Goal: Information Seeking & Learning: Learn about a topic

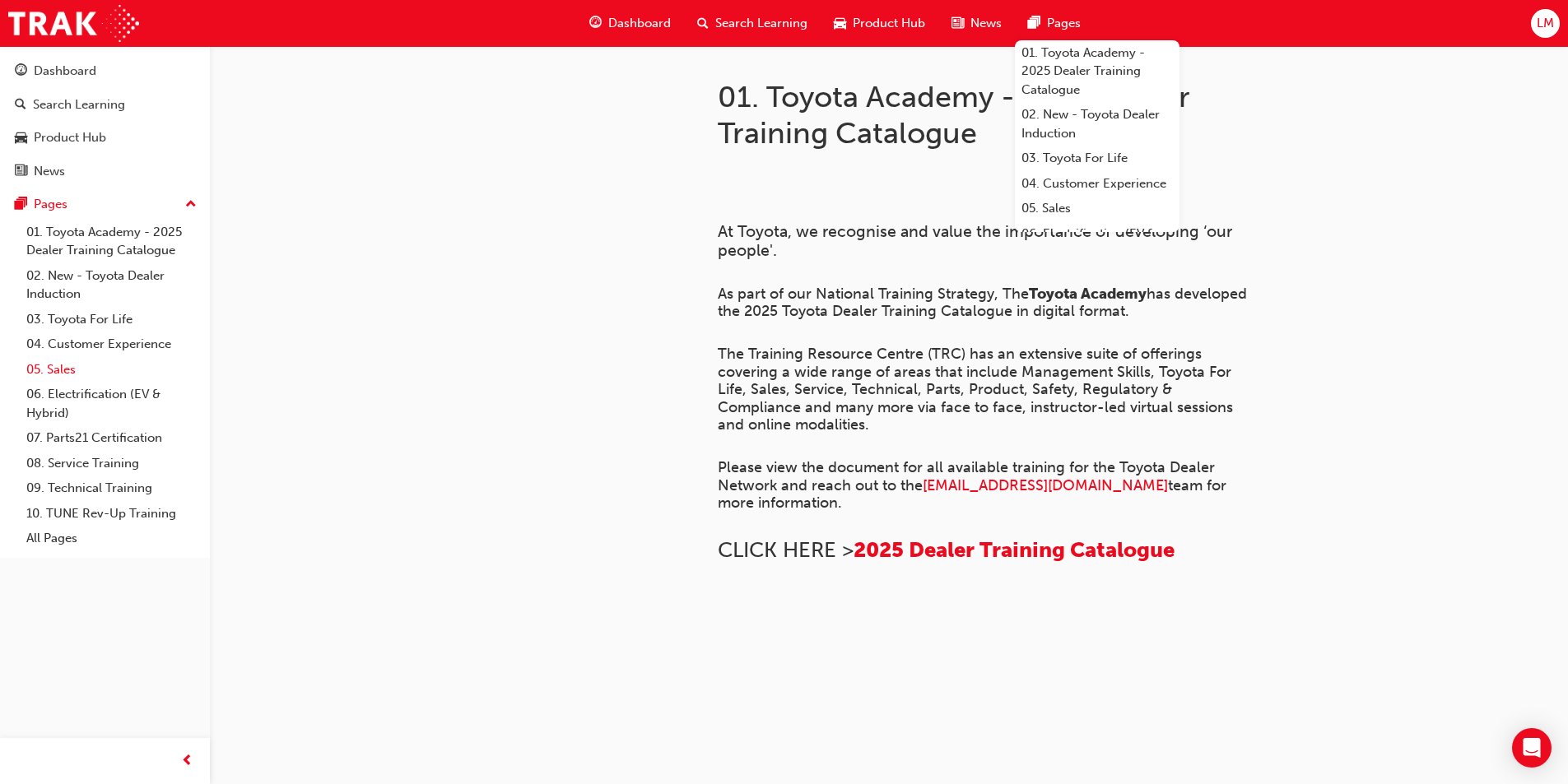
click at [68, 363] on link "05. Sales" at bounding box center [111, 370] width 184 height 26
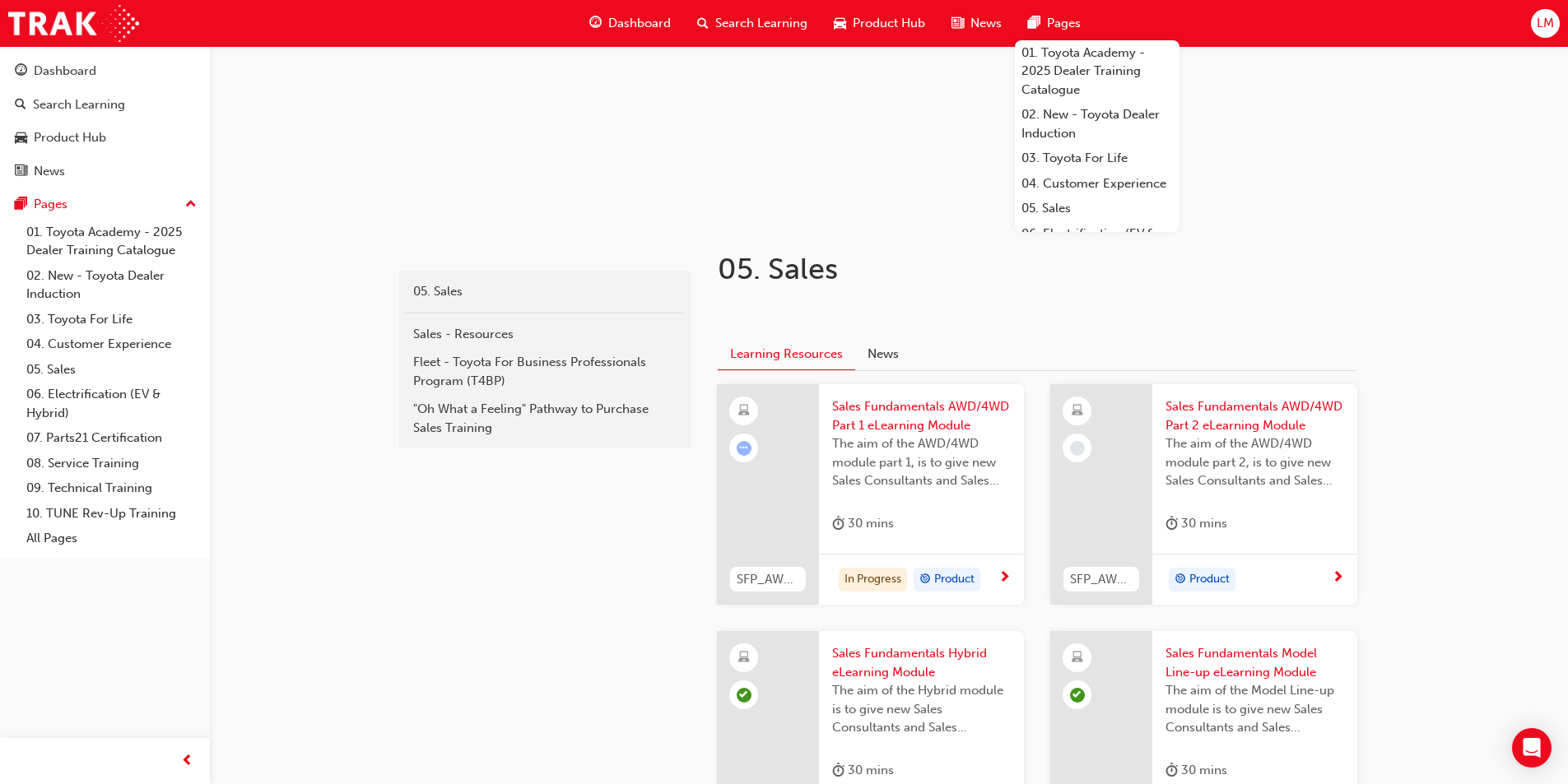
scroll to position [165, 0]
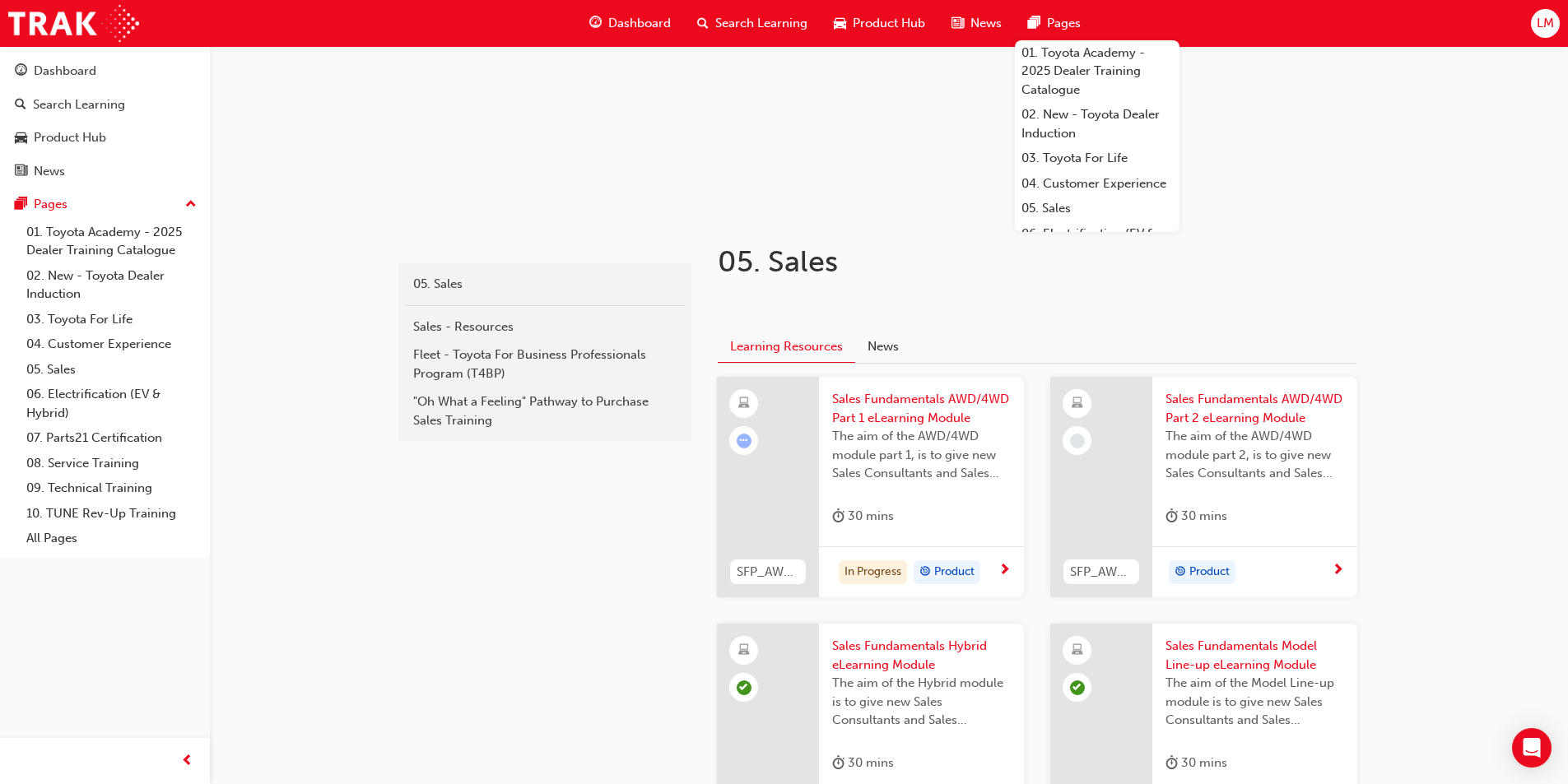
click at [755, 453] on div at bounding box center [767, 487] width 102 height 220
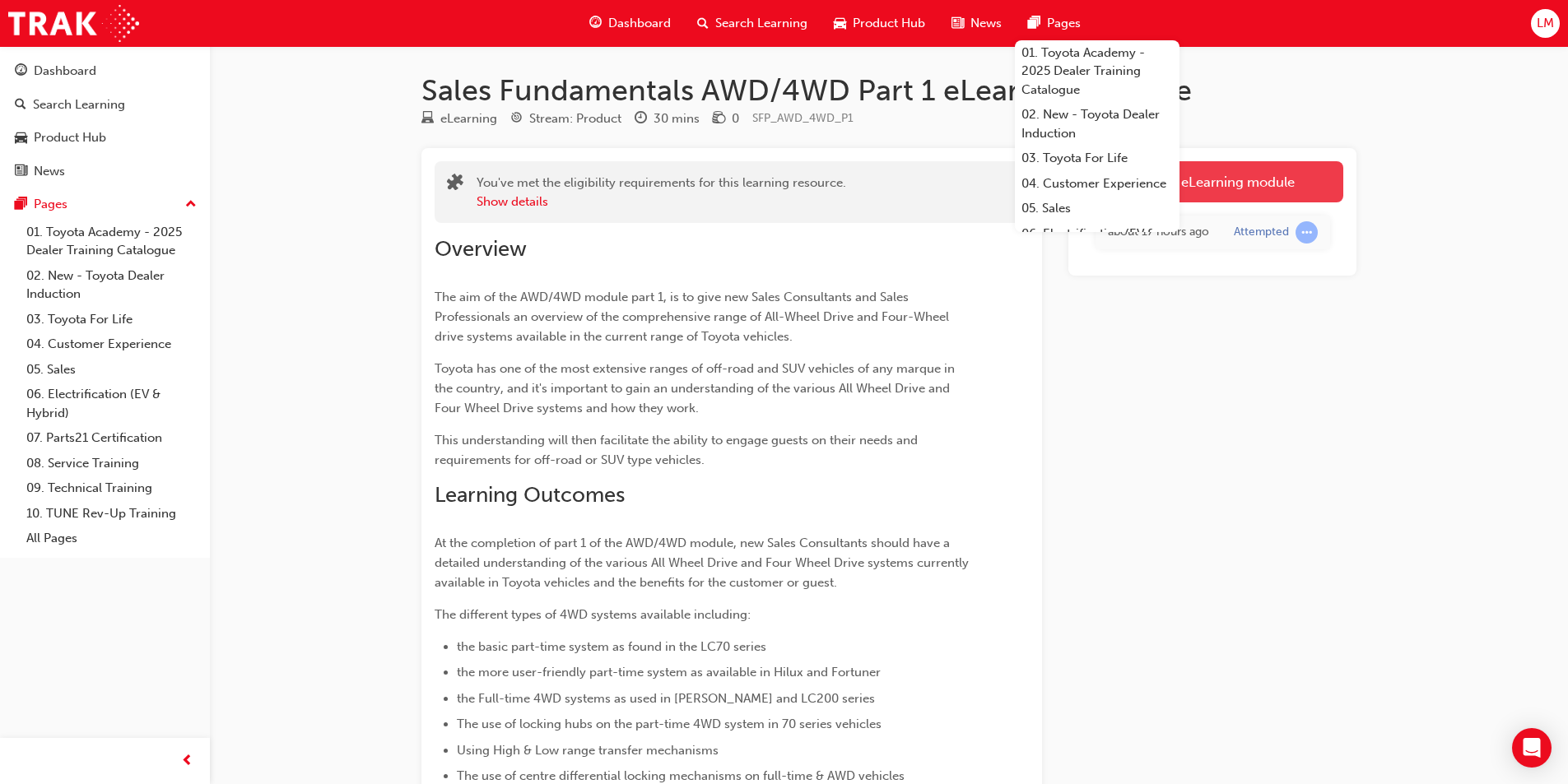
click at [783, 186] on link "Launch eLearning module" at bounding box center [1212, 182] width 261 height 41
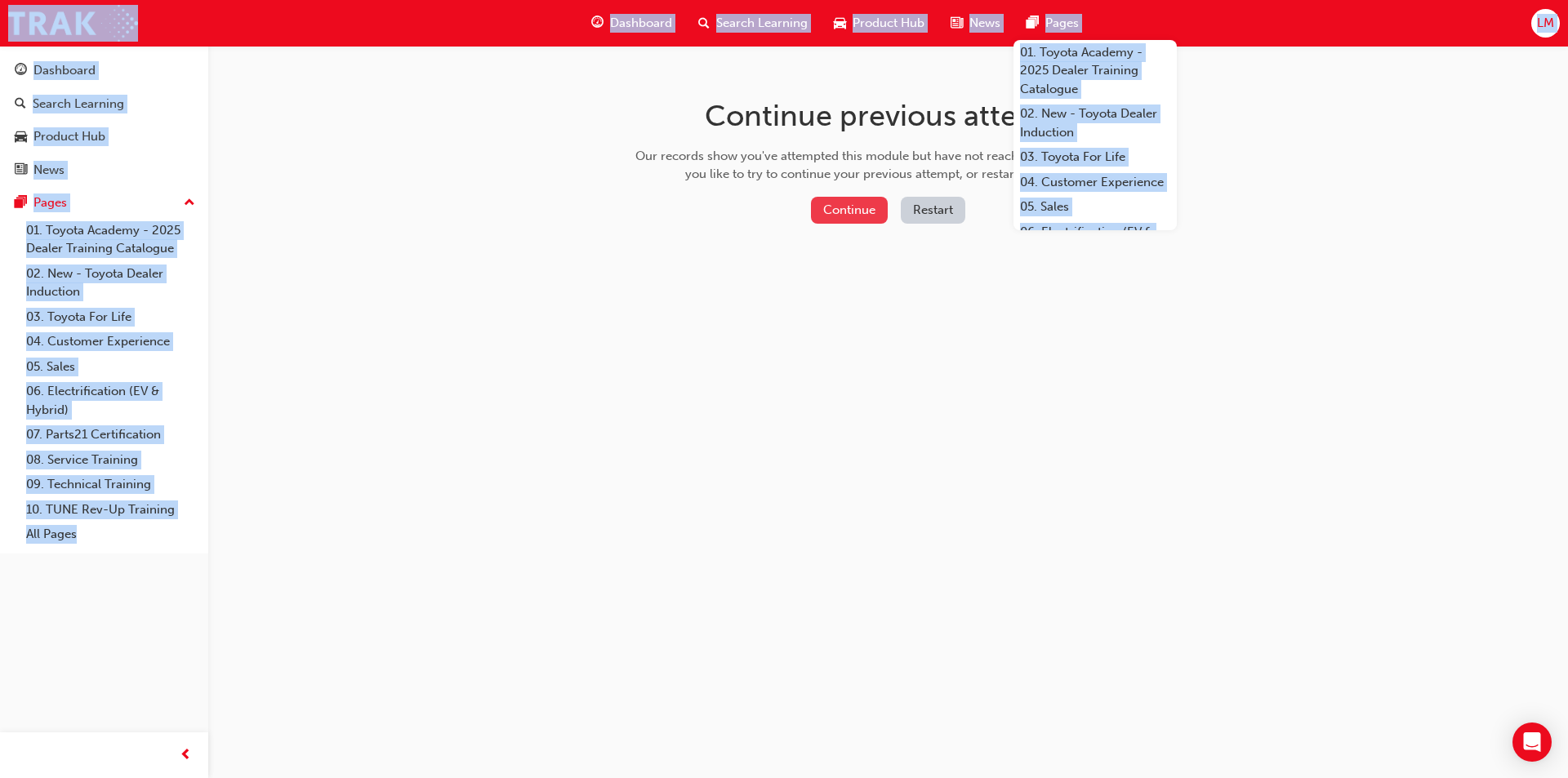
click at [777, 211] on button "Continue" at bounding box center [849, 210] width 77 height 27
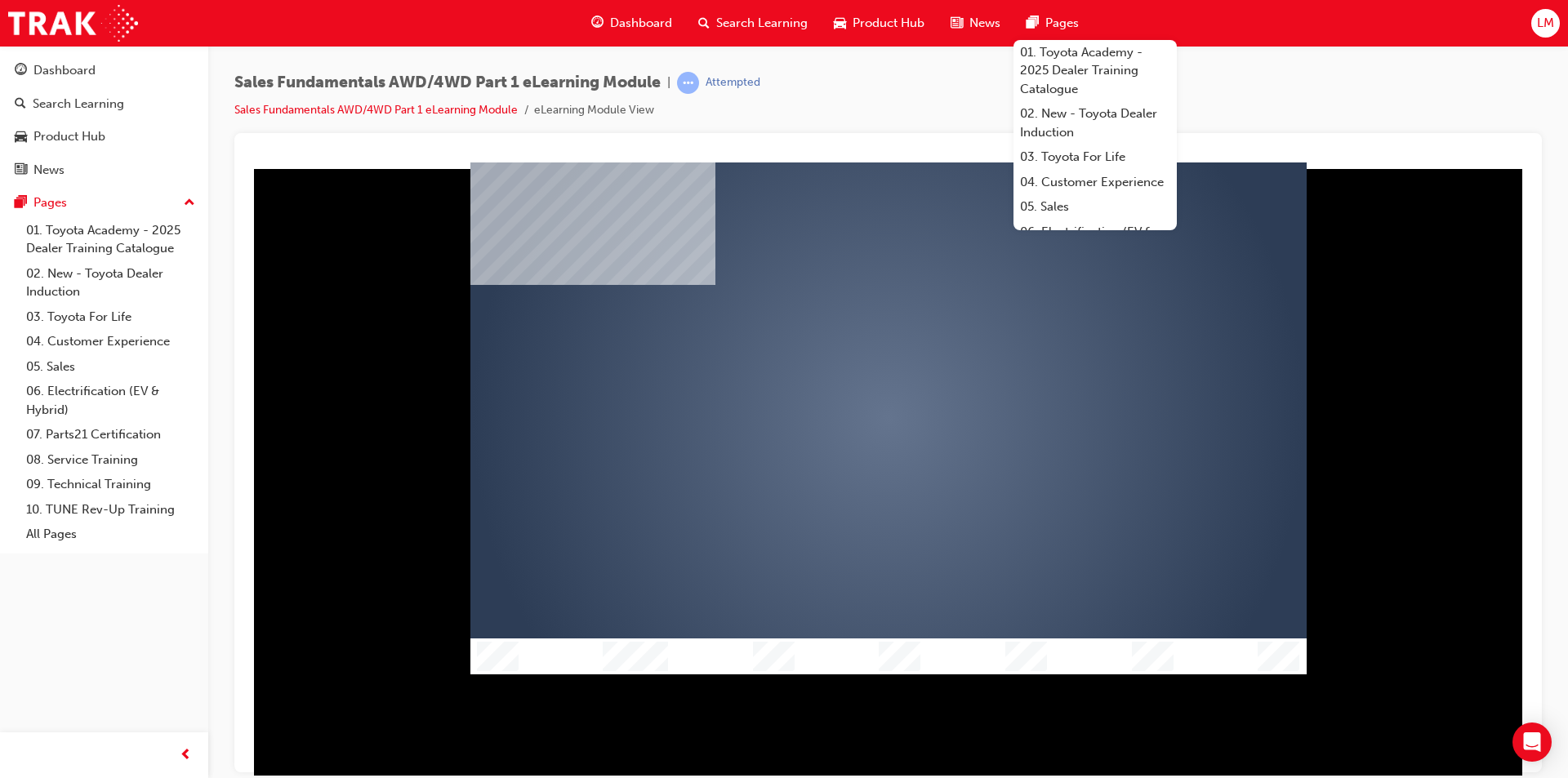
click at [777, 370] on div "play" at bounding box center [841, 370] width 0 height 0
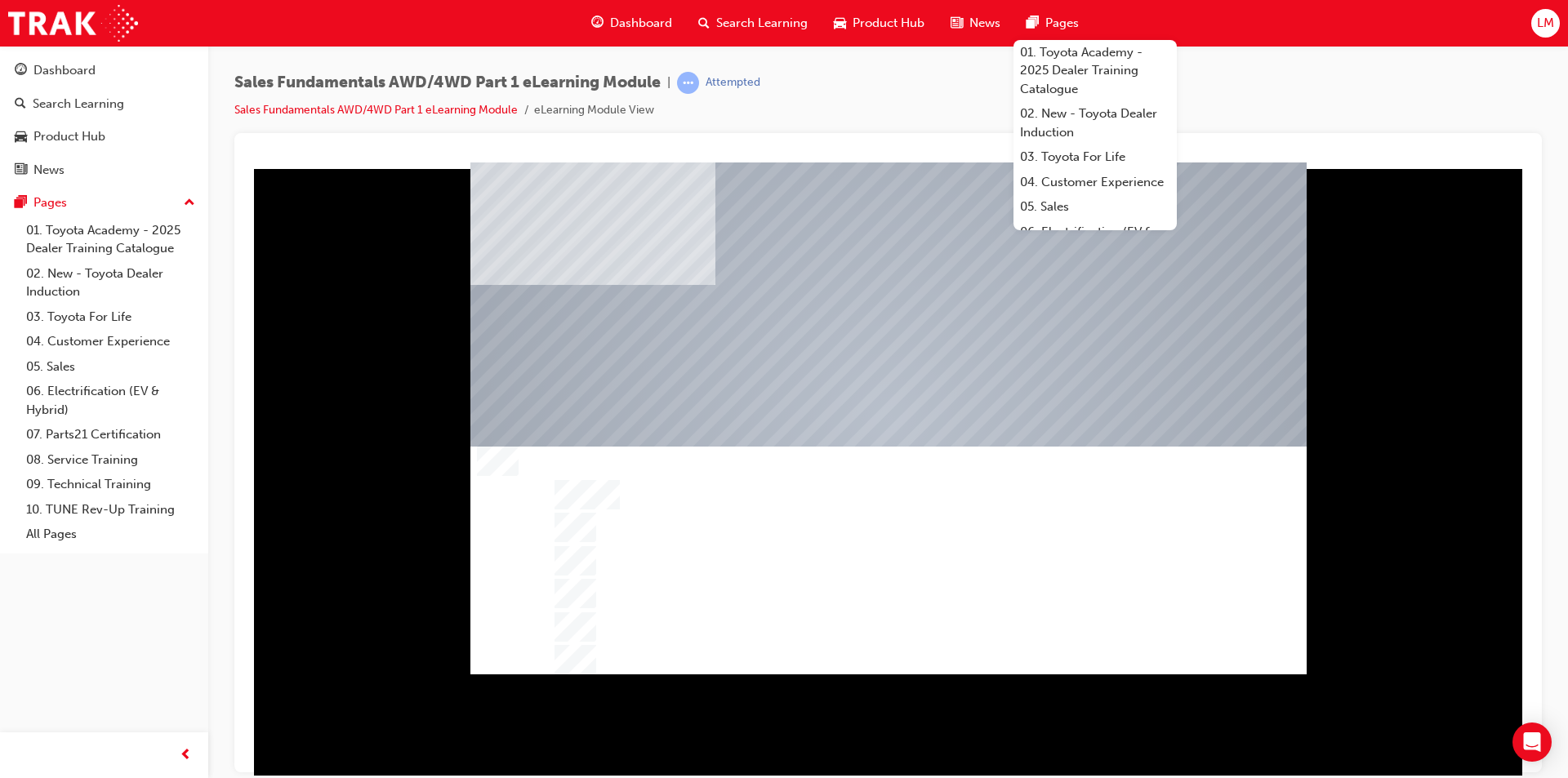
click at [777, 107] on div "Sales Fundamentals AWD/4WD Part 1 eLearning Module | Attempted Sales Fundamenta…" at bounding box center [888, 103] width 1308 height 61
drag, startPoint x: 1314, startPoint y: 119, endPoint x: 1306, endPoint y: 124, distance: 9.4
click at [777, 119] on div "Sales Fundamentals AWD/4WD Part 1 eLearning Module | Attempted Sales Fundamenta…" at bounding box center [888, 103] width 1308 height 61
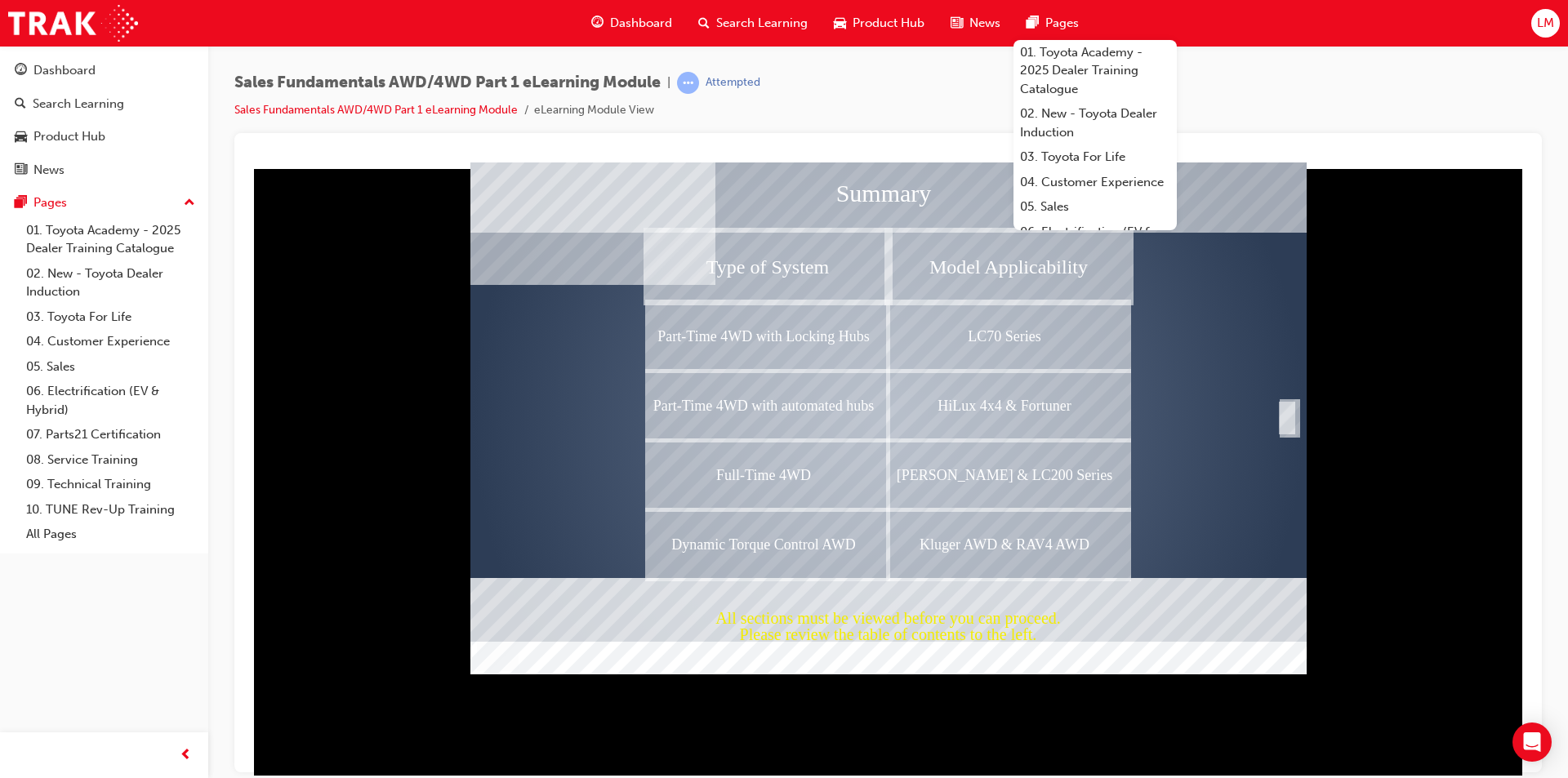
click at [777, 408] on div "Completion" at bounding box center [1286, 417] width 16 height 33
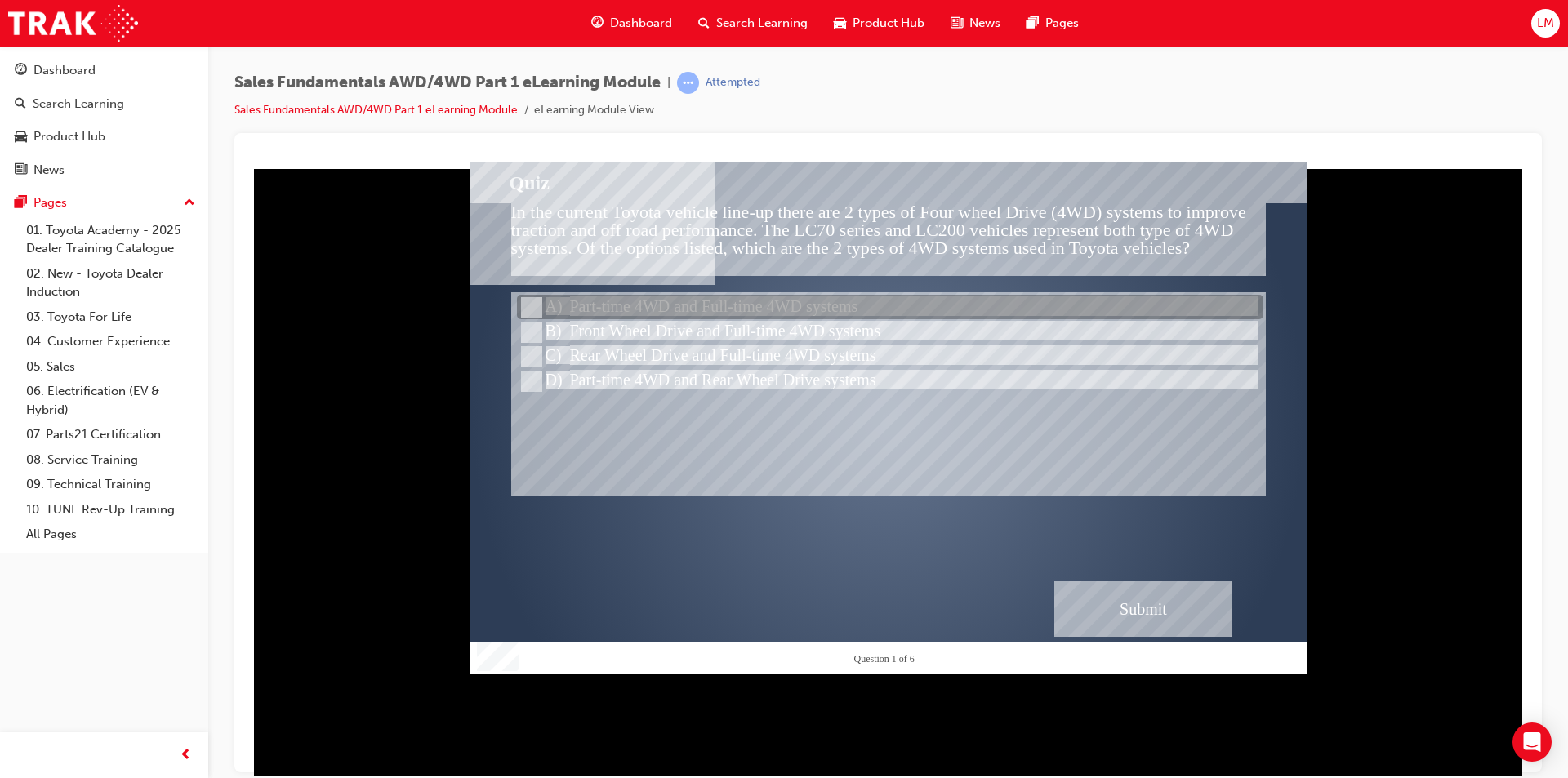
click at [528, 303] on input "Part-time 4WD and Full-time 4WD systems" at bounding box center [529, 307] width 18 height 18
radio input "true"
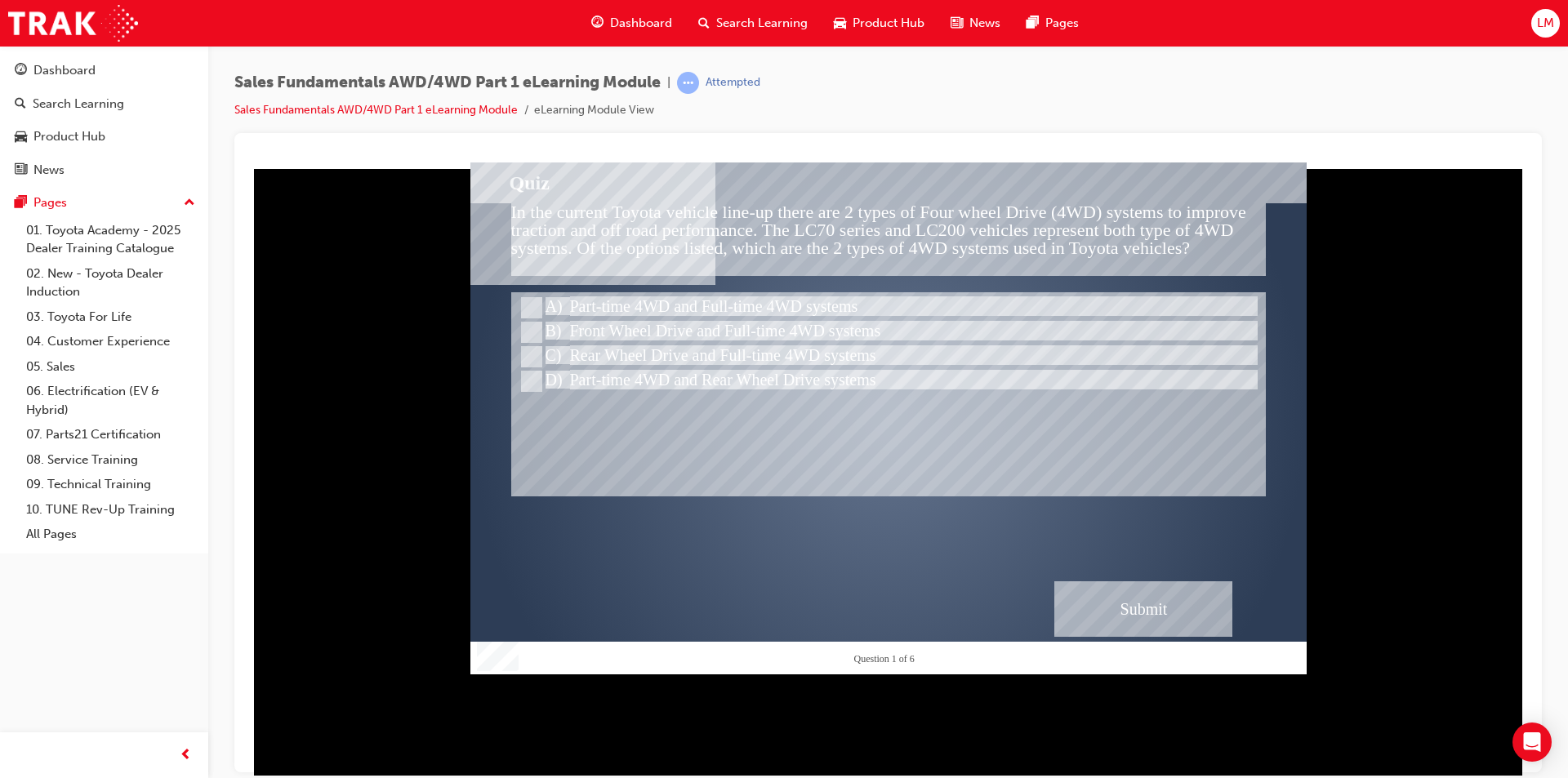
click at [777, 613] on div "Submit" at bounding box center [1143, 608] width 178 height 55
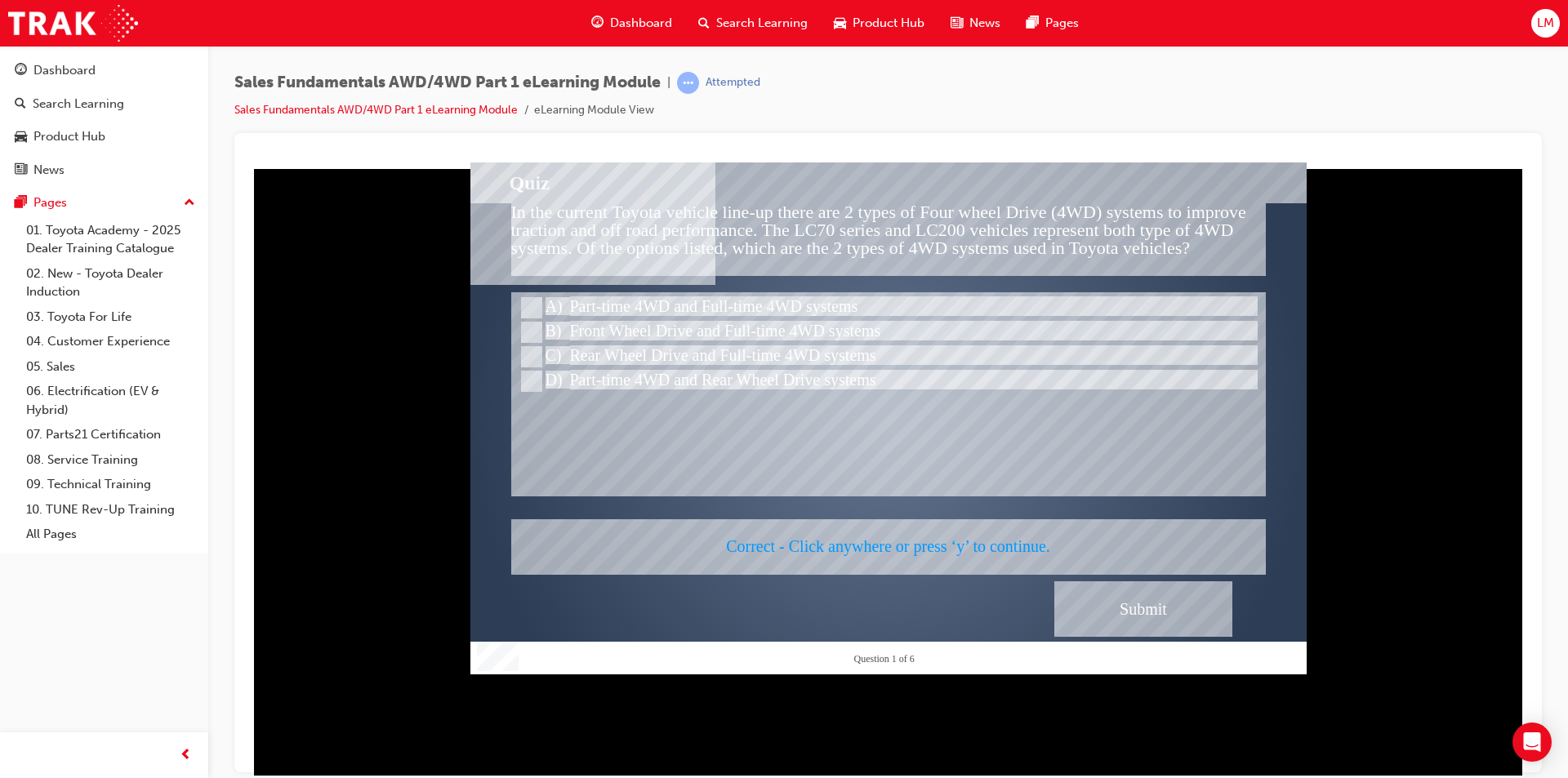
click at [777, 386] on div at bounding box center [889, 418] width 836 height 512
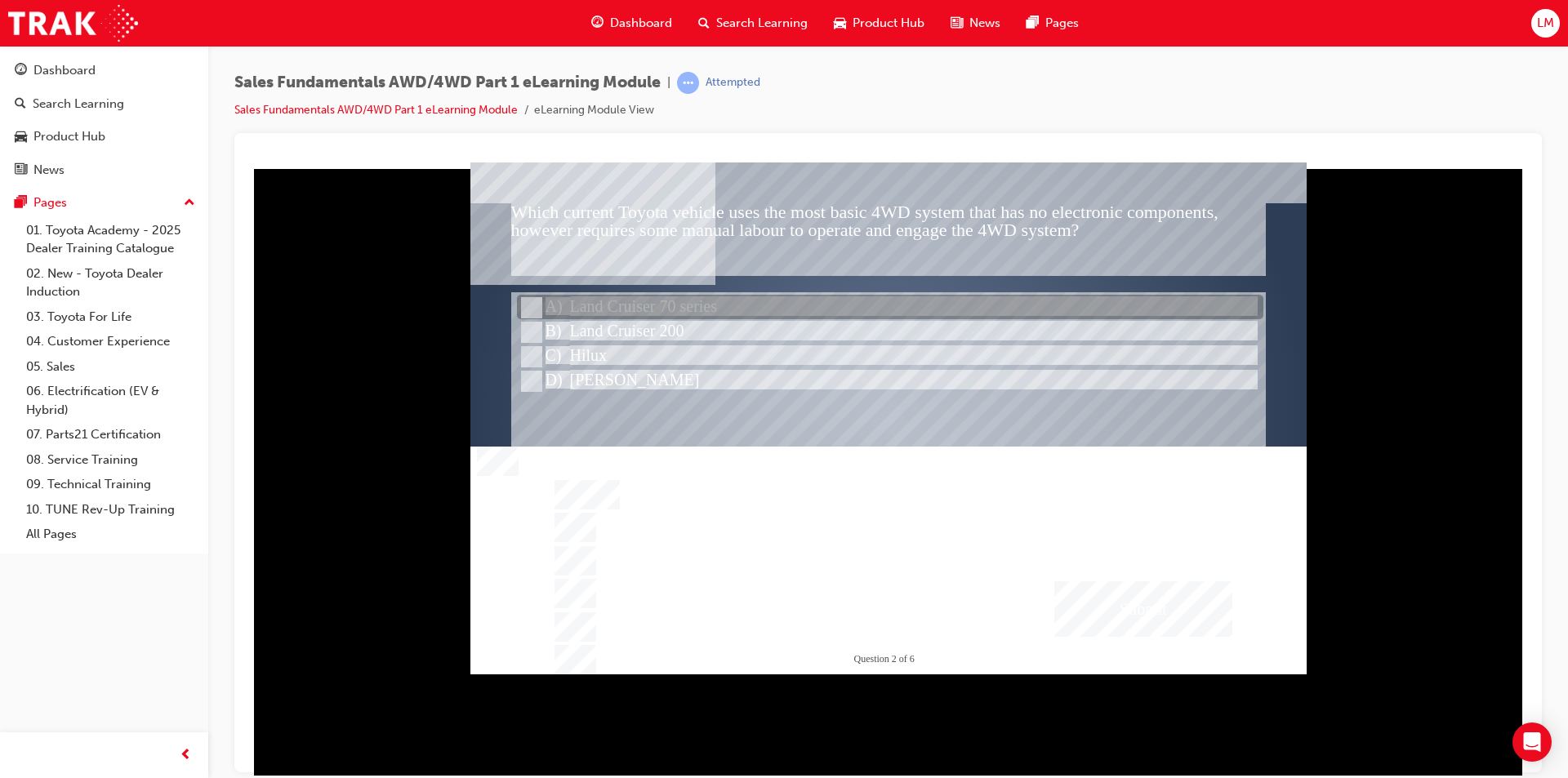
click at [536, 304] on input "Land Cruiser 70 series" at bounding box center [529, 307] width 18 height 18
radio input "true"
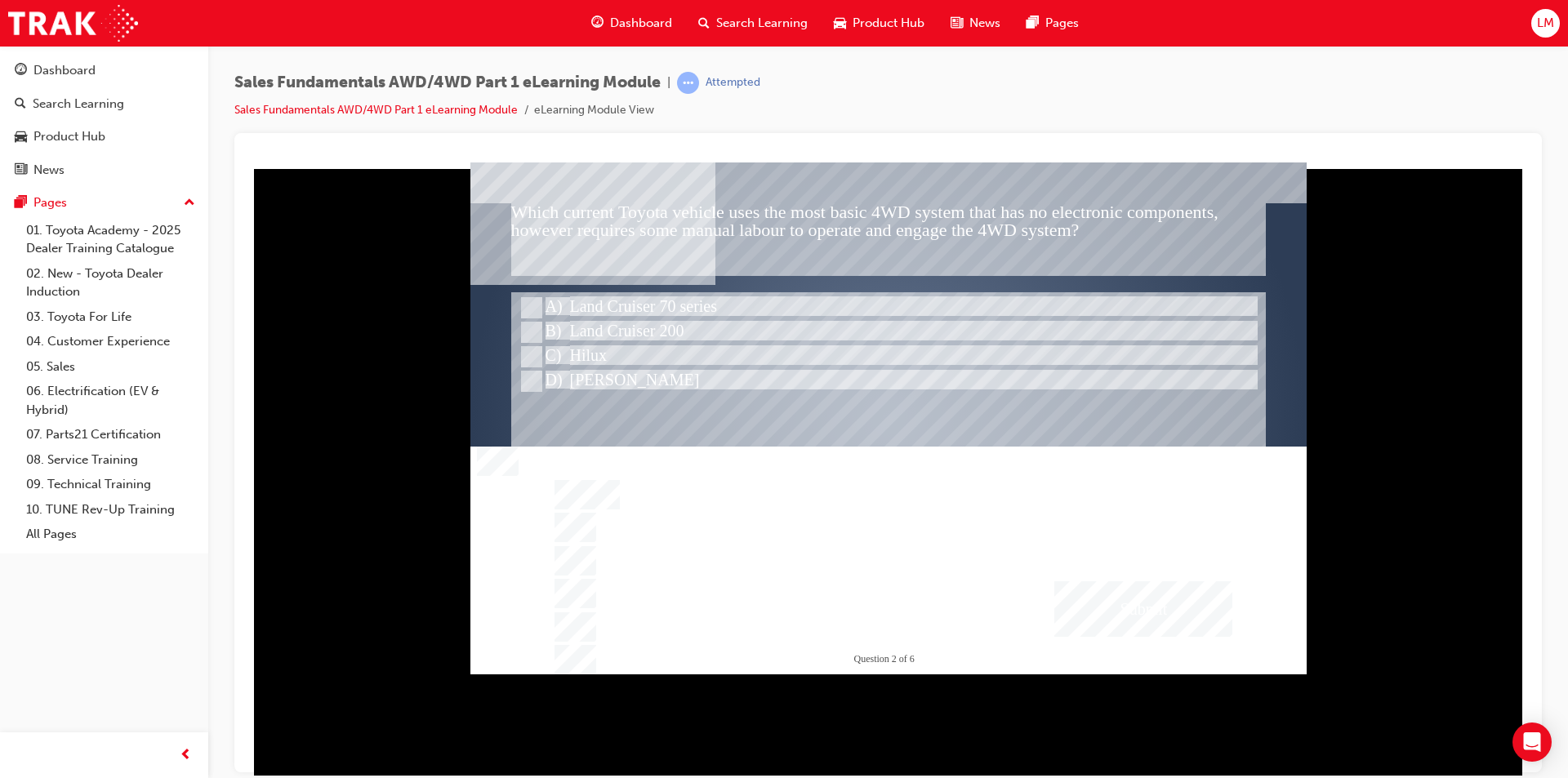
click at [777, 600] on div "Submit" at bounding box center [1143, 608] width 178 height 55
click at [777, 375] on div at bounding box center [889, 418] width 836 height 512
click at [777, 375] on div at bounding box center [890, 381] width 746 height 25
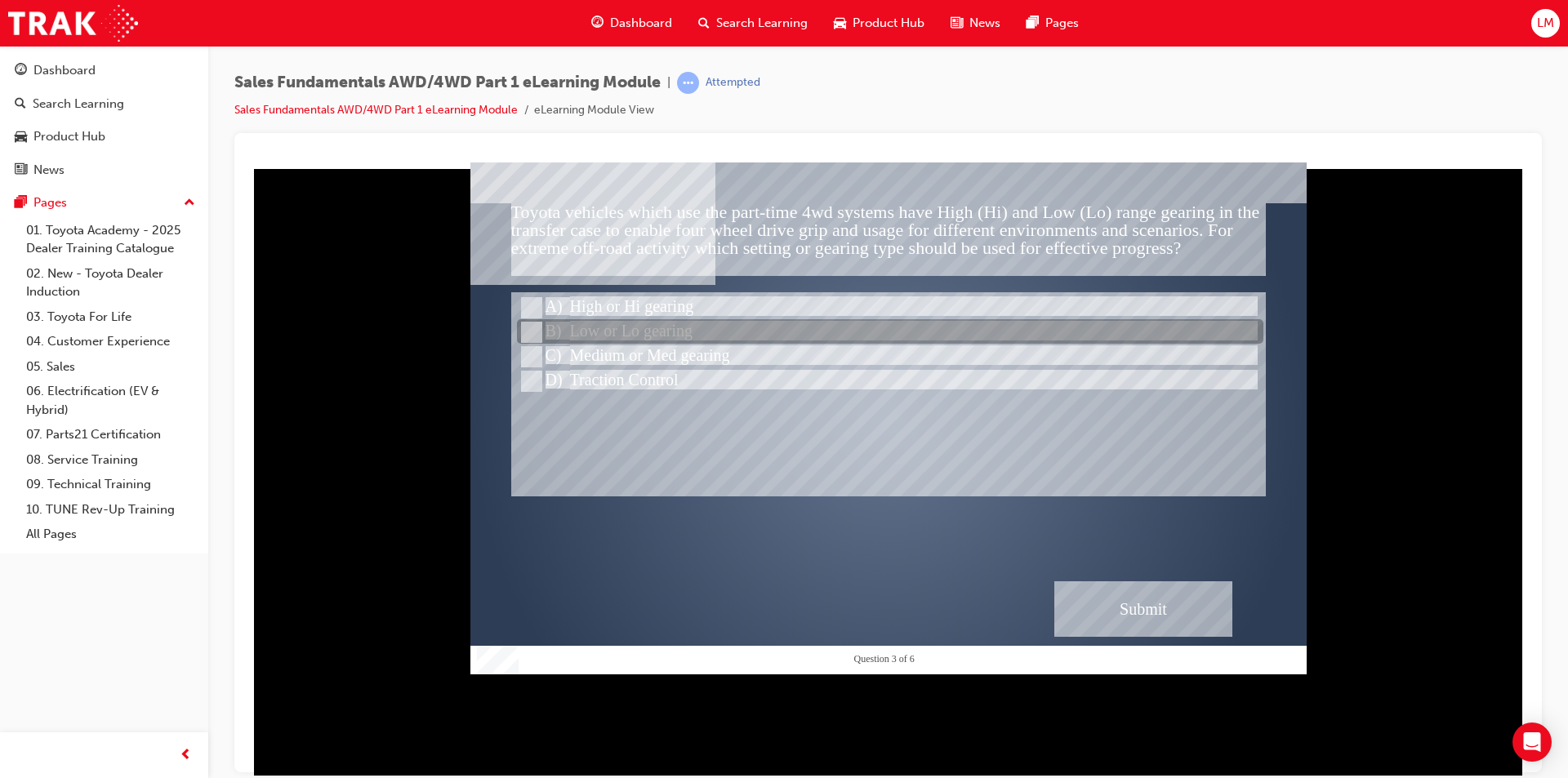
click at [527, 328] on input "Low or Lo gearing" at bounding box center [529, 331] width 18 height 18
radio input "true"
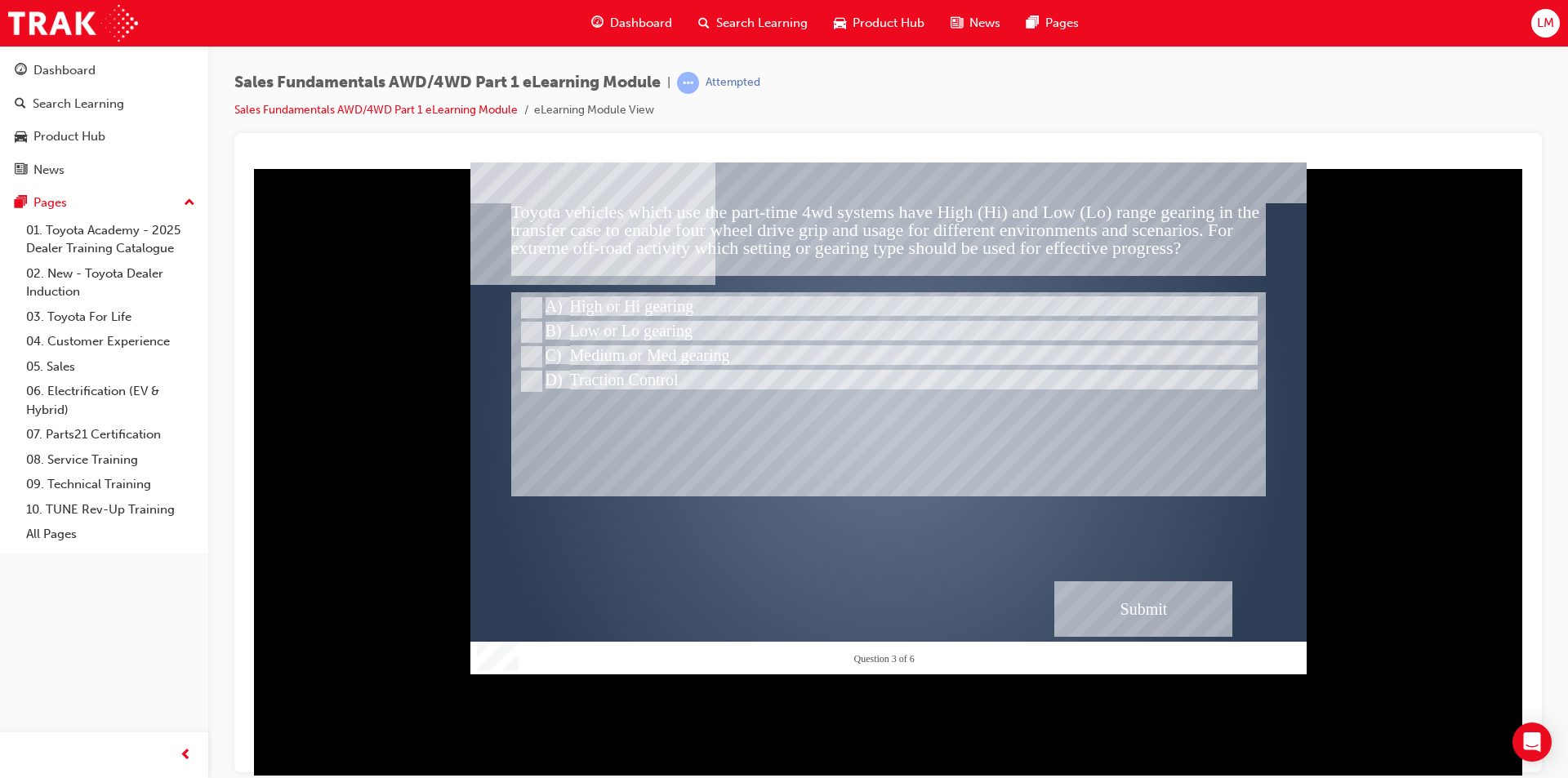
click at [777, 597] on div "Submit" at bounding box center [1143, 608] width 178 height 55
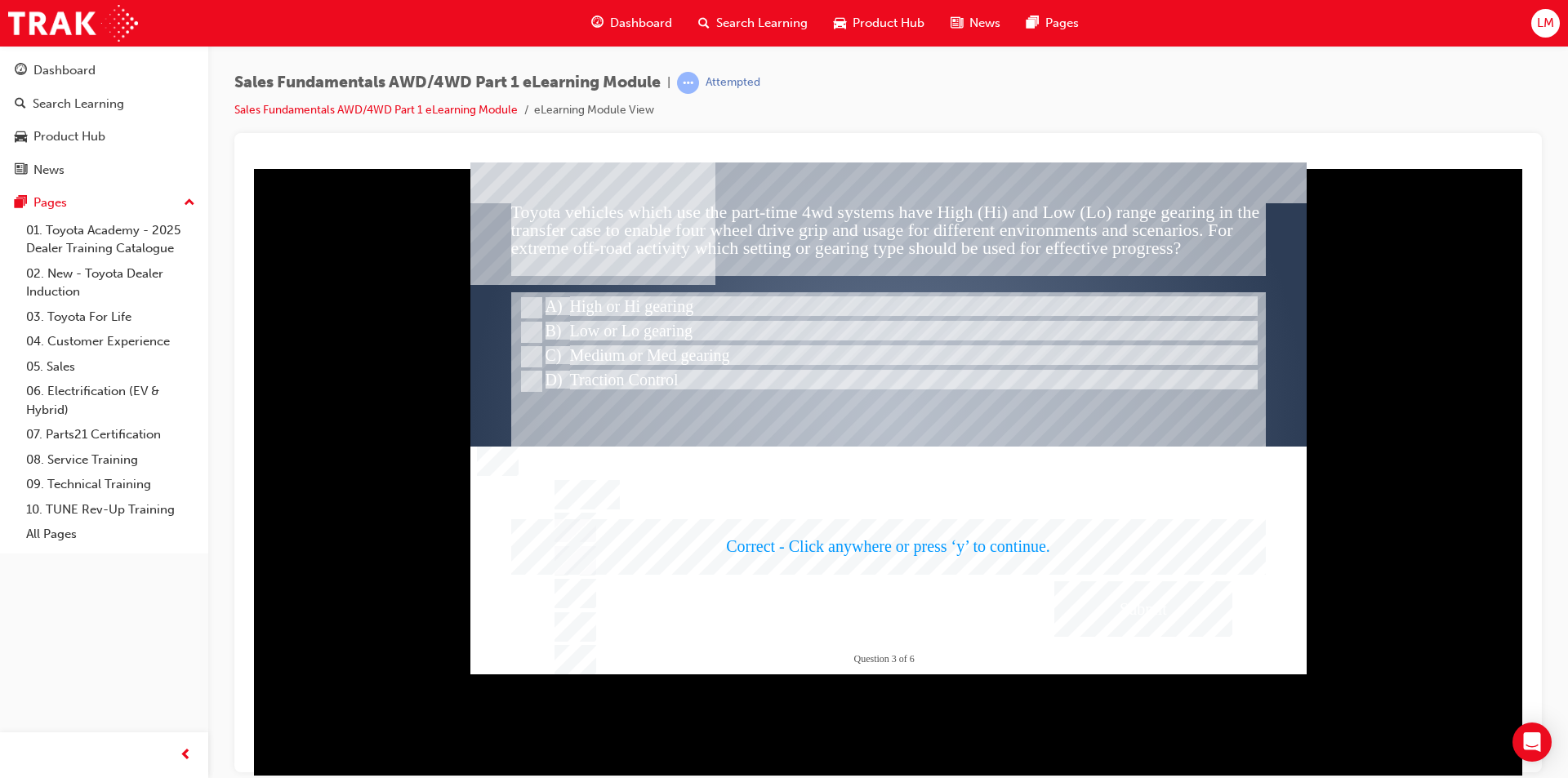
click at [777, 461] on div at bounding box center [889, 418] width 836 height 512
click at [777, 461] on div at bounding box center [889, 393] width 755 height 204
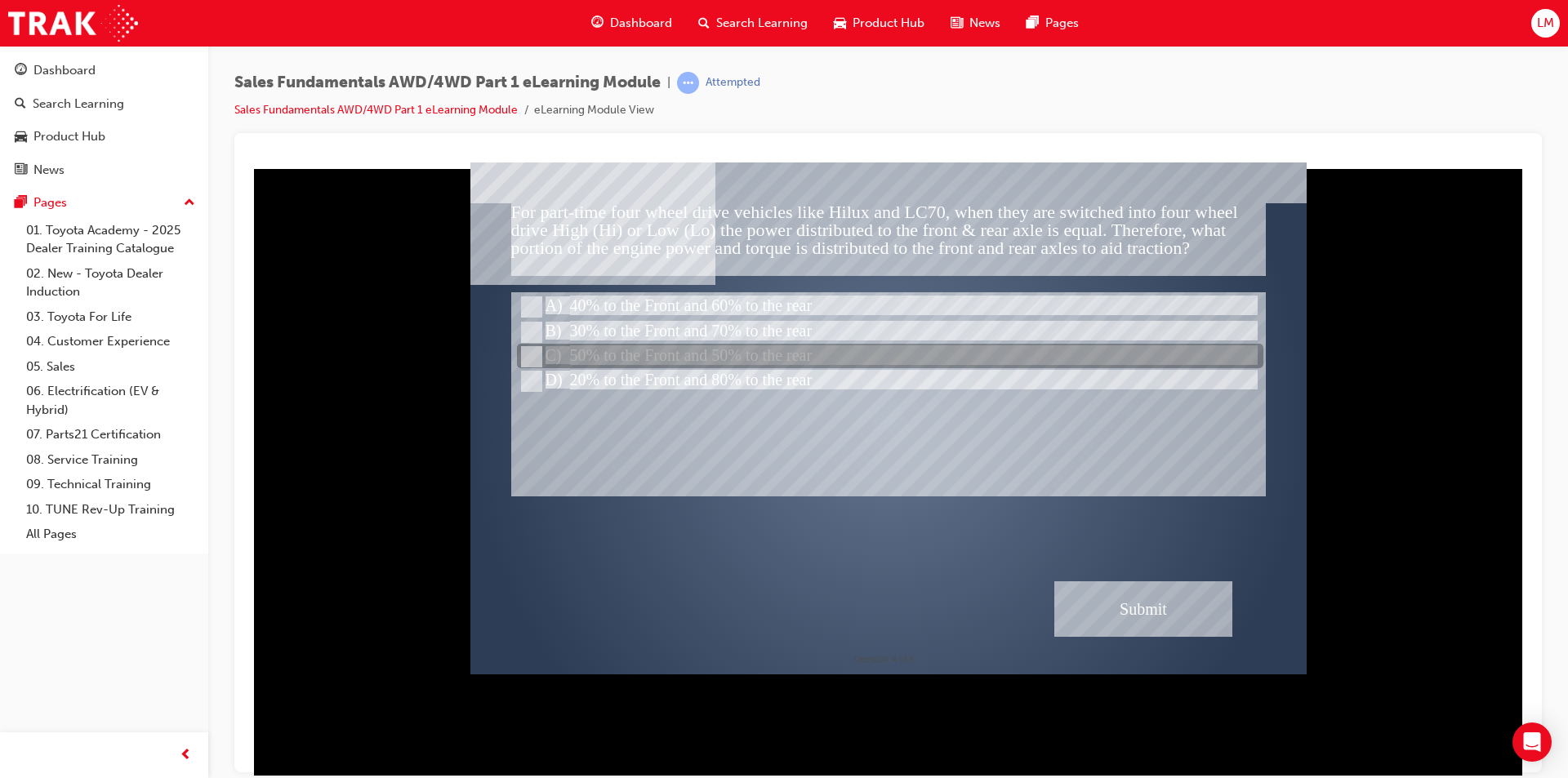
click at [534, 353] on input "50% to the Front and 50% to the rear" at bounding box center [529, 356] width 18 height 18
radio input "true"
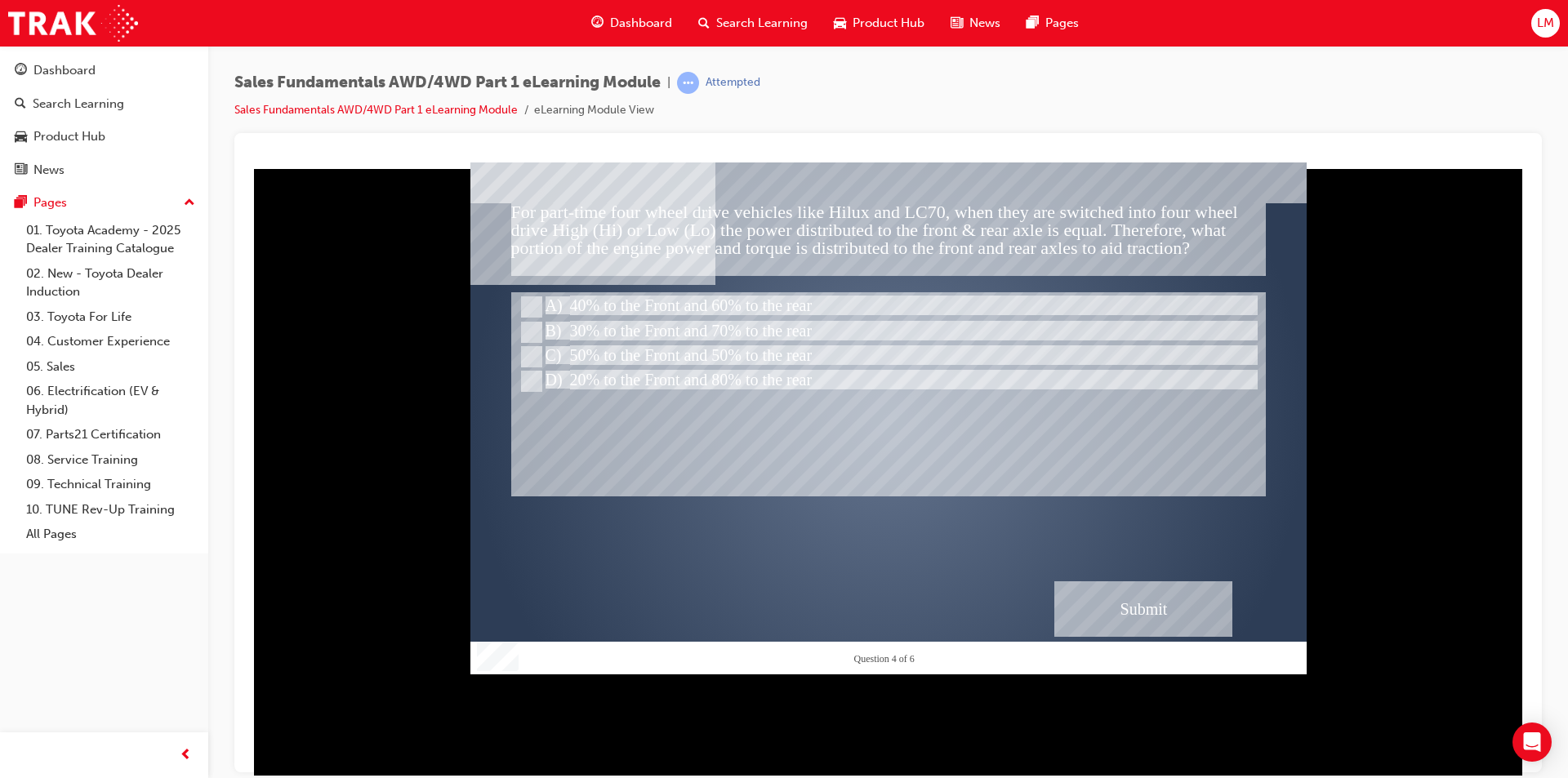
click at [777, 607] on div "Submit" at bounding box center [1143, 608] width 178 height 55
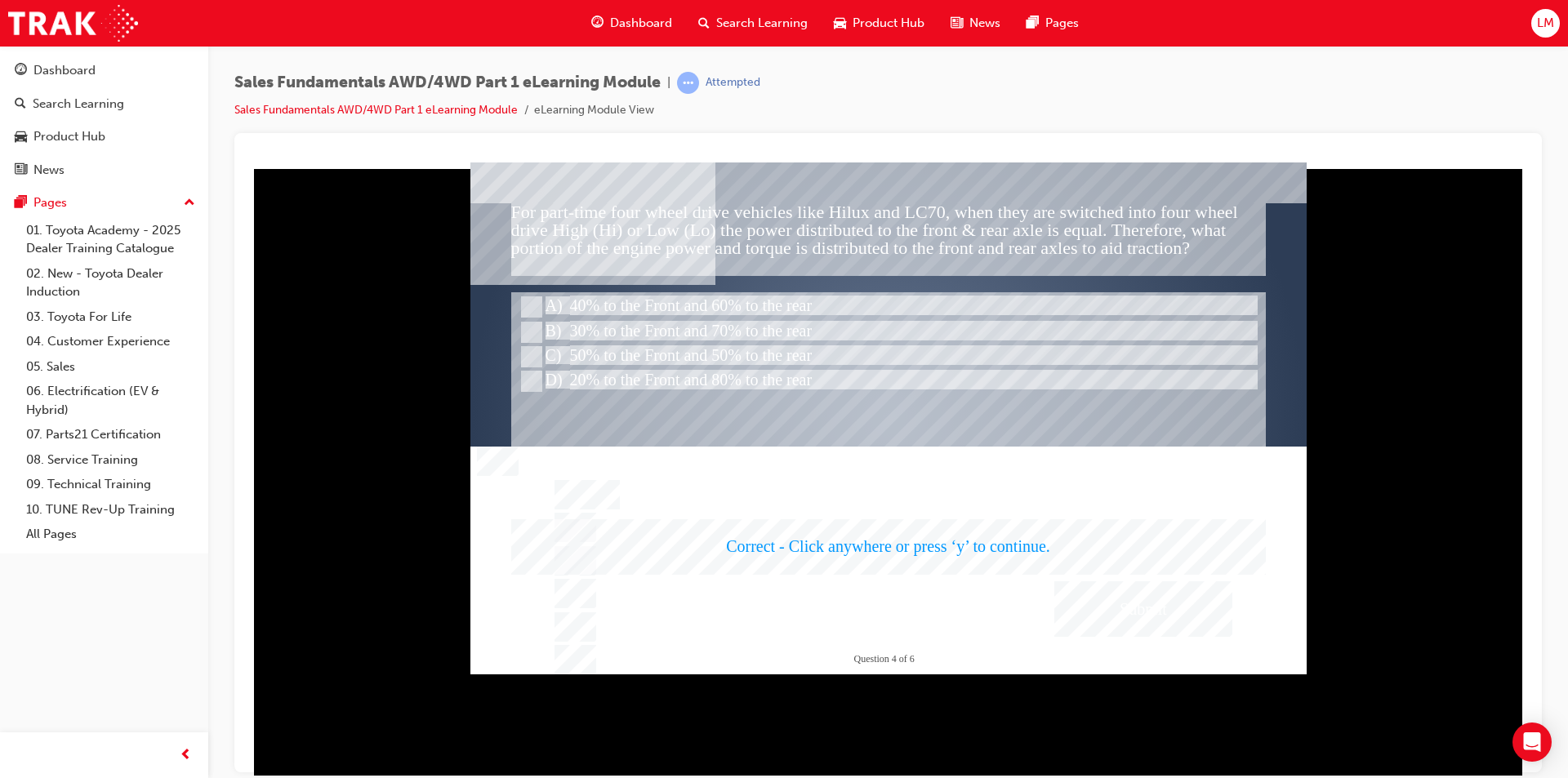
click at [777, 426] on div at bounding box center [889, 418] width 836 height 512
click at [777, 426] on div at bounding box center [889, 393] width 755 height 204
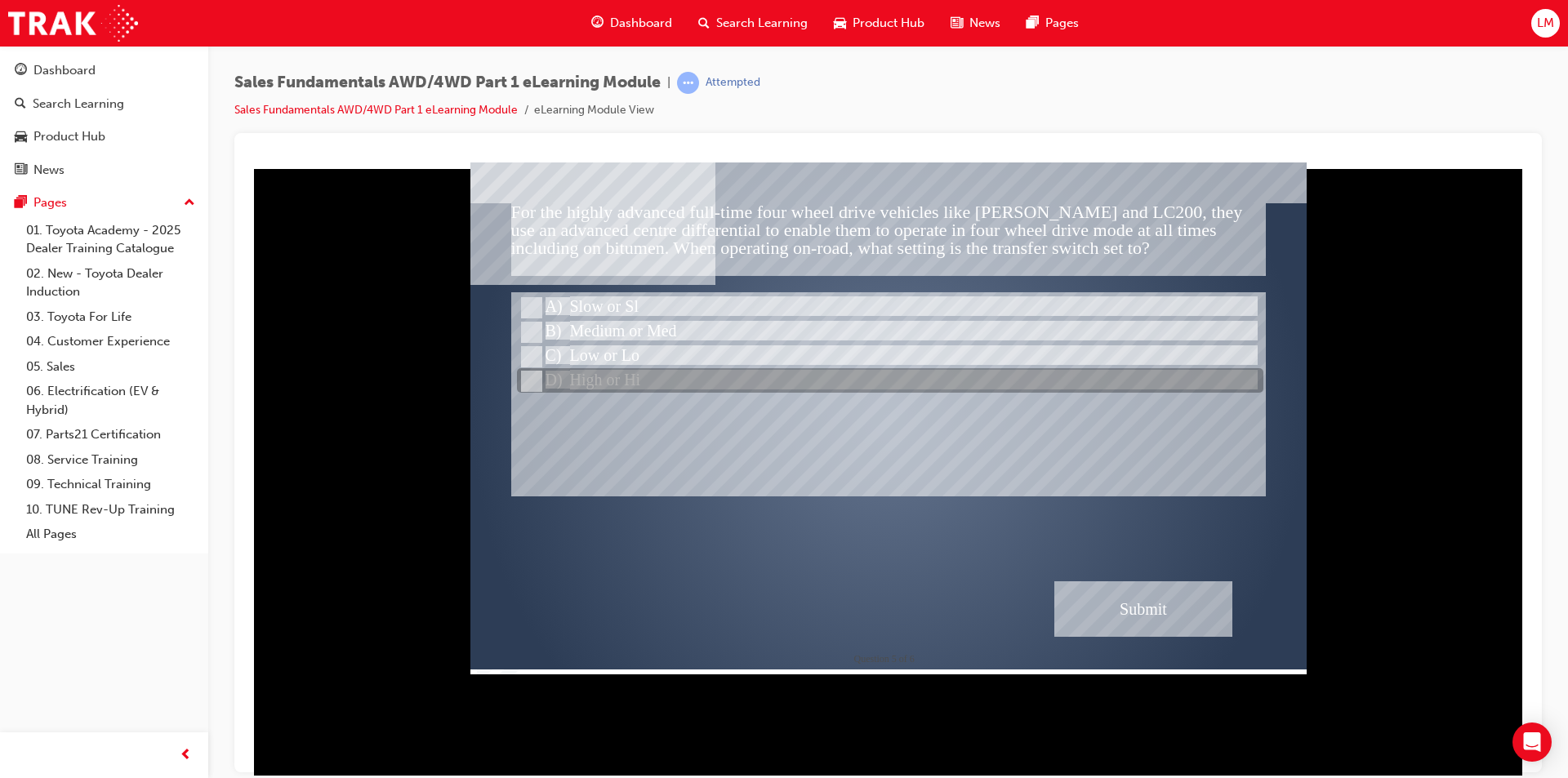
click at [533, 377] on input "High or Hi" at bounding box center [529, 381] width 18 height 18
radio input "true"
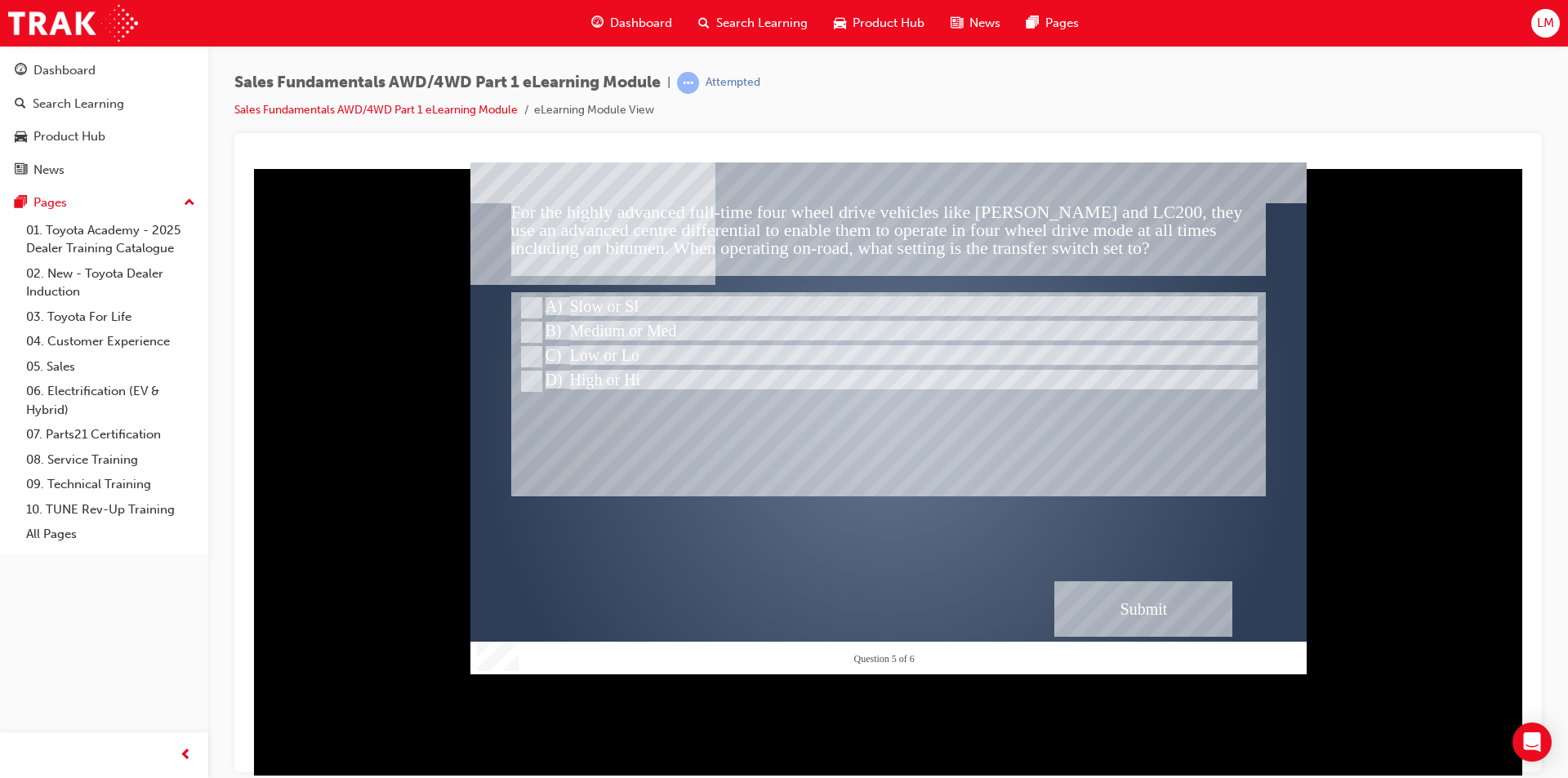
click at [777, 599] on div "Submit" at bounding box center [1143, 608] width 178 height 55
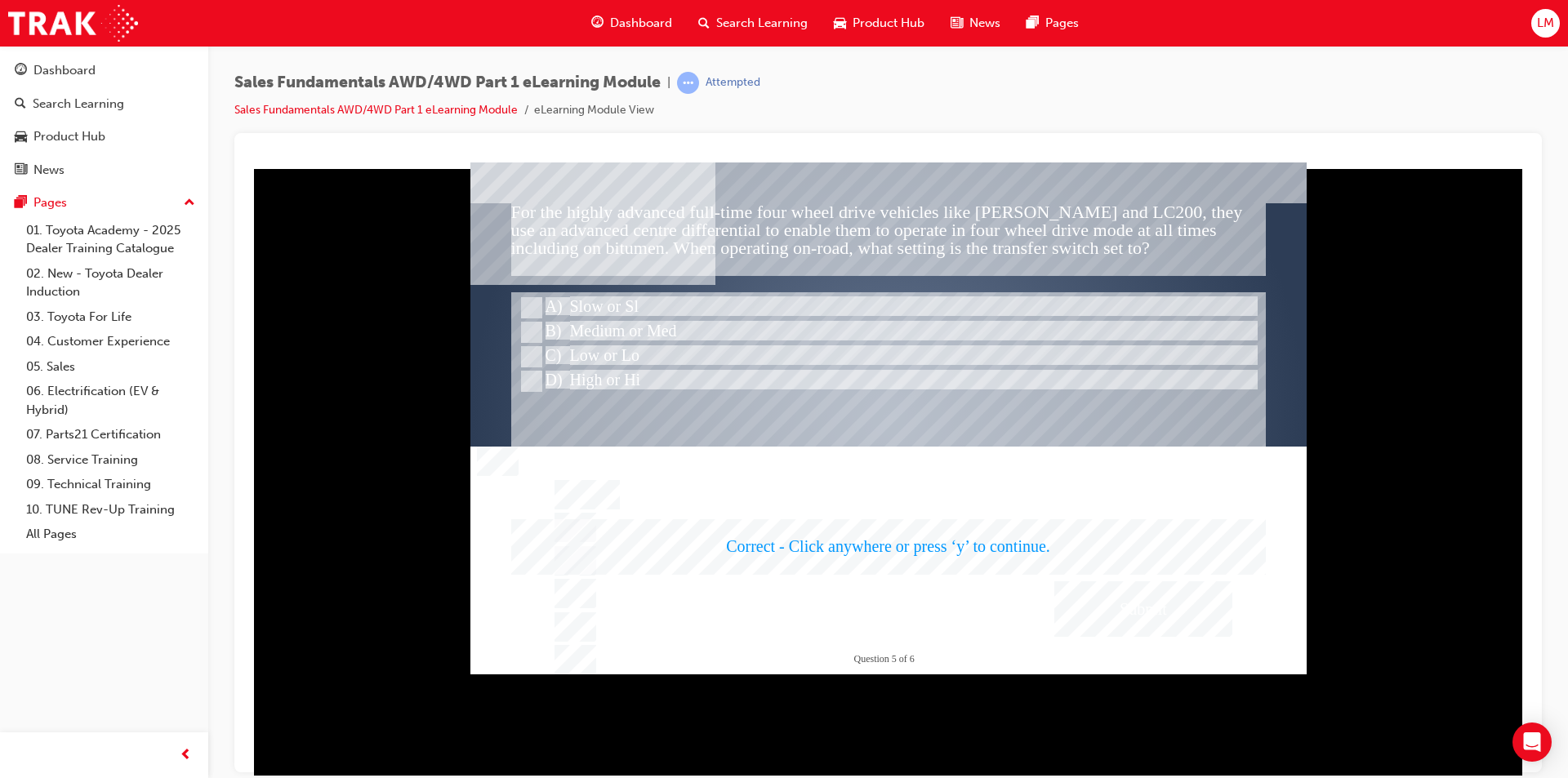
click at [777, 400] on div at bounding box center [889, 418] width 836 height 512
click at [777, 400] on div at bounding box center [889, 393] width 755 height 204
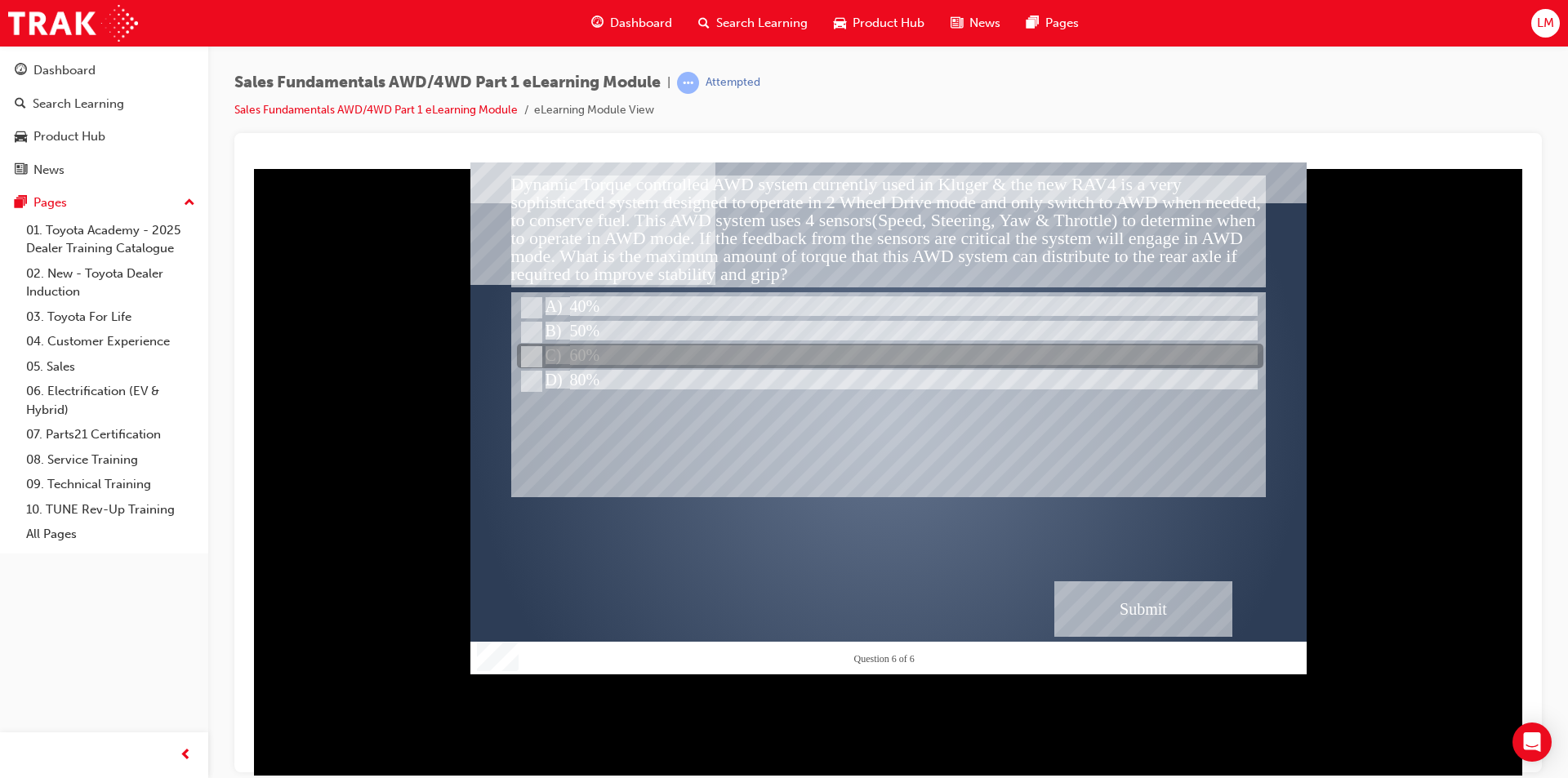
click at [526, 351] on input "60%" at bounding box center [529, 356] width 18 height 18
radio input "true"
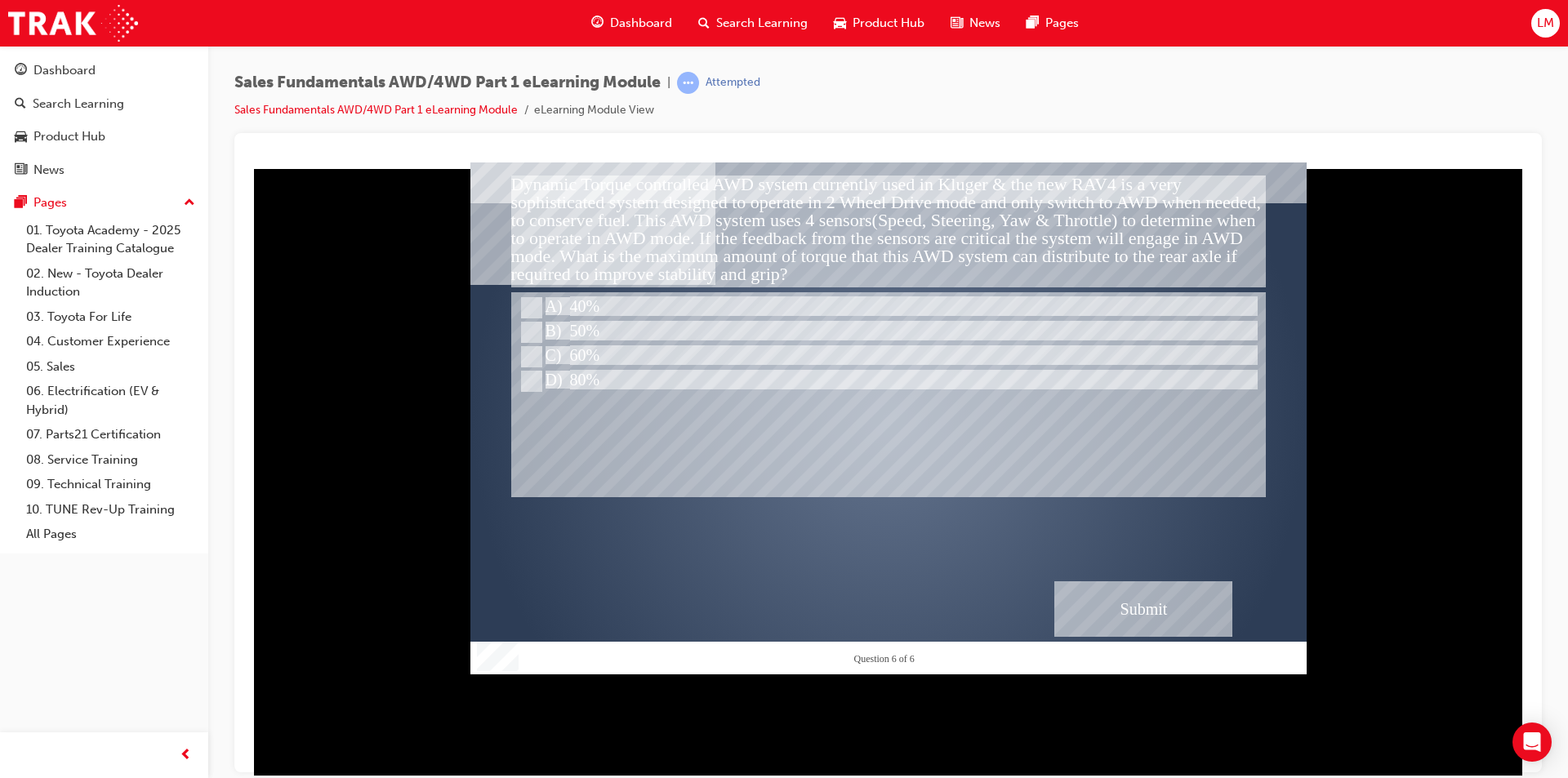
click at [777, 605] on div "Submit" at bounding box center [1143, 608] width 178 height 55
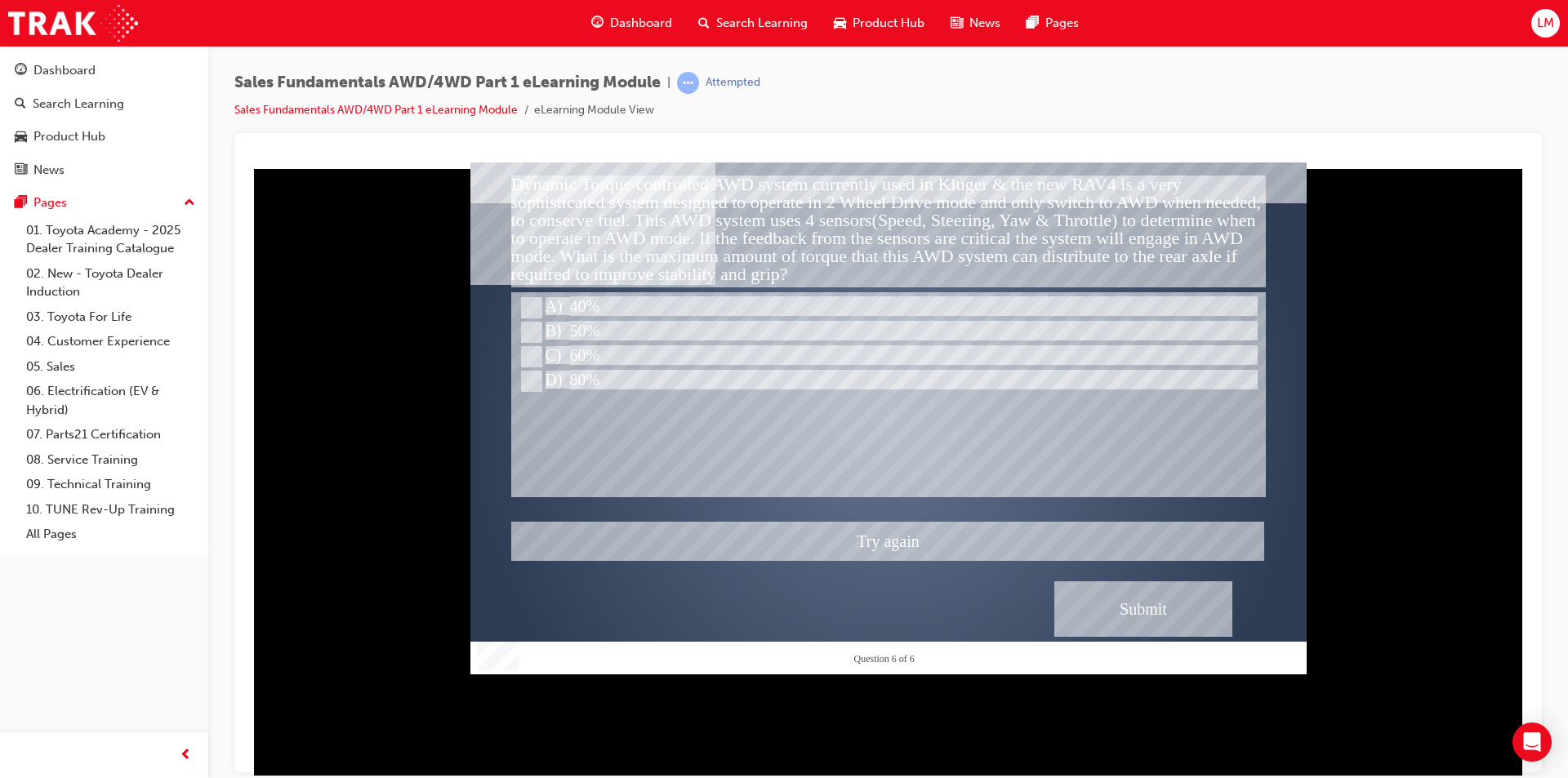
click at [529, 329] on div at bounding box center [889, 418] width 836 height 512
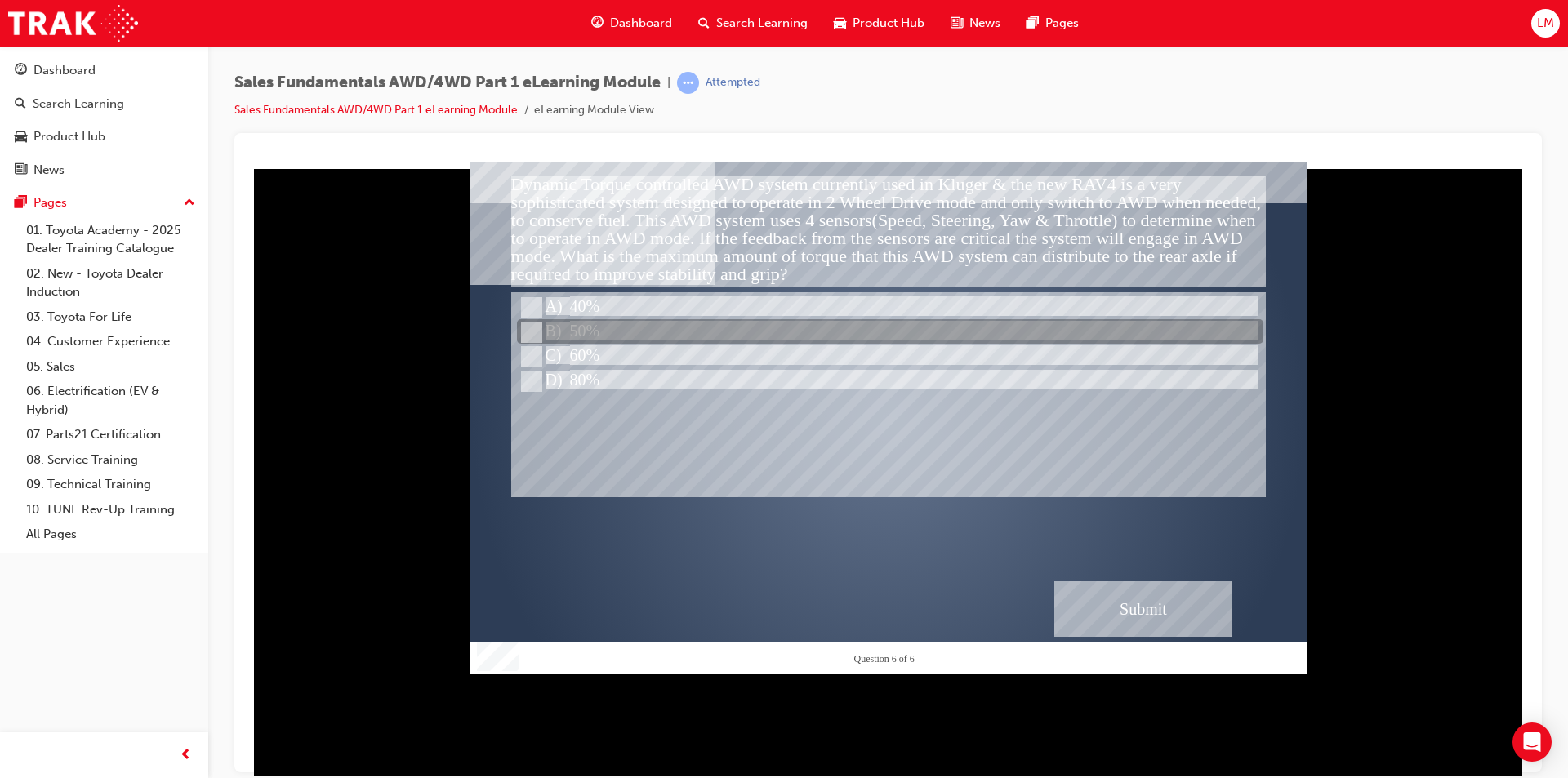
click at [524, 327] on input "50%" at bounding box center [529, 331] width 18 height 18
radio input "true"
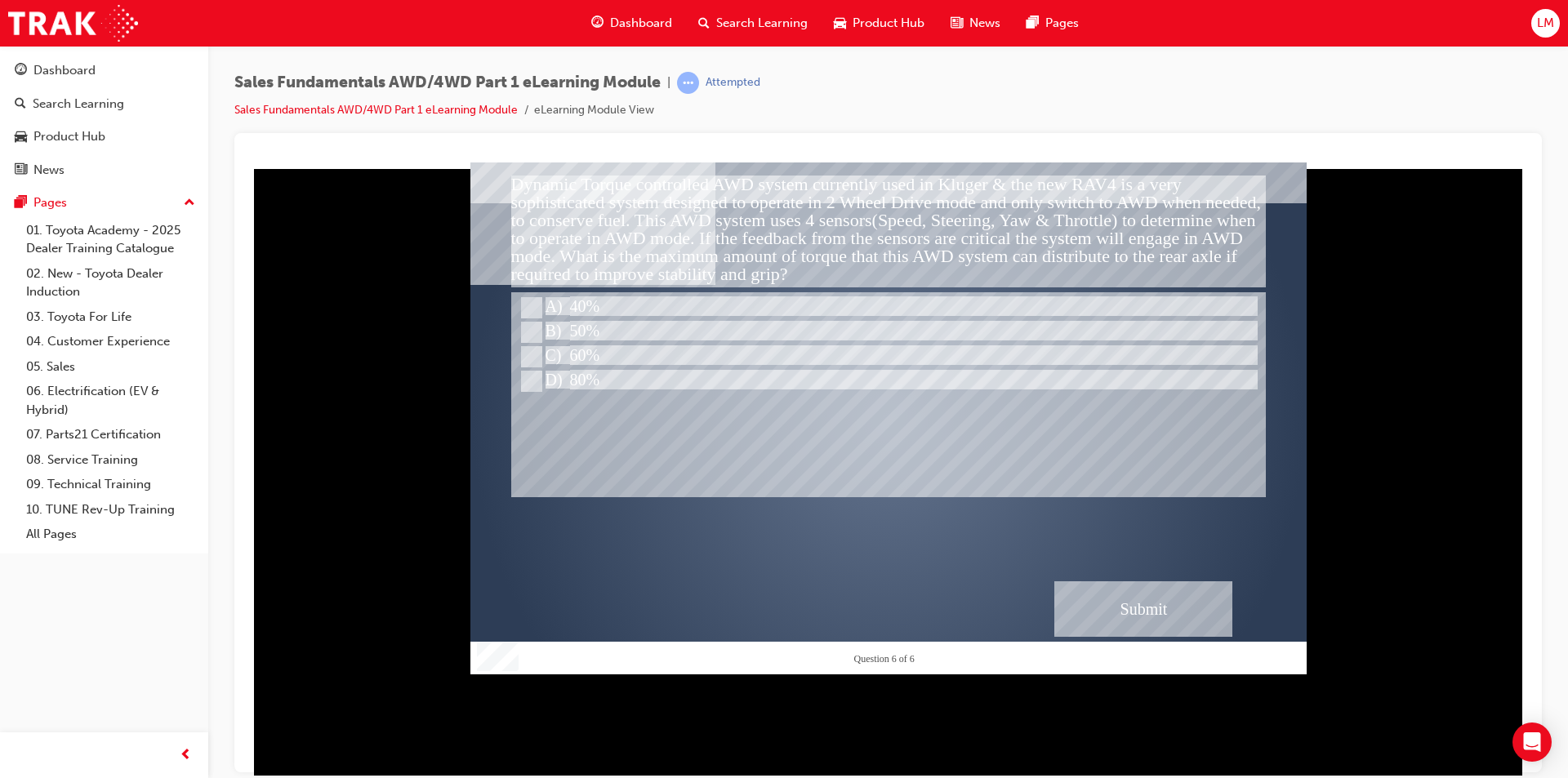
click at [777, 595] on div "Submit" at bounding box center [1143, 608] width 178 height 55
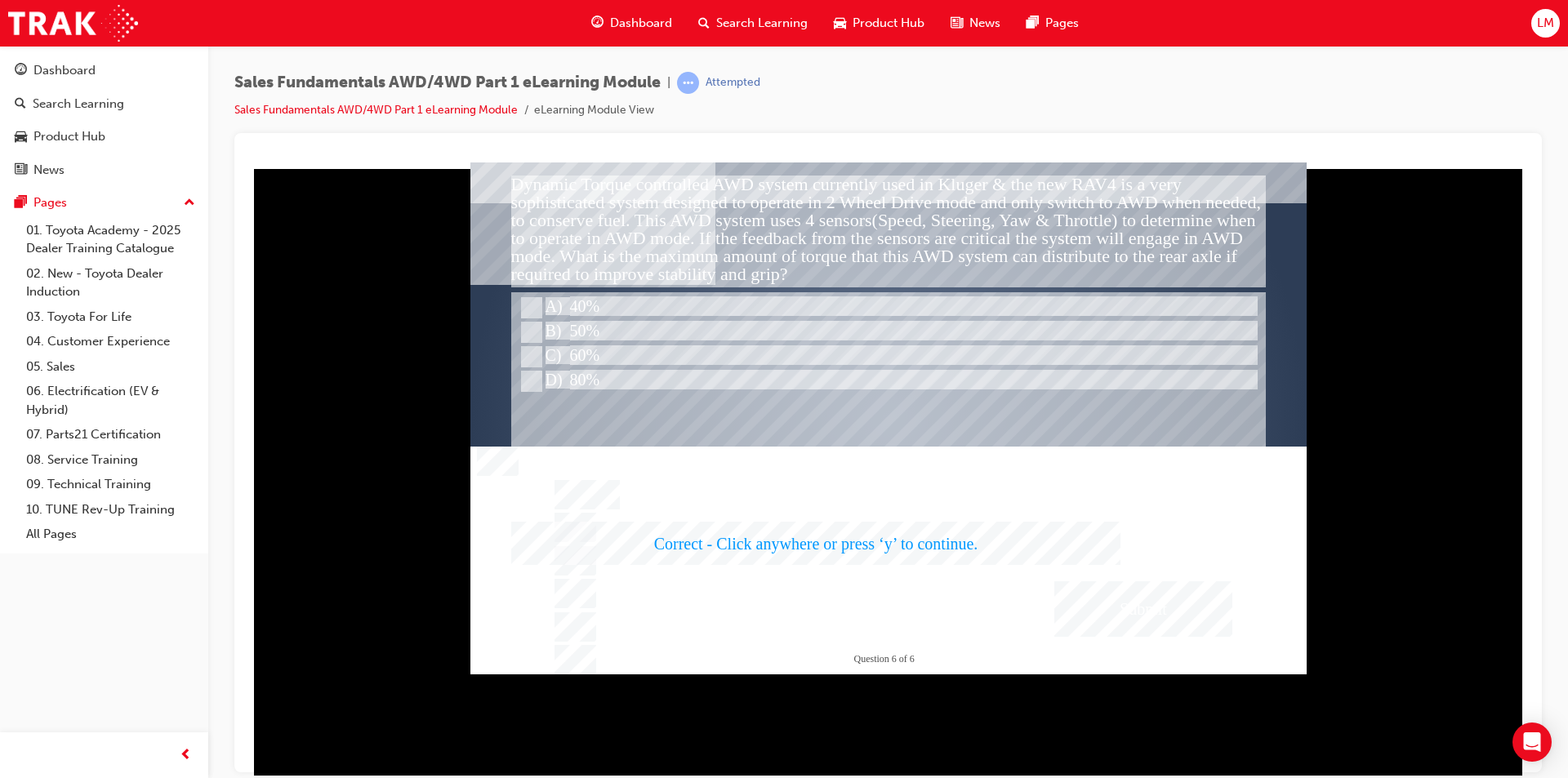
click at [777, 422] on div at bounding box center [889, 418] width 836 height 512
click at [777, 422] on div at bounding box center [889, 394] width 755 height 205
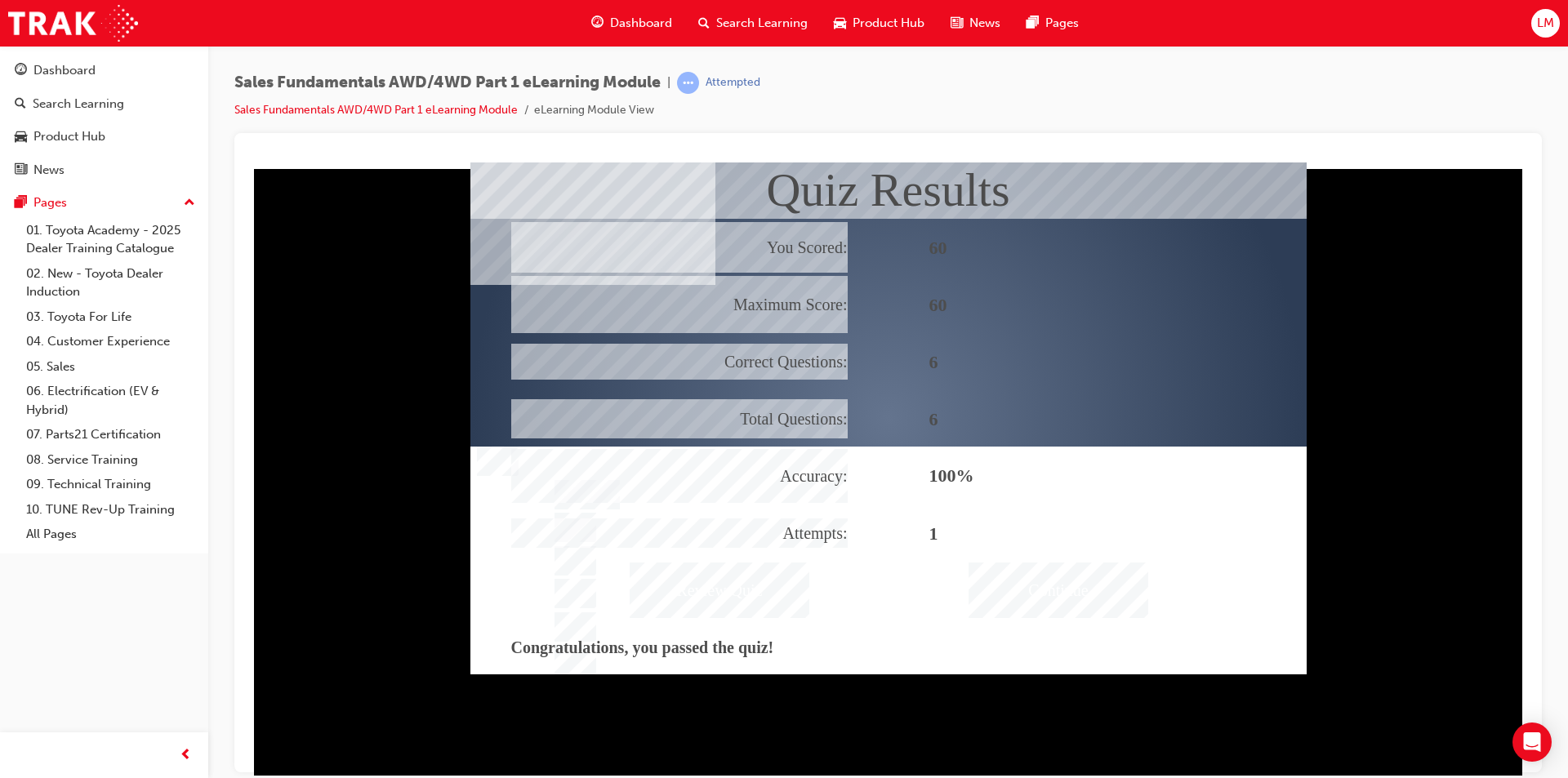
click at [777, 592] on div "Continue" at bounding box center [1058, 589] width 180 height 55
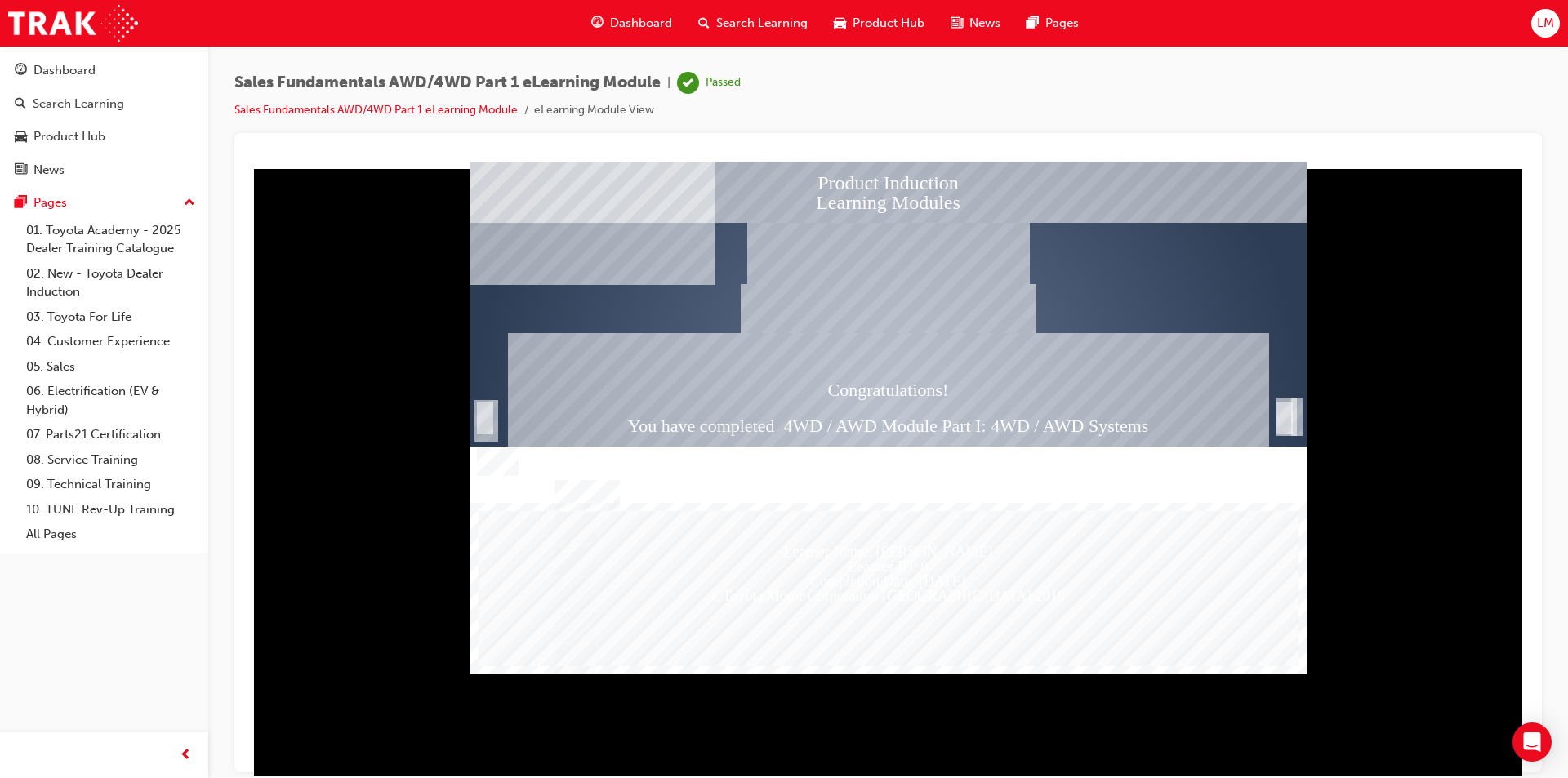
click at [777, 411] on div "Trigger this button to exit" at bounding box center [1284, 417] width 16 height 33
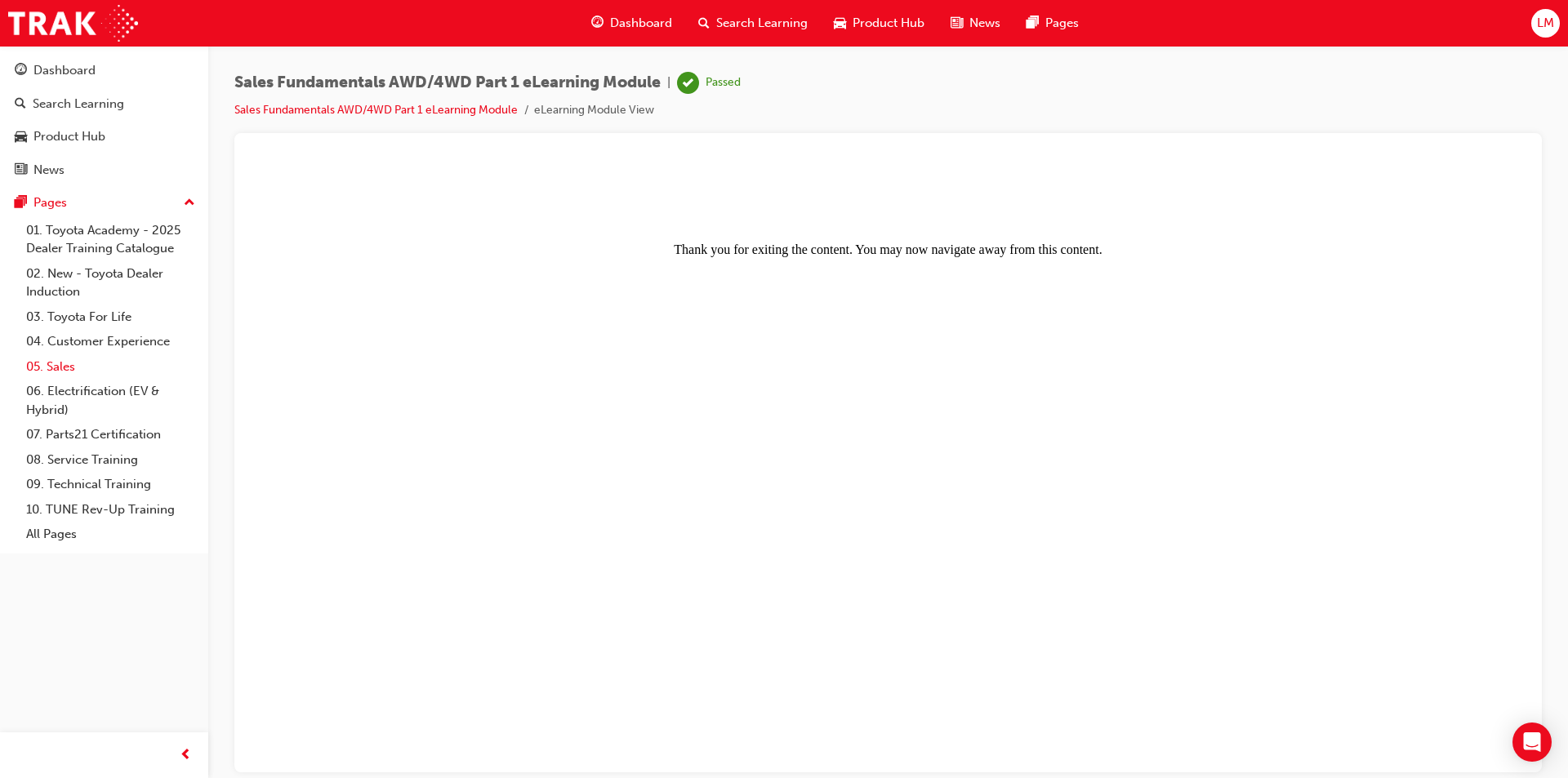
click at [70, 365] on link "05. Sales" at bounding box center [110, 367] width 182 height 25
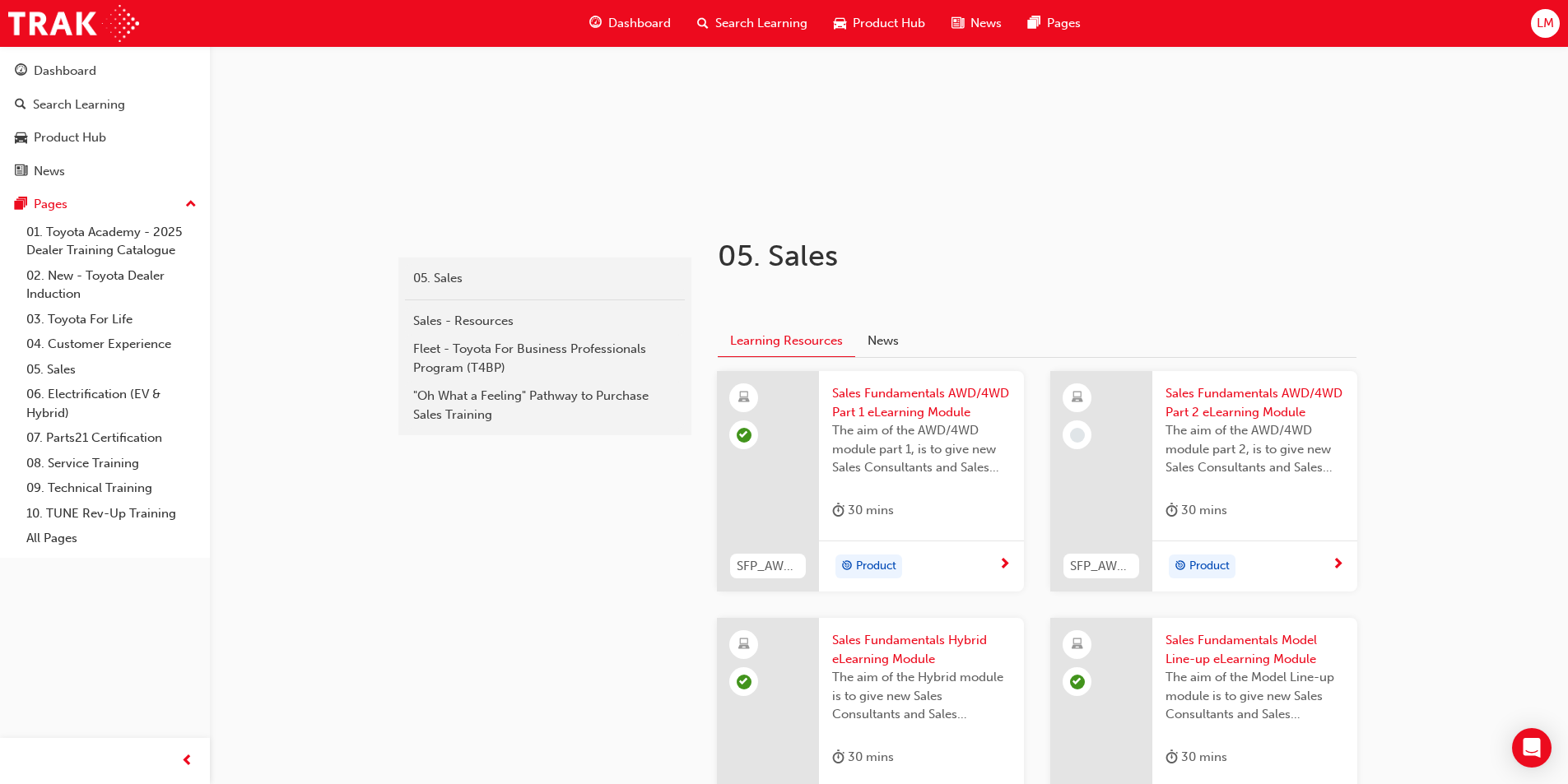
scroll to position [169, 0]
click at [783, 406] on span "Sales Fundamentals AWD/4WD Part 2 eLearning Module" at bounding box center [1254, 403] width 179 height 37
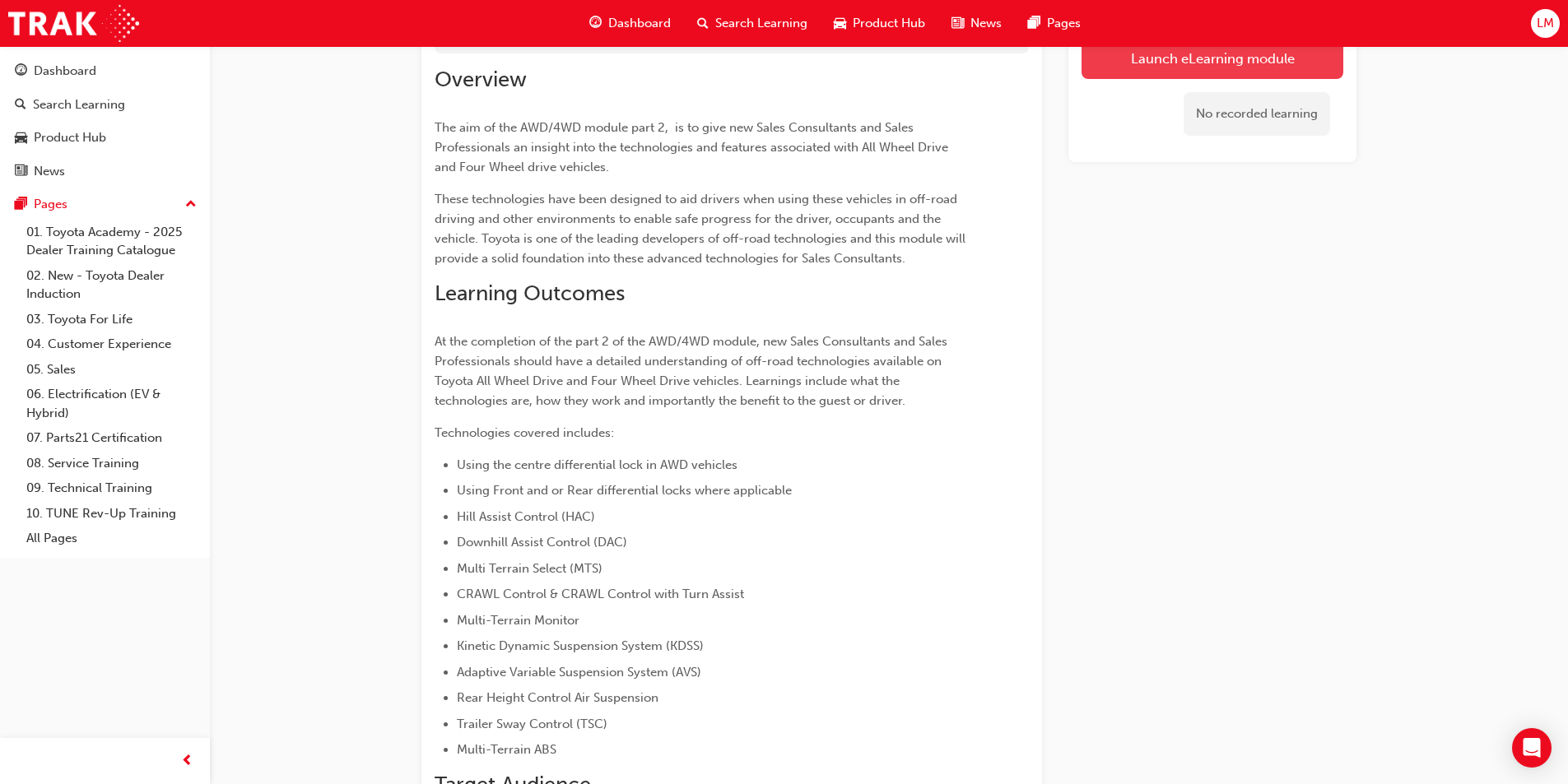
click at [783, 67] on link "Launch eLearning module" at bounding box center [1212, 58] width 261 height 41
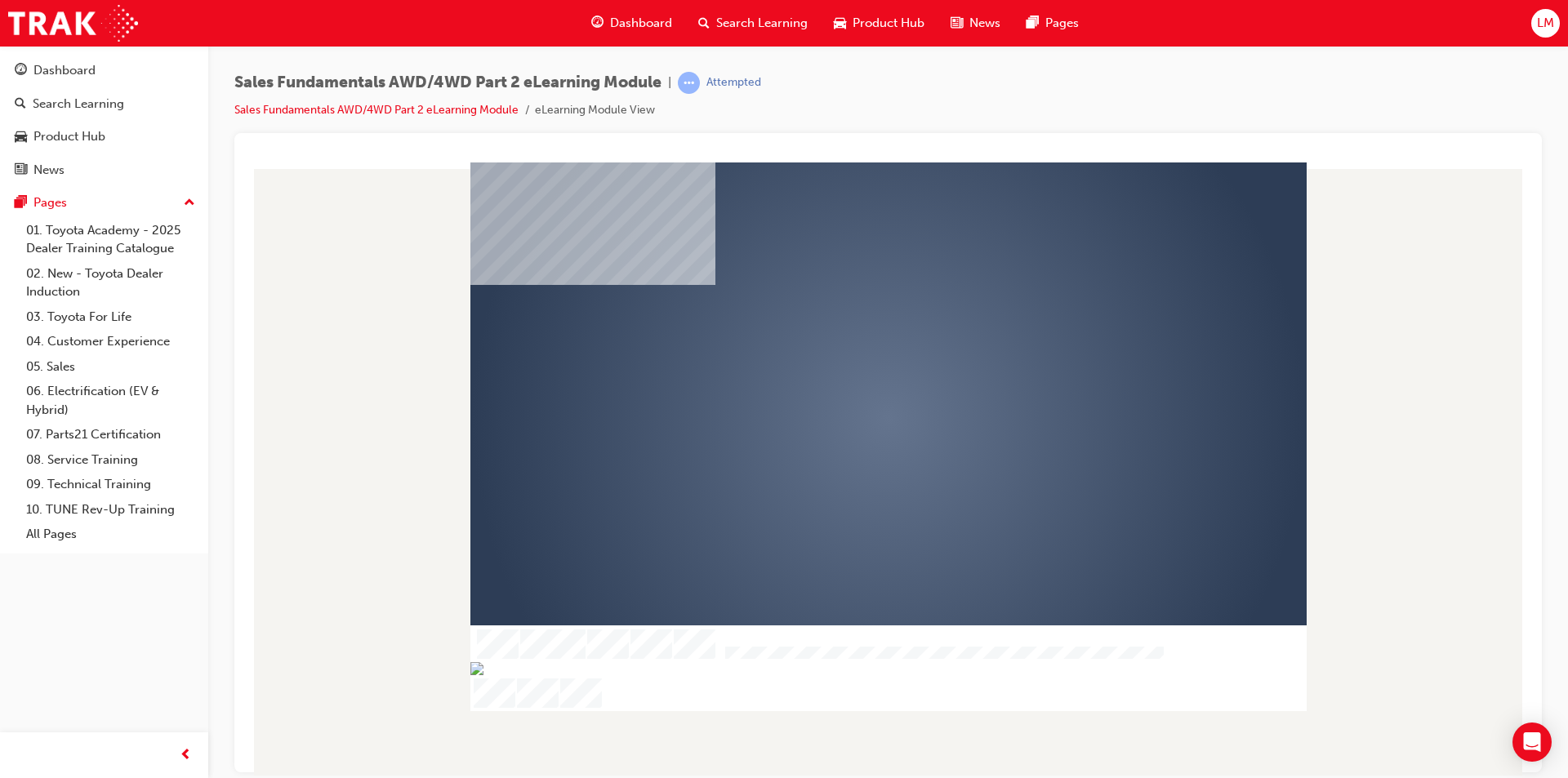
click at [777, 370] on div "play" at bounding box center [841, 370] width 0 height 0
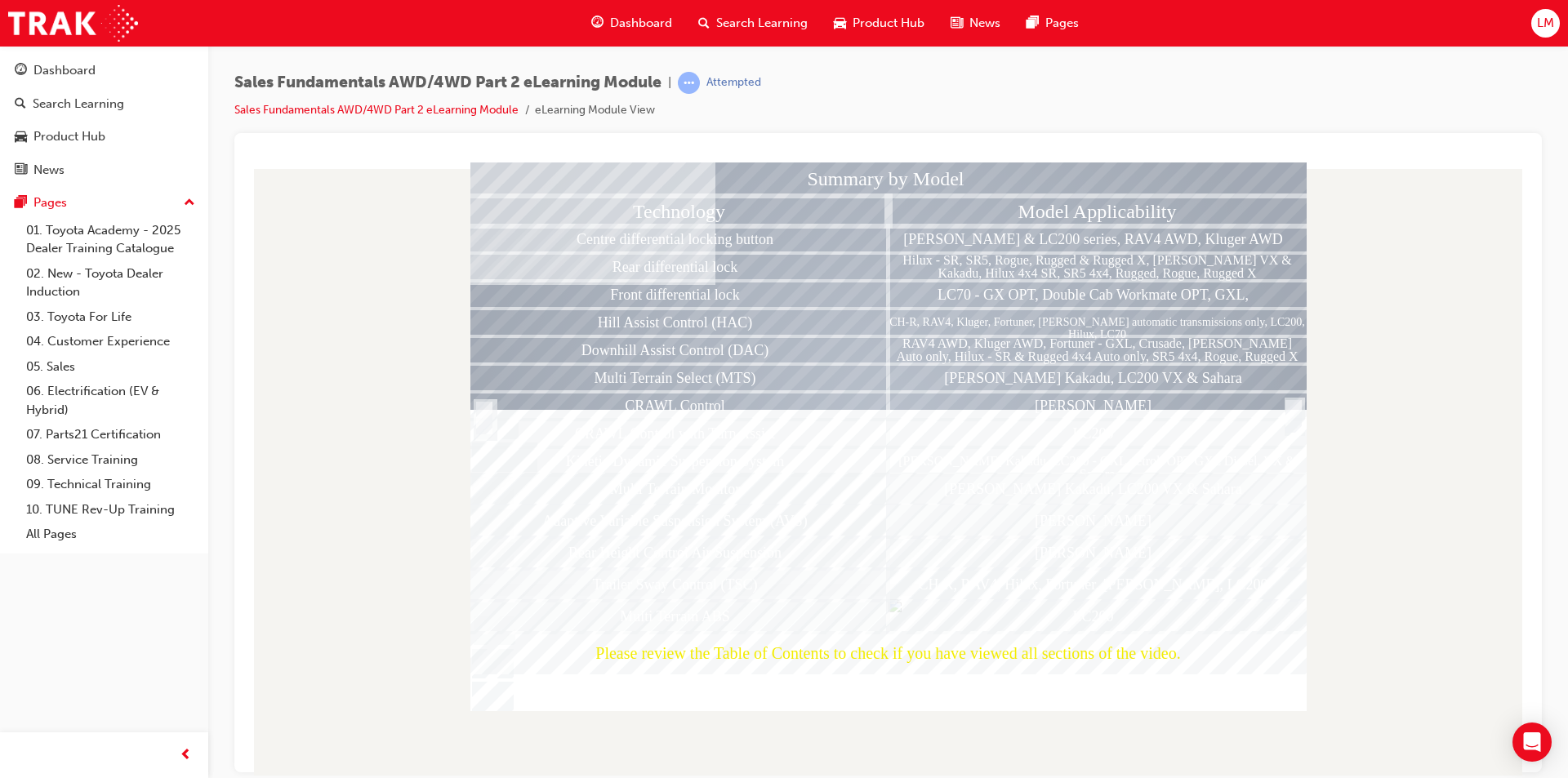
click at [777, 416] on div at bounding box center [1293, 433] width 16 height 35
click at [777, 411] on div "Conclusion" at bounding box center [889, 432] width 836 height 512
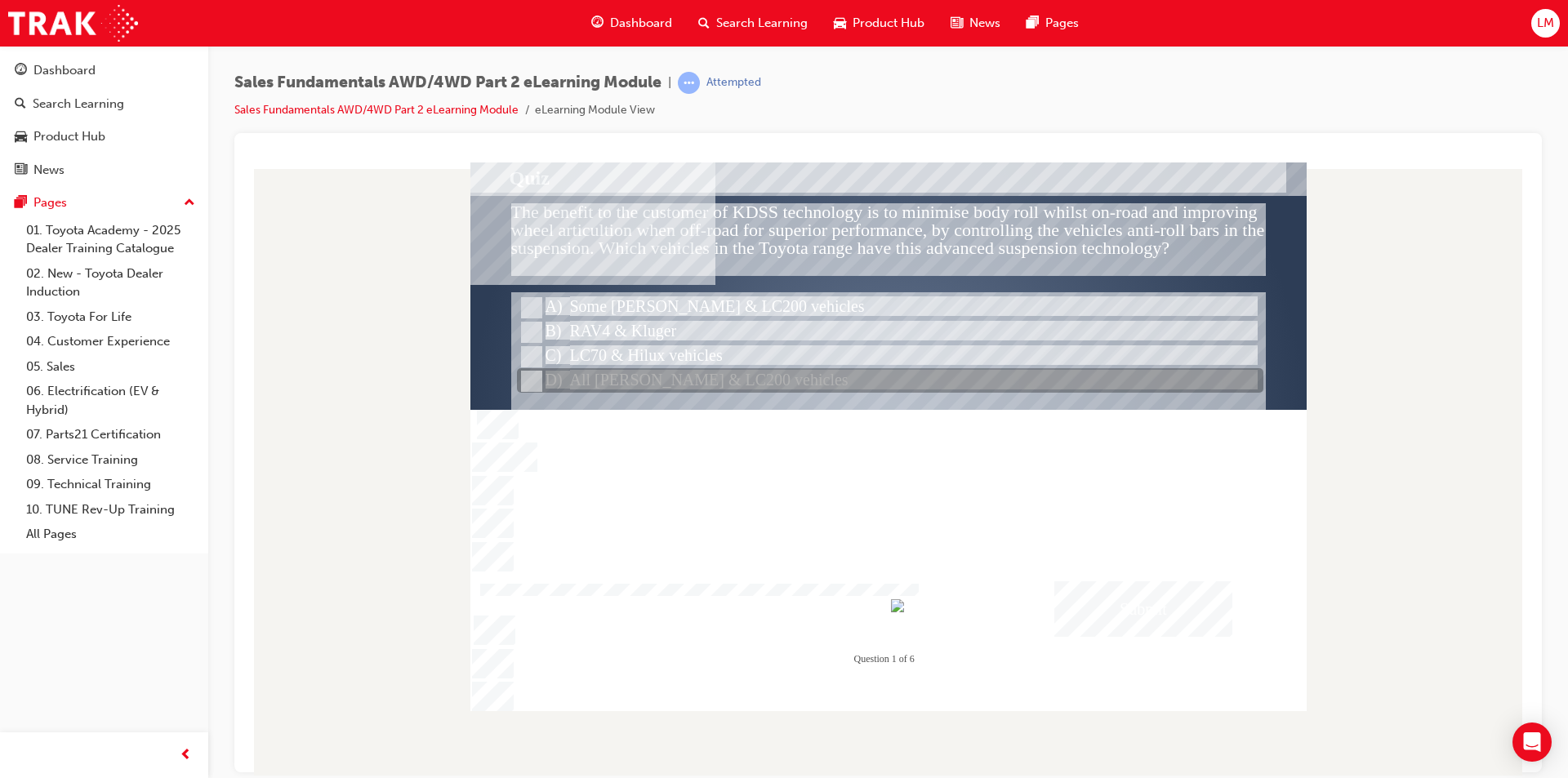
click at [532, 381] on input "All Prado & LC200 vehicles" at bounding box center [529, 381] width 18 height 18
radio input "true"
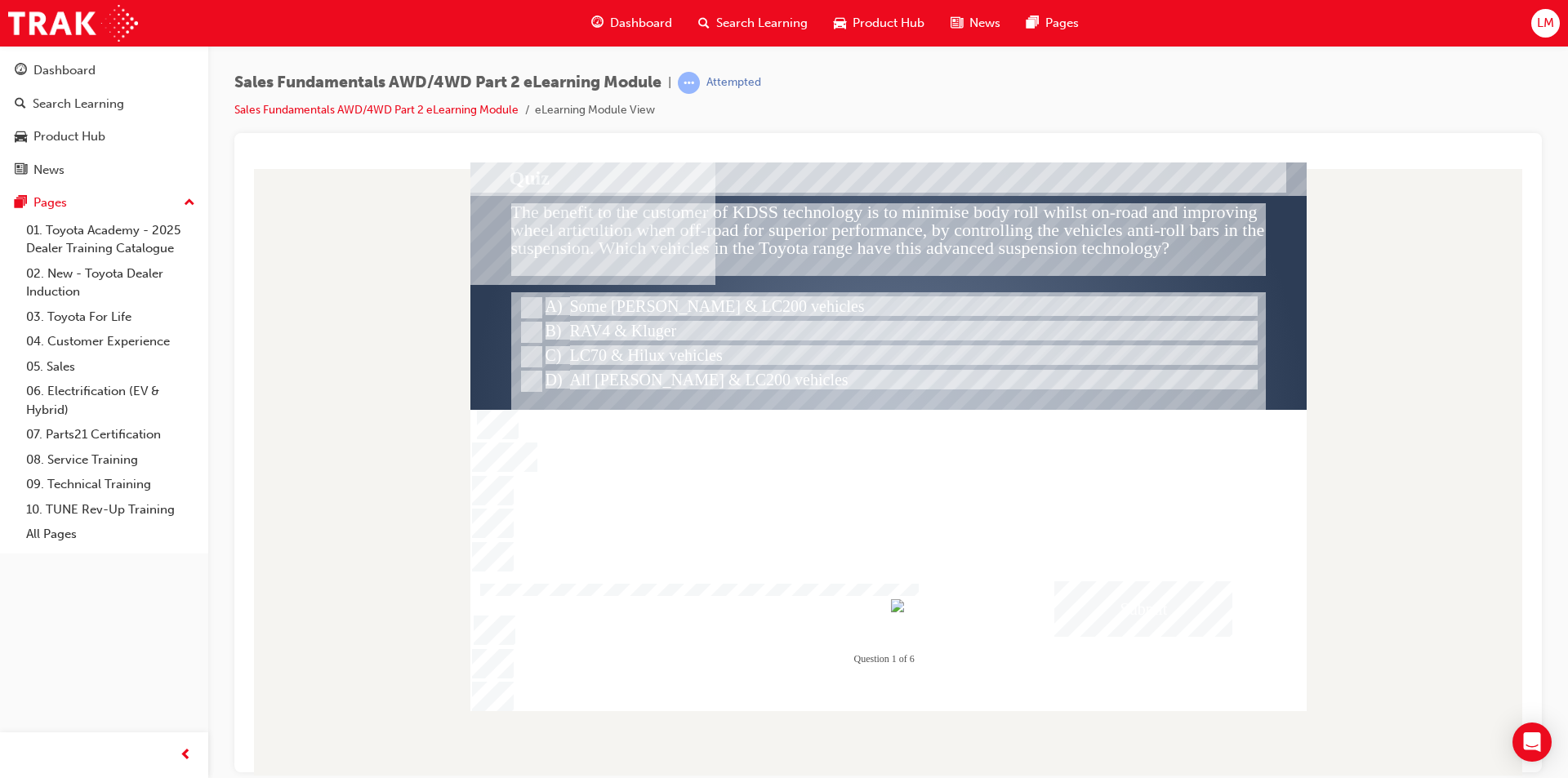
click at [777, 596] on div "Submit" at bounding box center [1143, 608] width 178 height 55
click at [531, 299] on div at bounding box center [889, 436] width 836 height 548
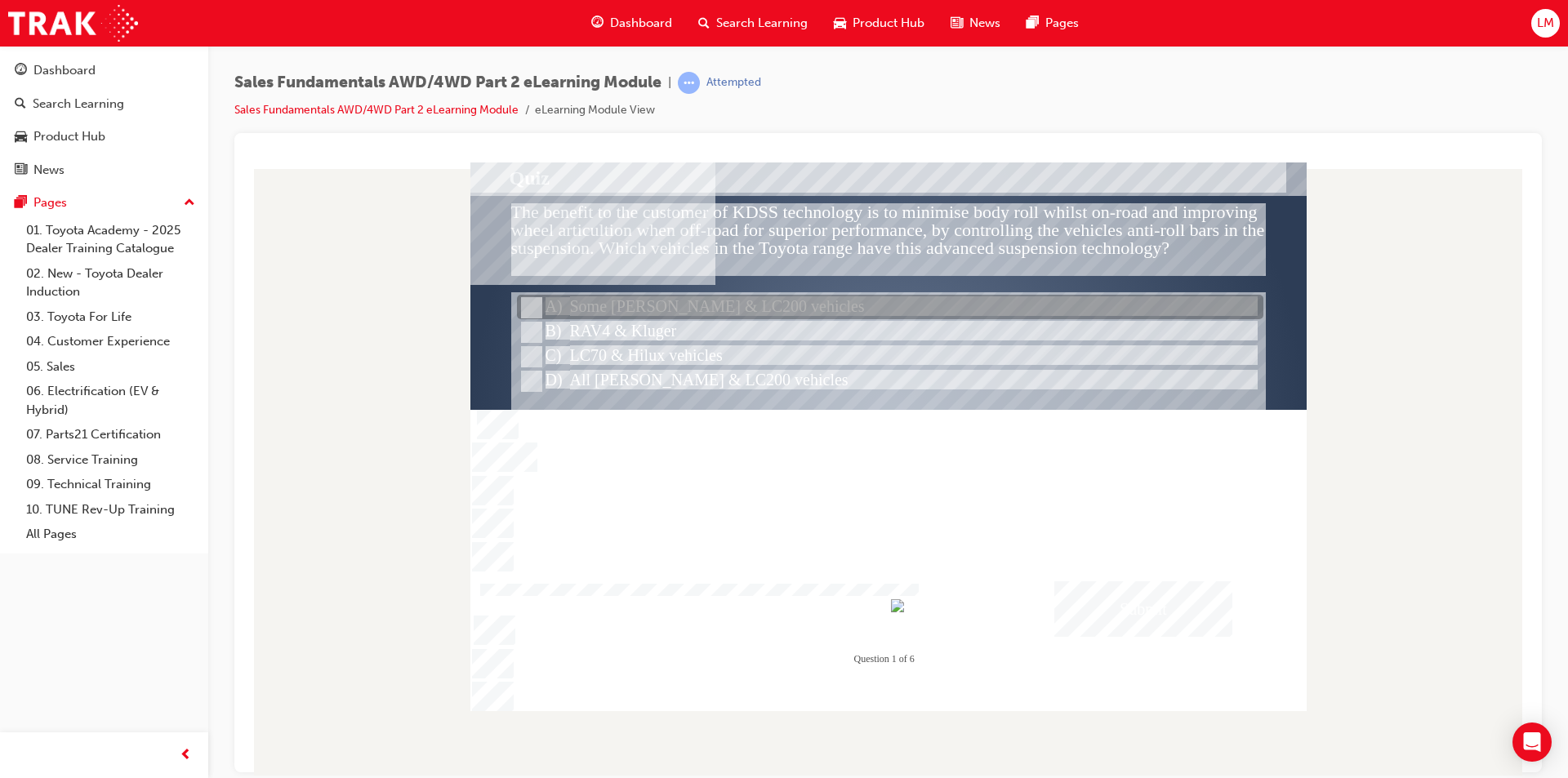
click at [531, 301] on input "Some Prado & LC200 vehicles" at bounding box center [529, 307] width 18 height 18
radio input "true"
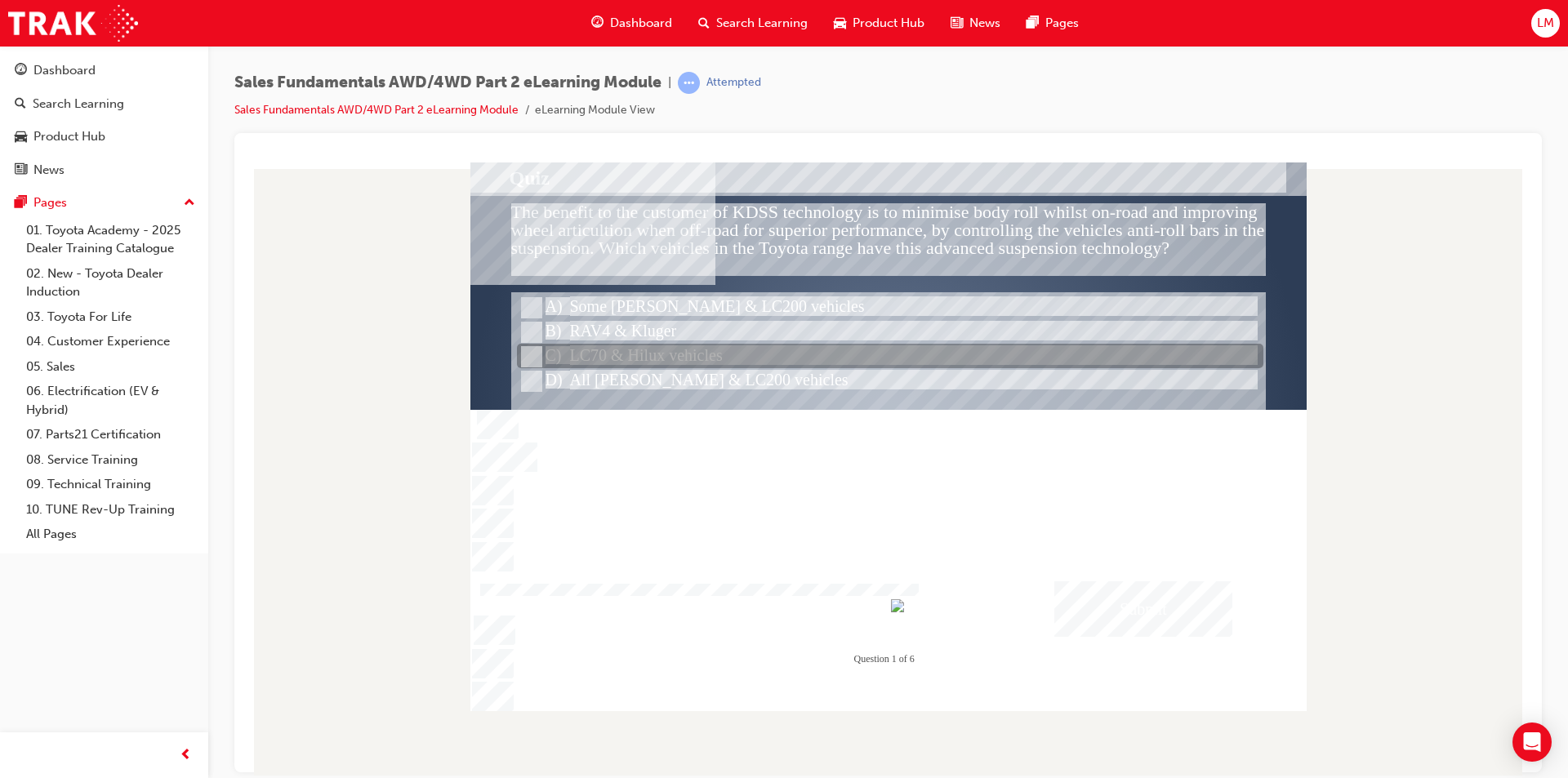
click at [526, 353] on input "LC70 & Hilux vehicles" at bounding box center [529, 356] width 18 height 18
radio input "true"
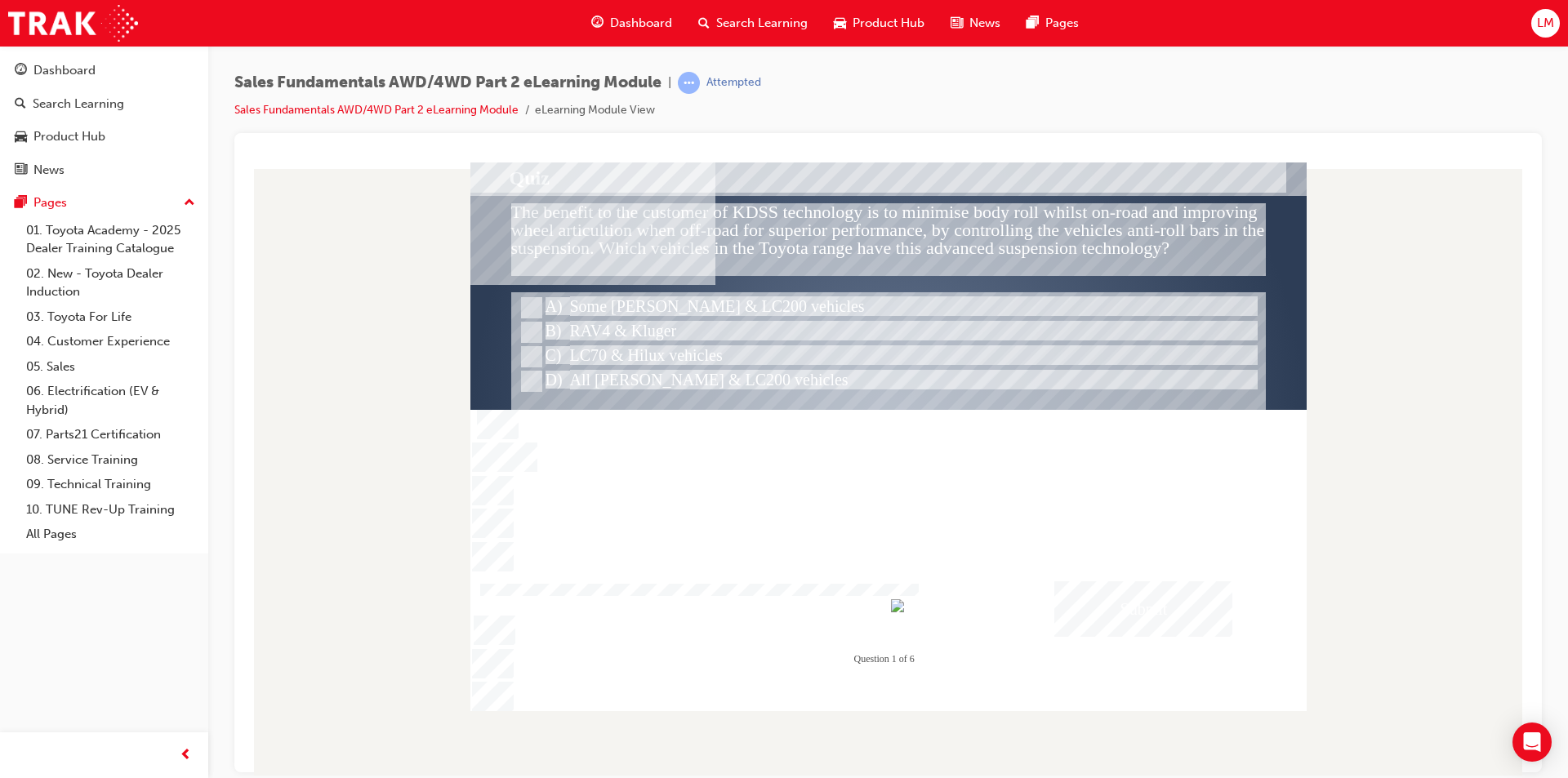
click at [777, 606] on div "Submit" at bounding box center [1143, 608] width 178 height 55
click at [533, 303] on div at bounding box center [889, 436] width 836 height 548
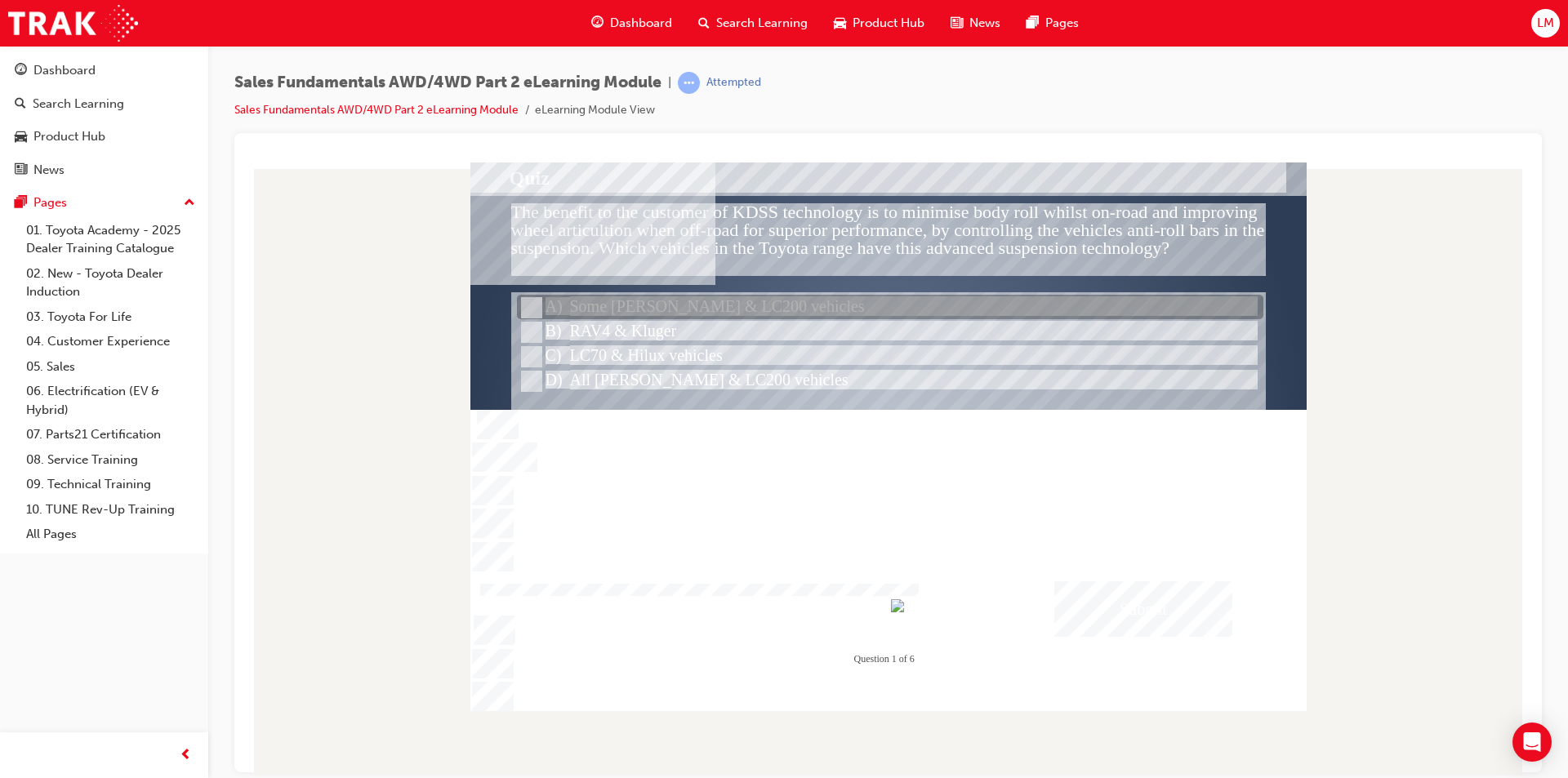
click at [533, 303] on input "Some Prado & LC200 vehicles" at bounding box center [529, 307] width 18 height 18
radio input "true"
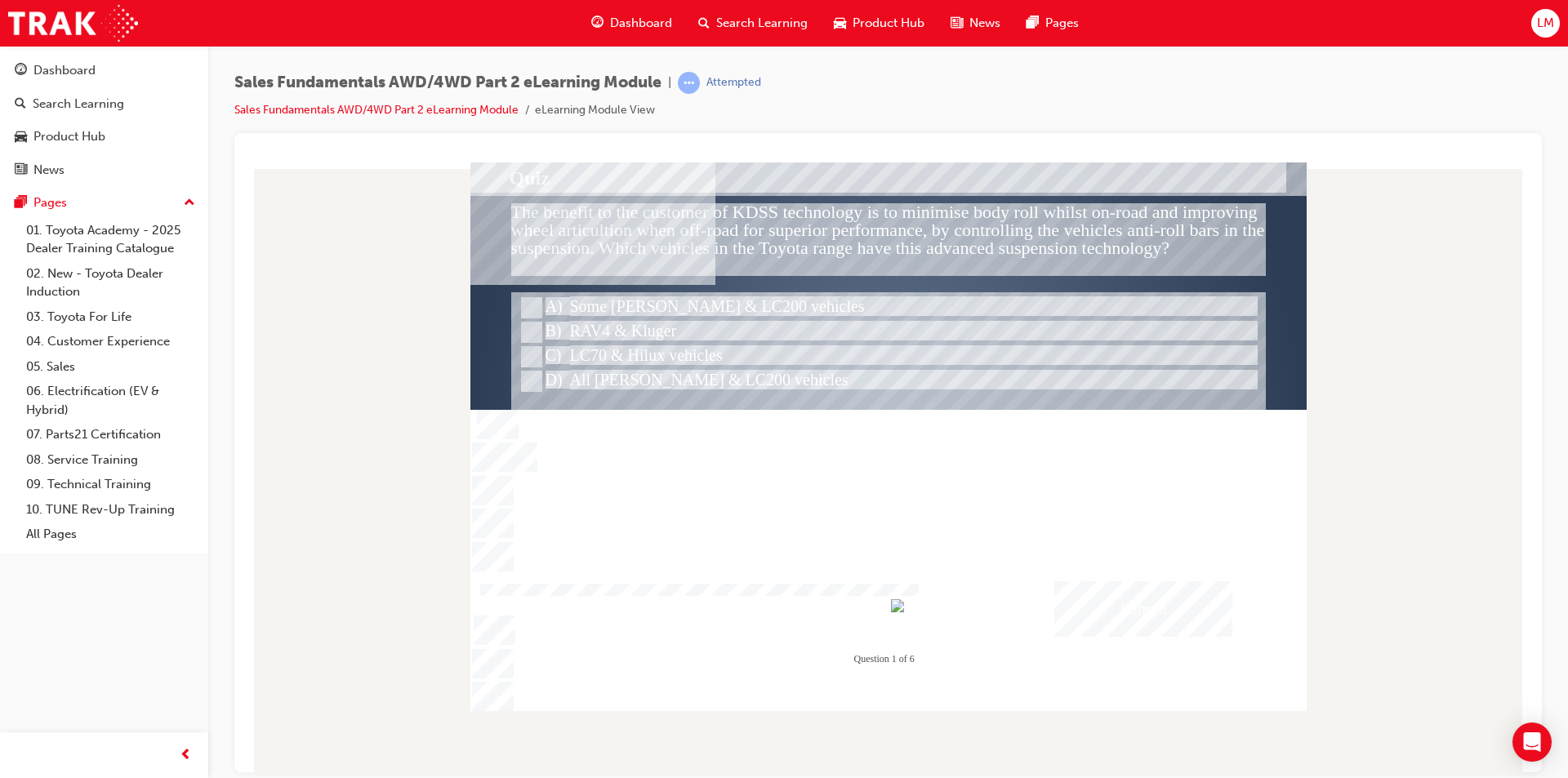
click at [777, 604] on div "Submit" at bounding box center [1143, 608] width 178 height 55
click at [777, 393] on div at bounding box center [889, 436] width 836 height 548
click at [777, 393] on div at bounding box center [889, 393] width 755 height 204
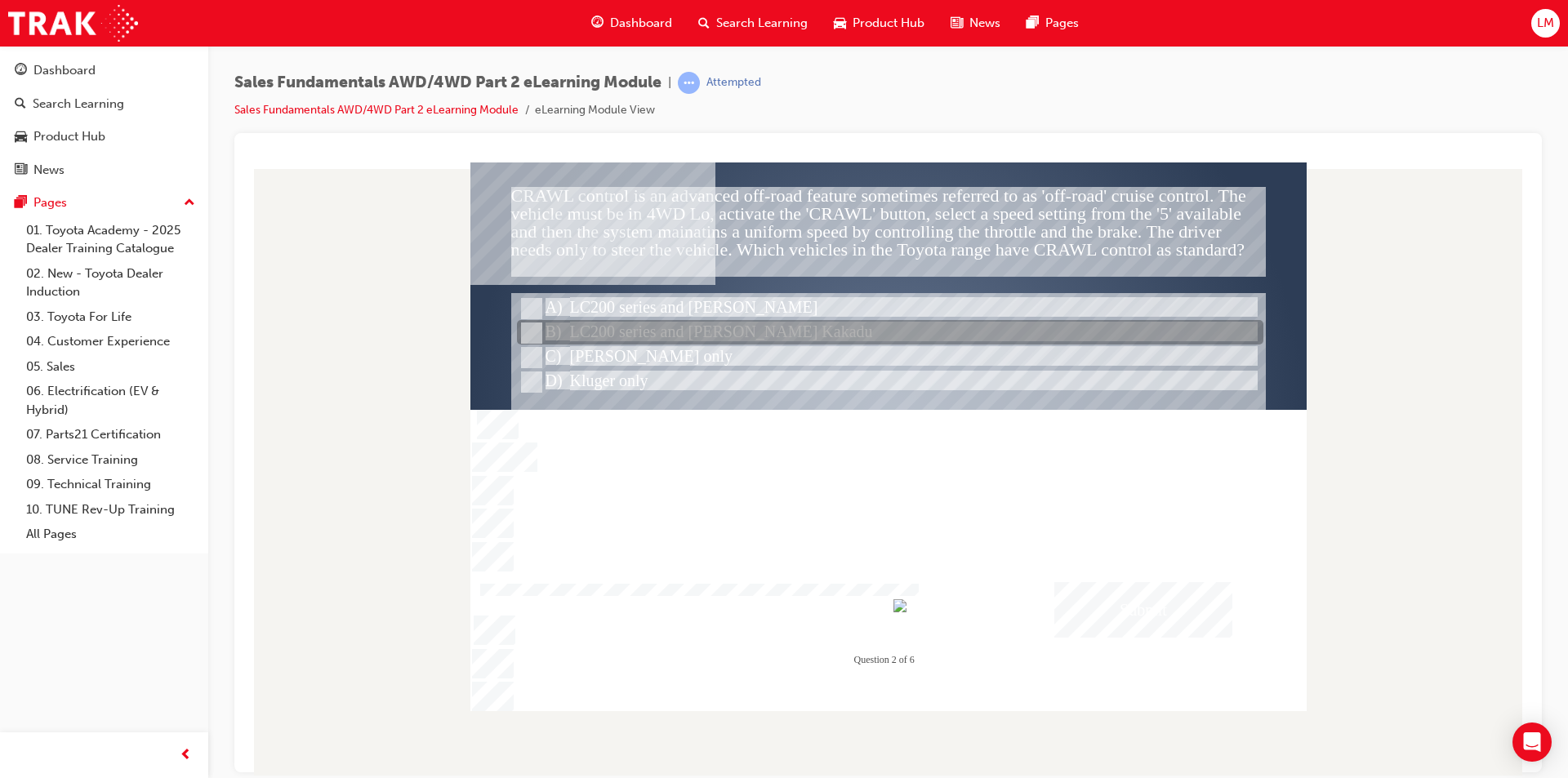
click at [533, 334] on input "LC200 series and Prado Kakadu" at bounding box center [529, 332] width 18 height 18
radio input "true"
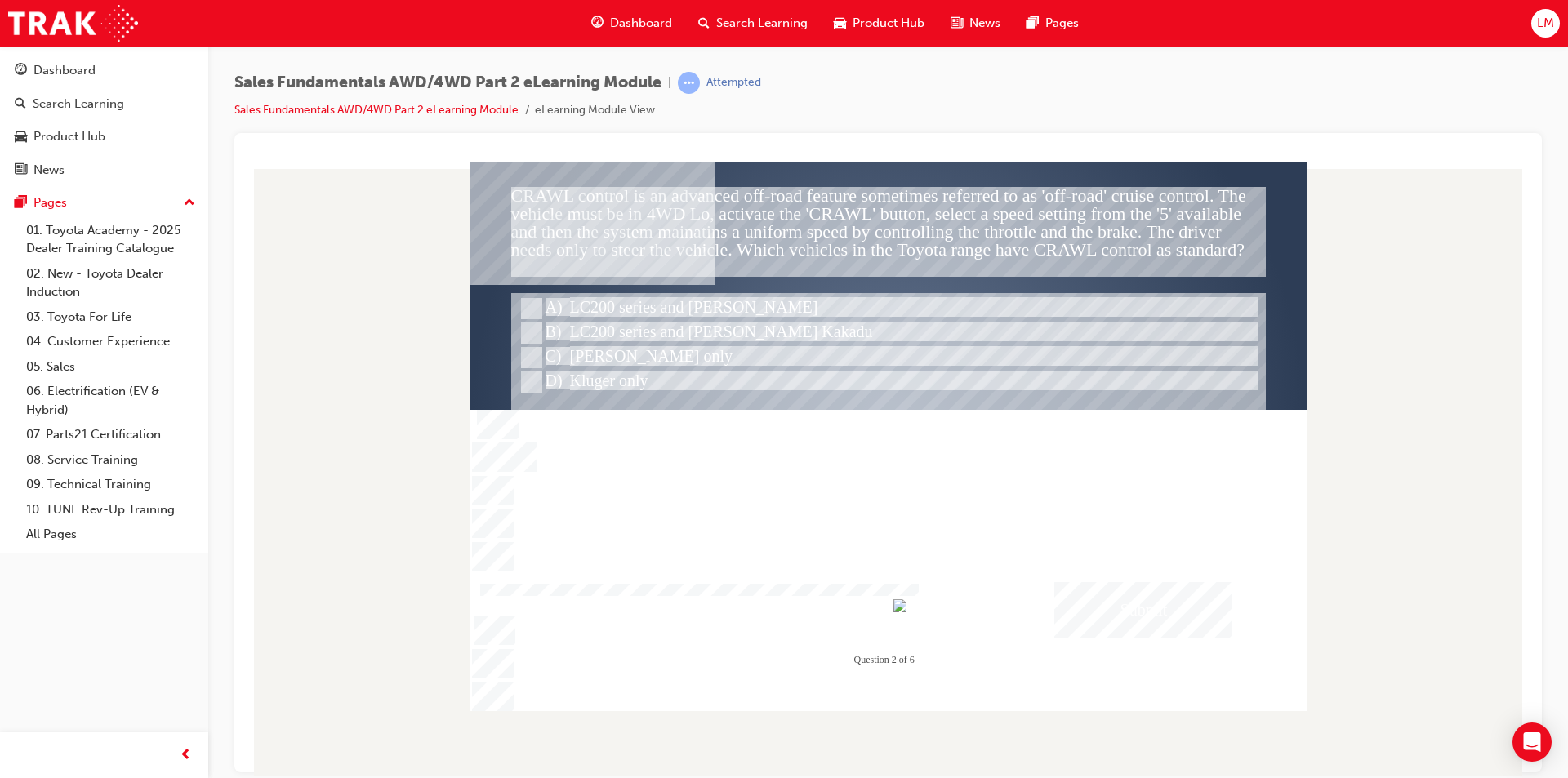
click at [777, 603] on div "Submit" at bounding box center [1143, 609] width 178 height 55
click at [777, 398] on div at bounding box center [889, 436] width 836 height 548
click at [777, 398] on div at bounding box center [889, 394] width 755 height 204
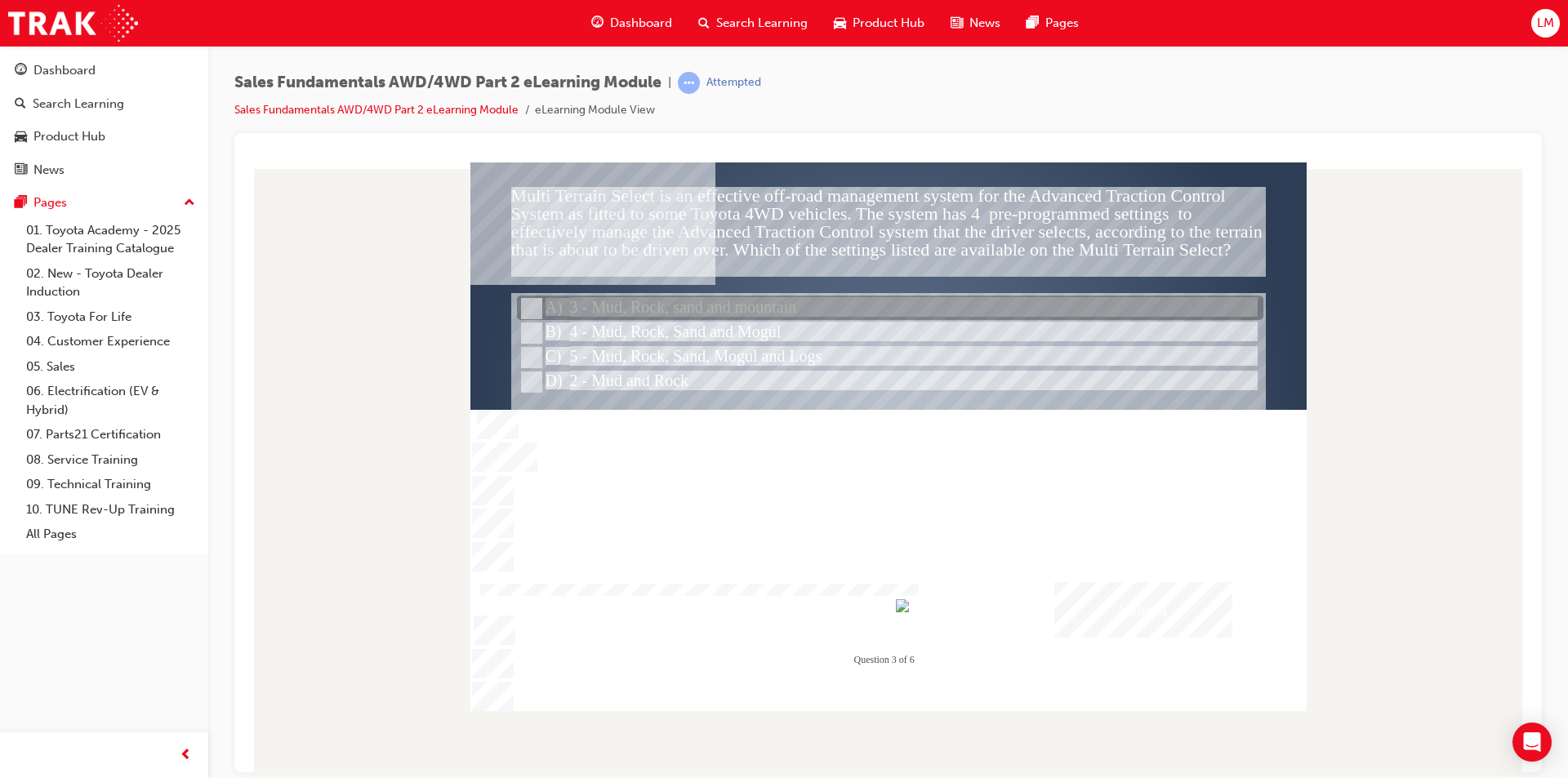
click at [531, 307] on input "3 - Mud, Rock, sand and mountain" at bounding box center [529, 308] width 18 height 18
radio input "true"
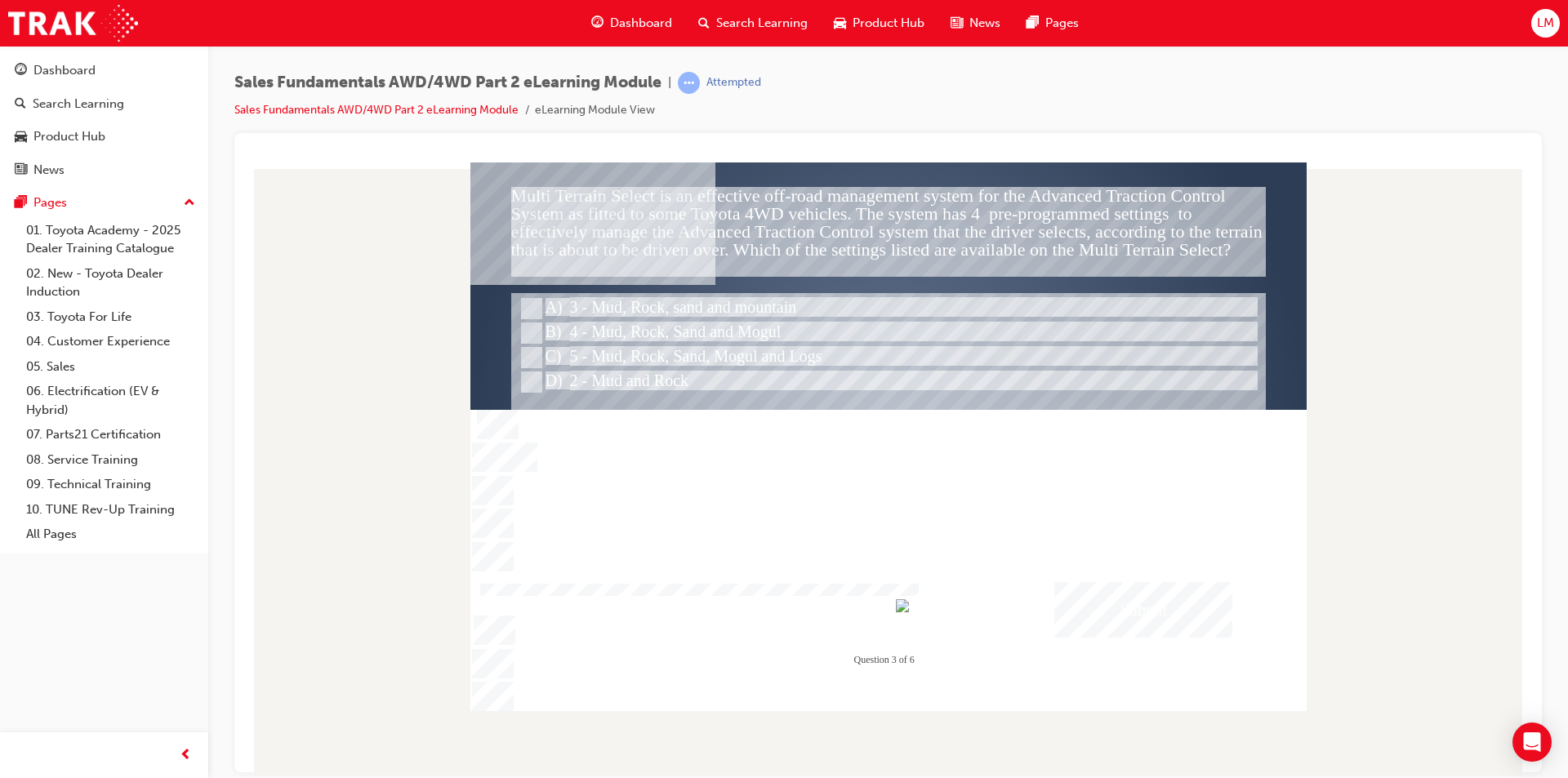
click at [777, 595] on div "Submit" at bounding box center [1143, 609] width 178 height 55
click at [534, 326] on div at bounding box center [889, 436] width 836 height 548
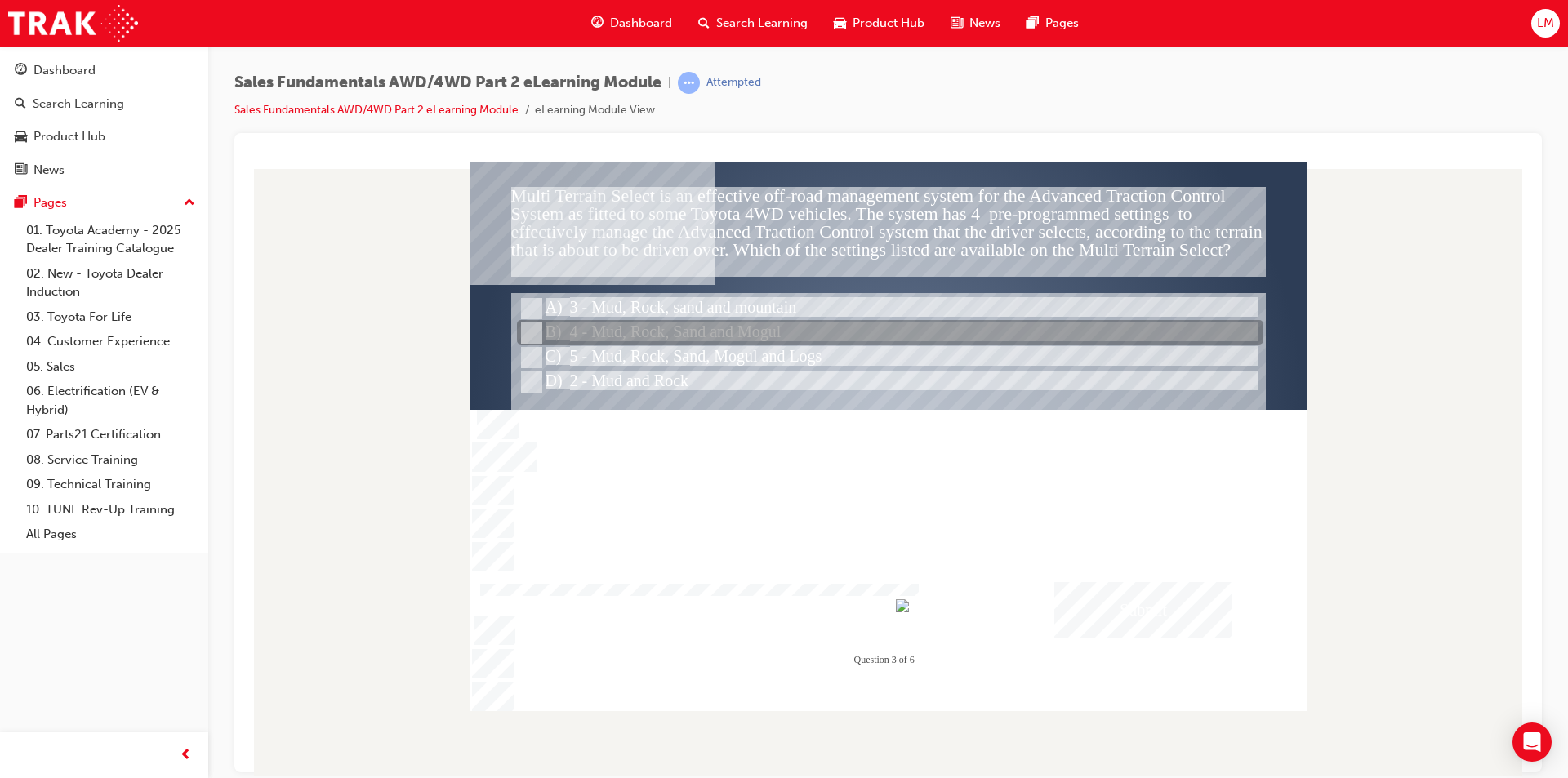
click at [533, 335] on input "4 - Mud, Rock, Sand and Mogul" at bounding box center [529, 332] width 18 height 18
radio input "true"
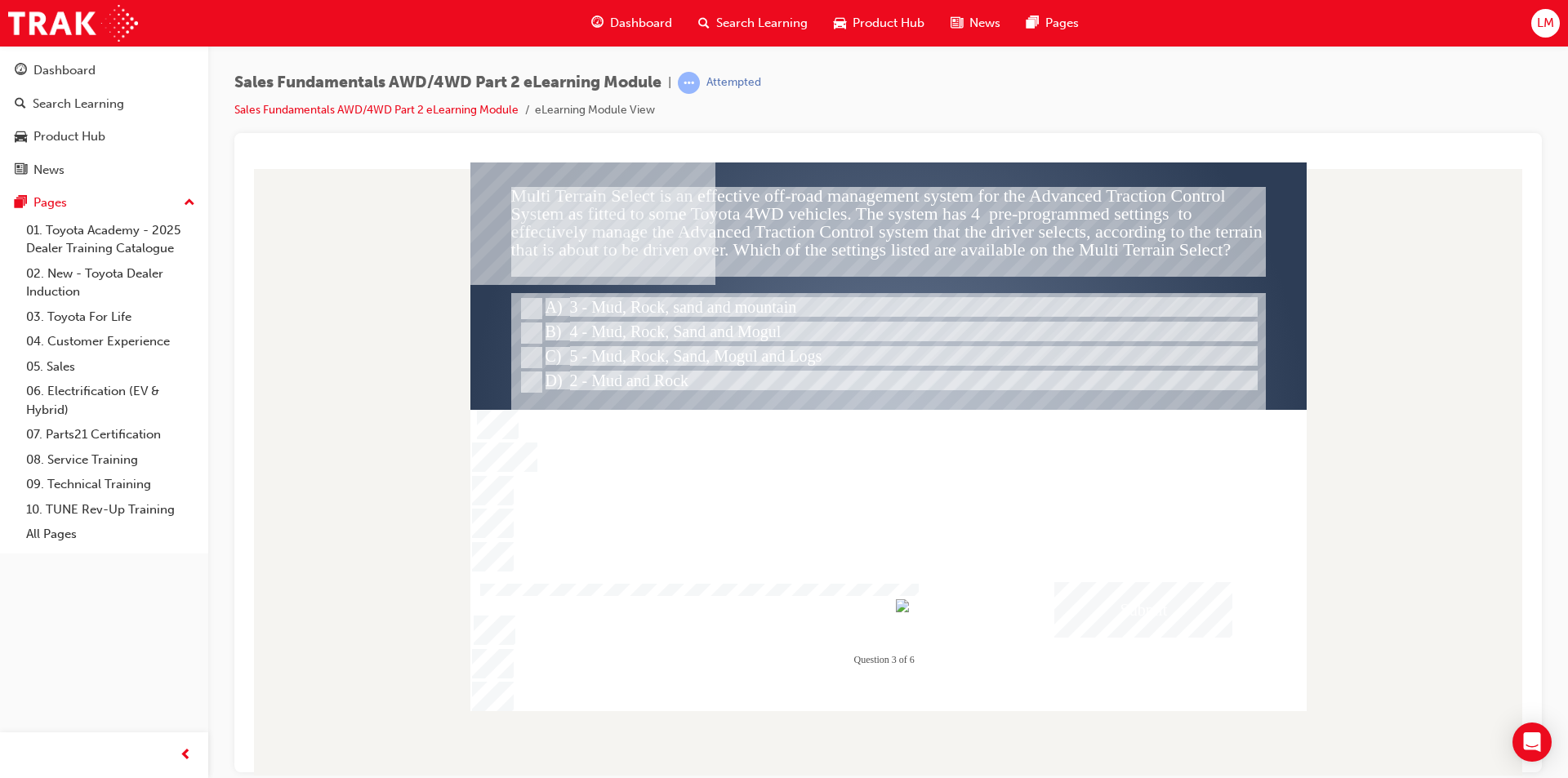
click at [777, 604] on div "Submit" at bounding box center [1143, 609] width 178 height 55
click at [777, 397] on div at bounding box center [889, 436] width 836 height 548
click at [777, 397] on div at bounding box center [889, 394] width 755 height 204
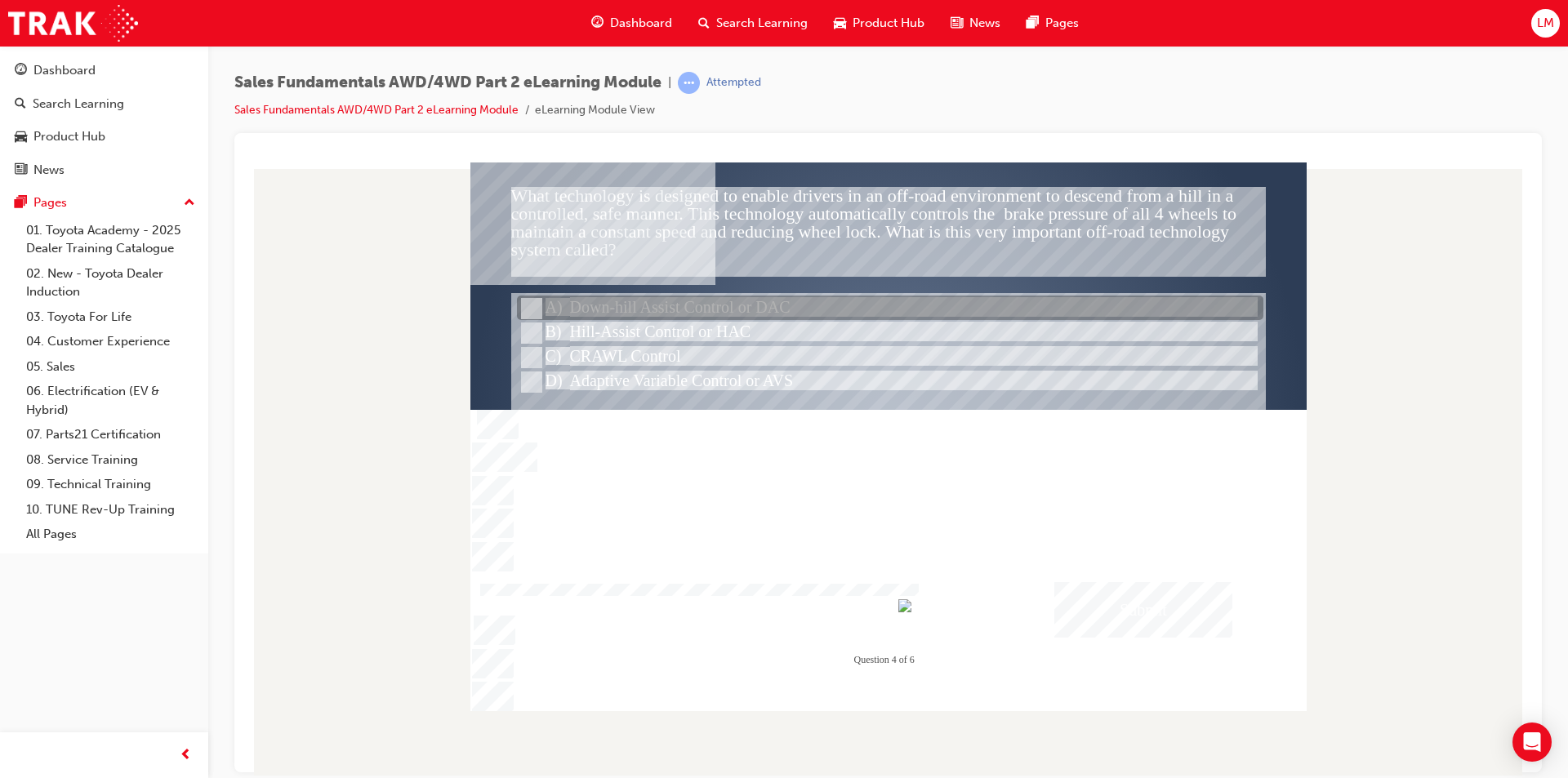
click at [526, 303] on input "Down-hill Assist Control or DAC" at bounding box center [529, 308] width 18 height 18
radio input "true"
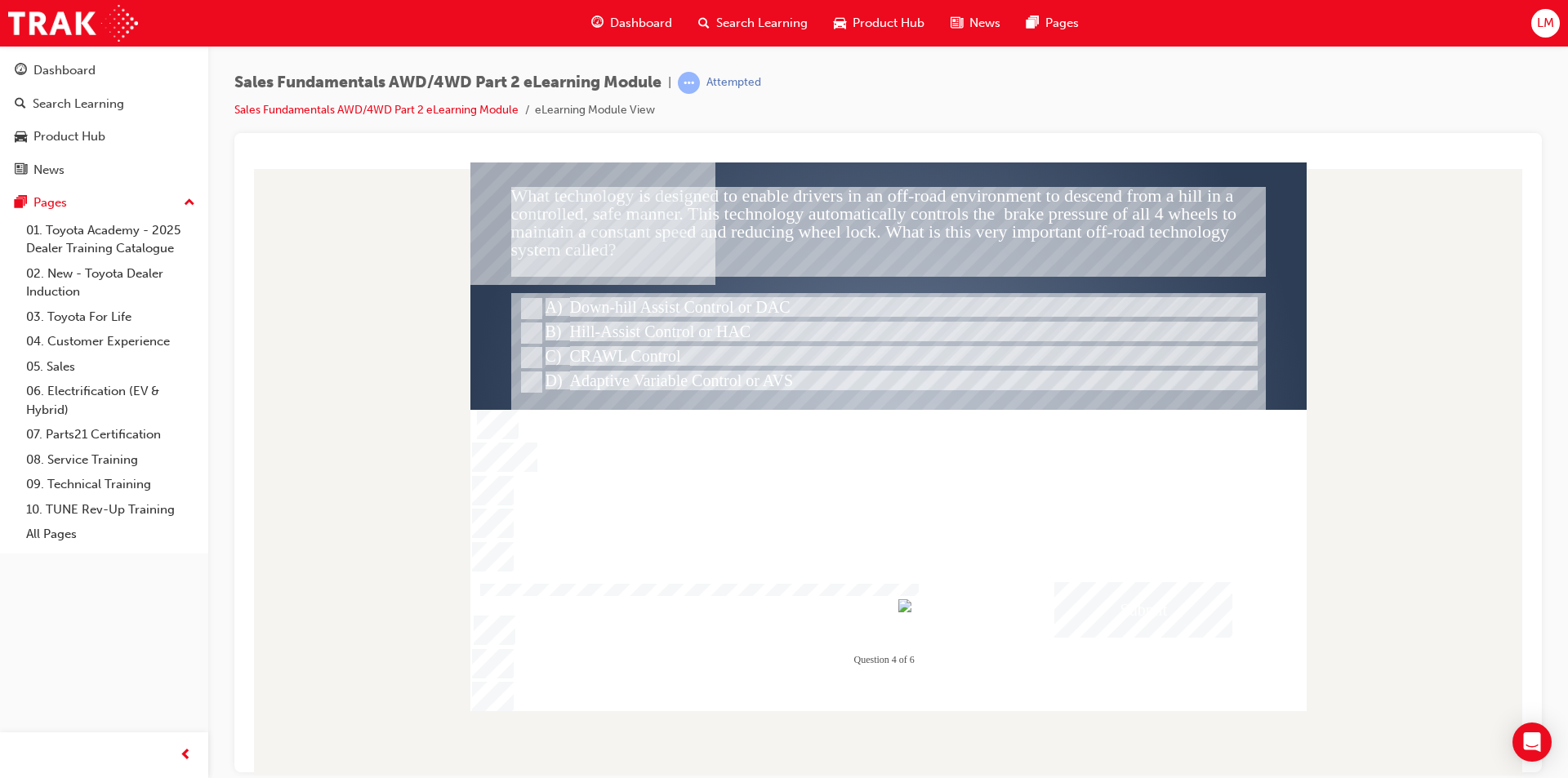
click at [777, 612] on div "Submit" at bounding box center [1143, 609] width 178 height 55
click at [777, 424] on div at bounding box center [889, 436] width 836 height 548
click at [777, 424] on div at bounding box center [889, 394] width 755 height 204
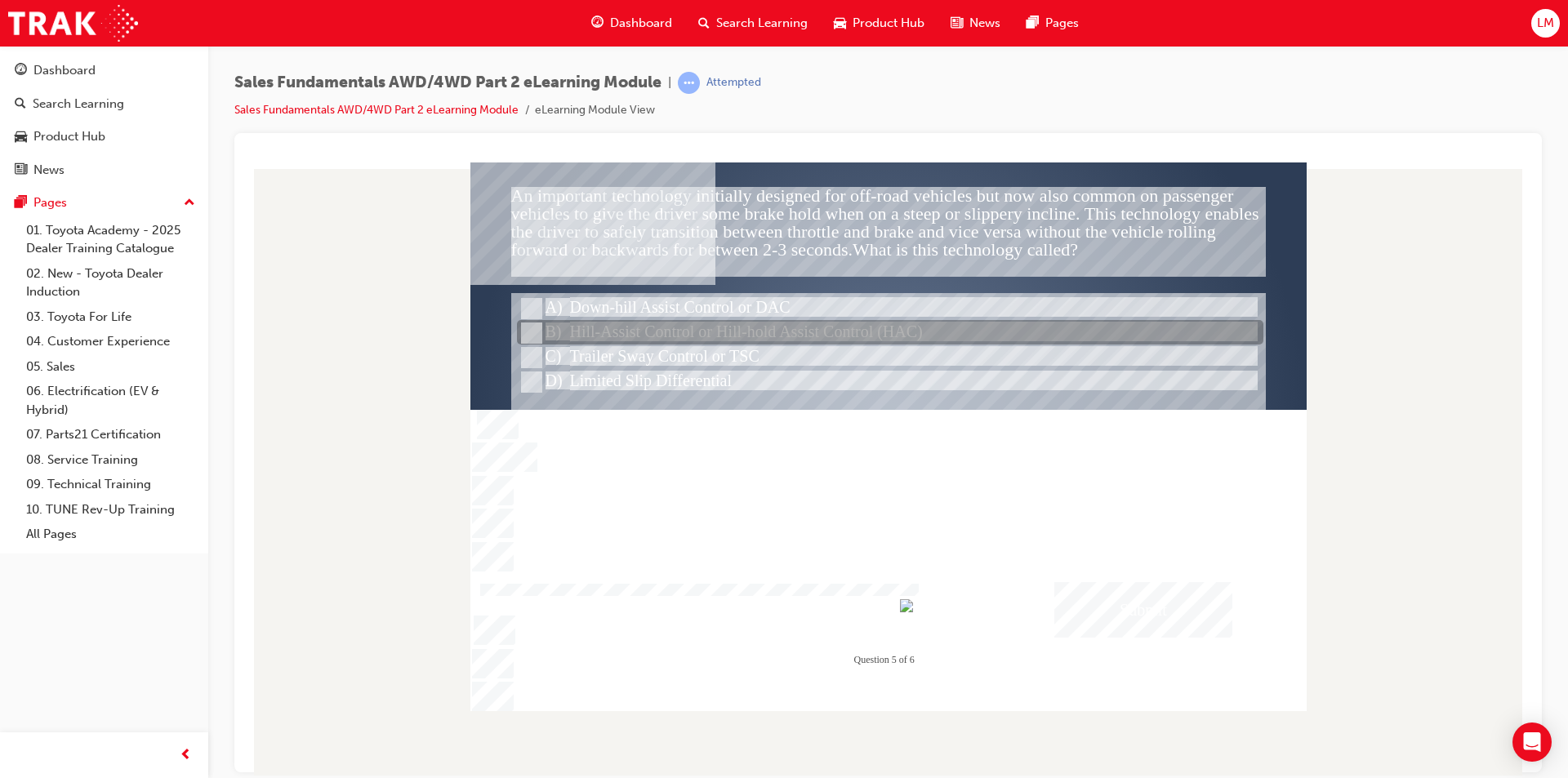
click at [528, 331] on input "Hill-Assist Control or Hill-hold Assist Control (HAC)" at bounding box center [529, 332] width 18 height 18
radio input "true"
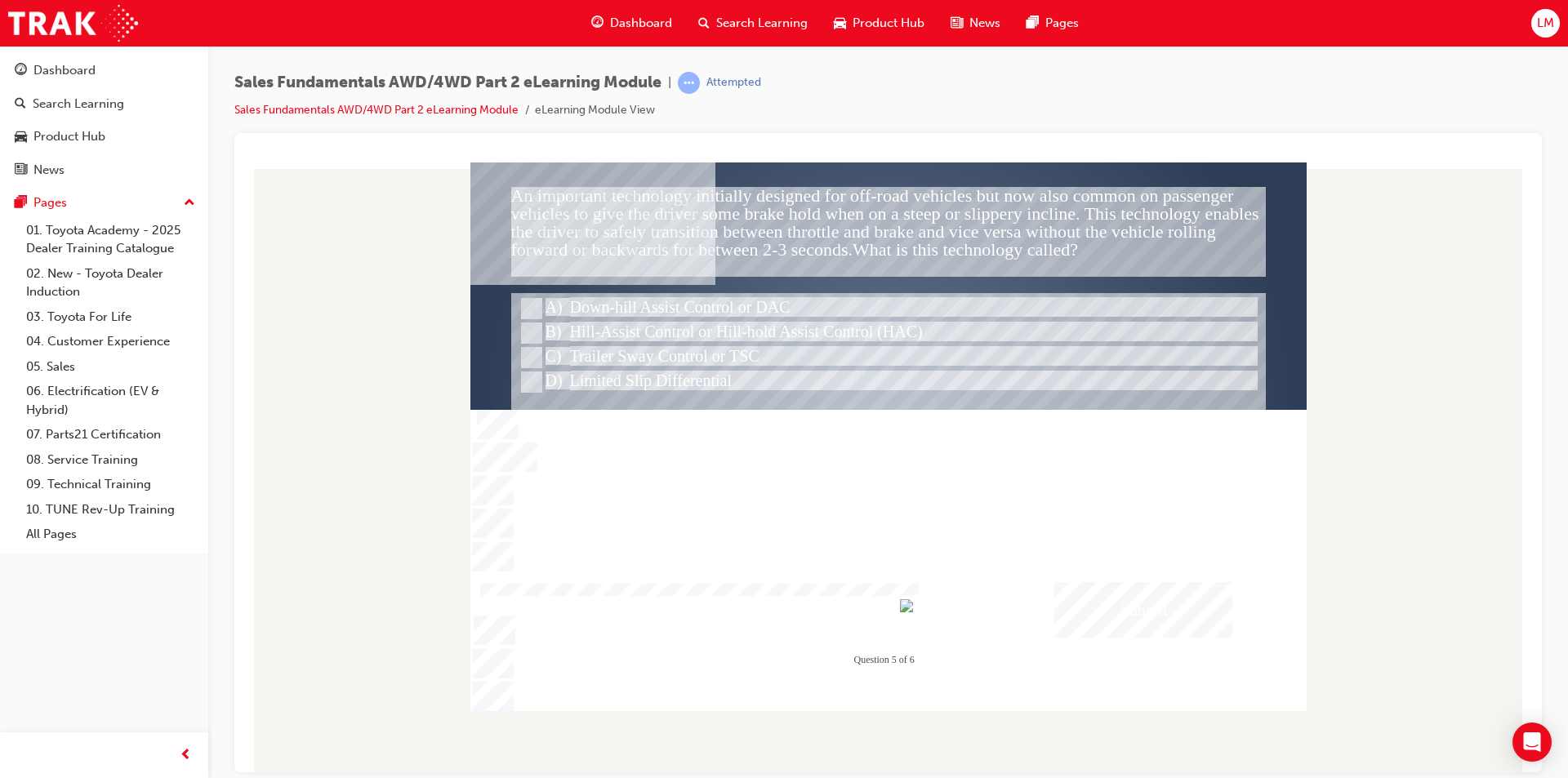
click at [777, 598] on div "Submit" at bounding box center [1143, 609] width 178 height 55
click at [777, 440] on div at bounding box center [889, 436] width 836 height 548
click at [777, 440] on div at bounding box center [889, 394] width 755 height 204
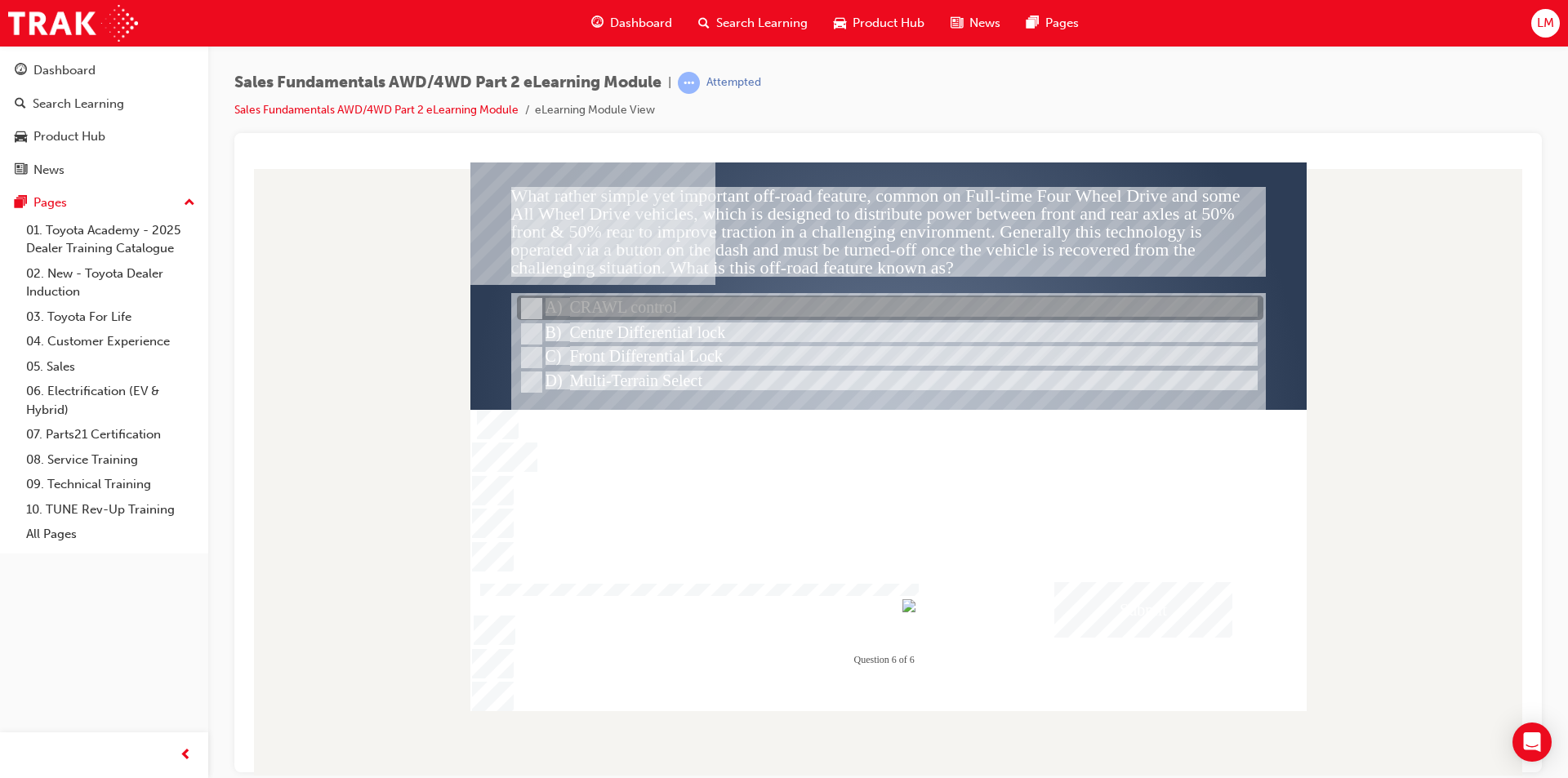
click at [531, 307] on input "CRAWL control" at bounding box center [529, 308] width 18 height 18
radio input "true"
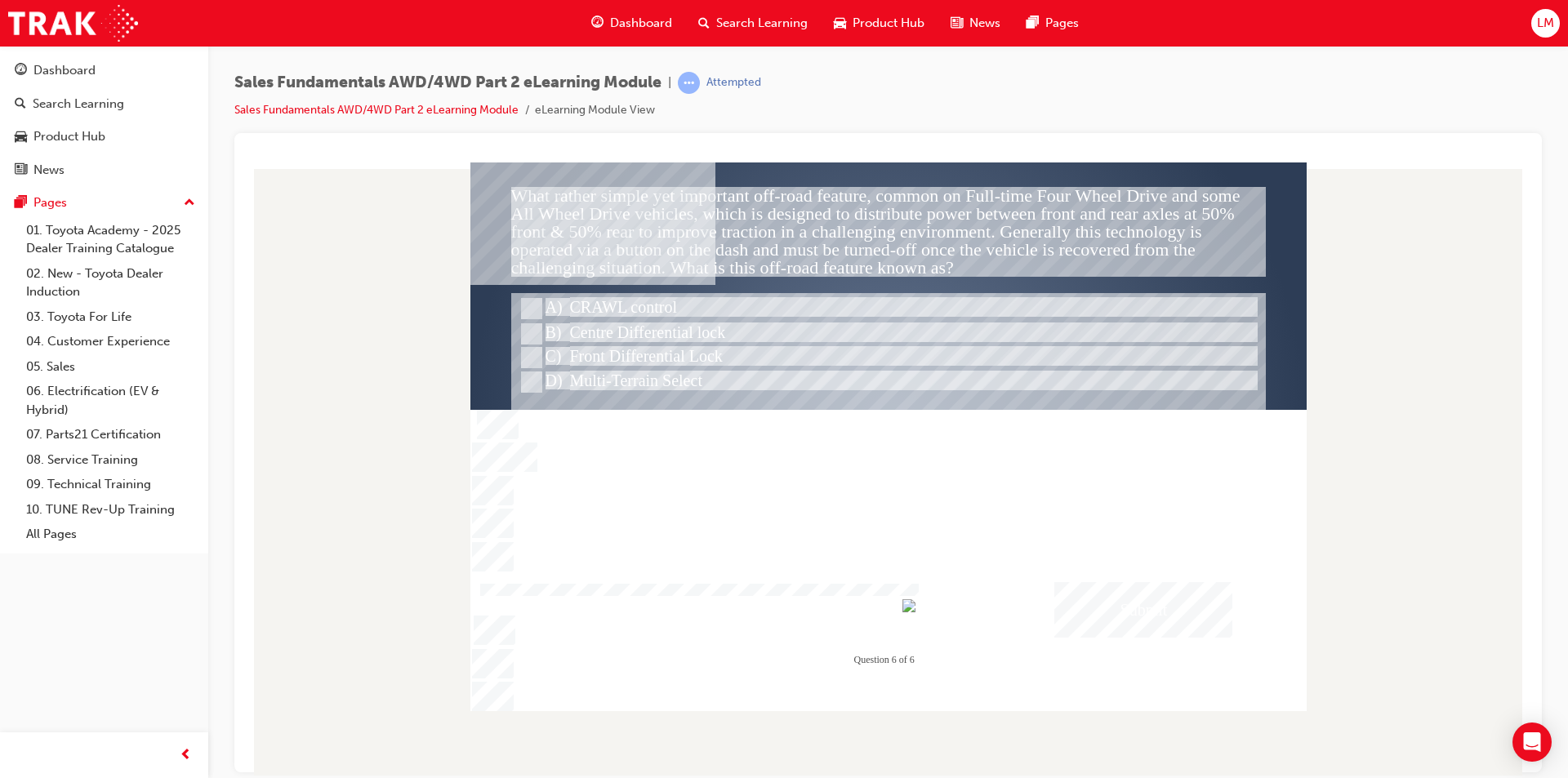
click at [777, 614] on div "Submit" at bounding box center [1143, 609] width 178 height 55
click at [535, 378] on div at bounding box center [889, 436] width 836 height 548
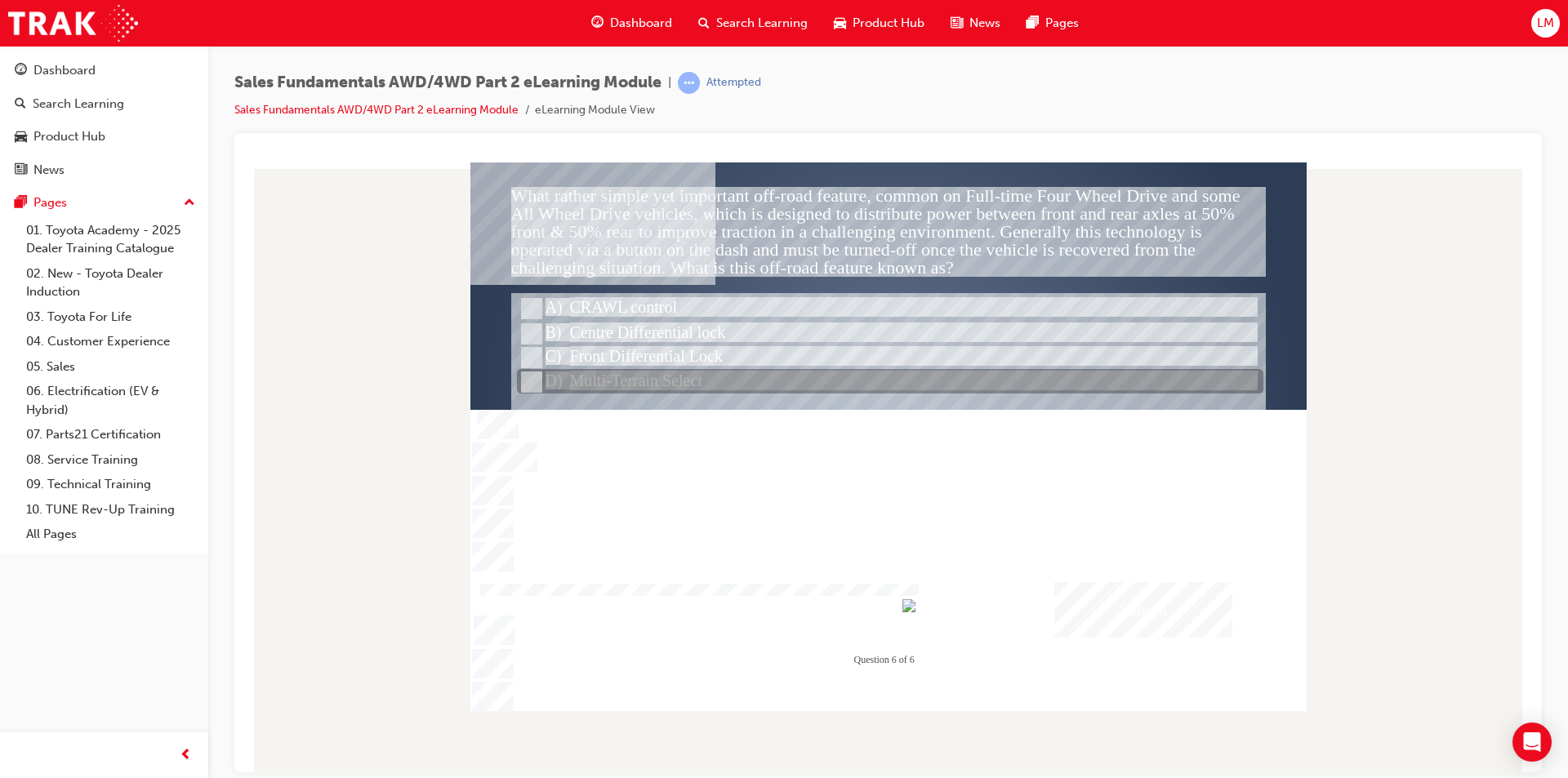
click at [530, 383] on input "Multi-Terrain Select" at bounding box center [529, 381] width 18 height 18
radio input "true"
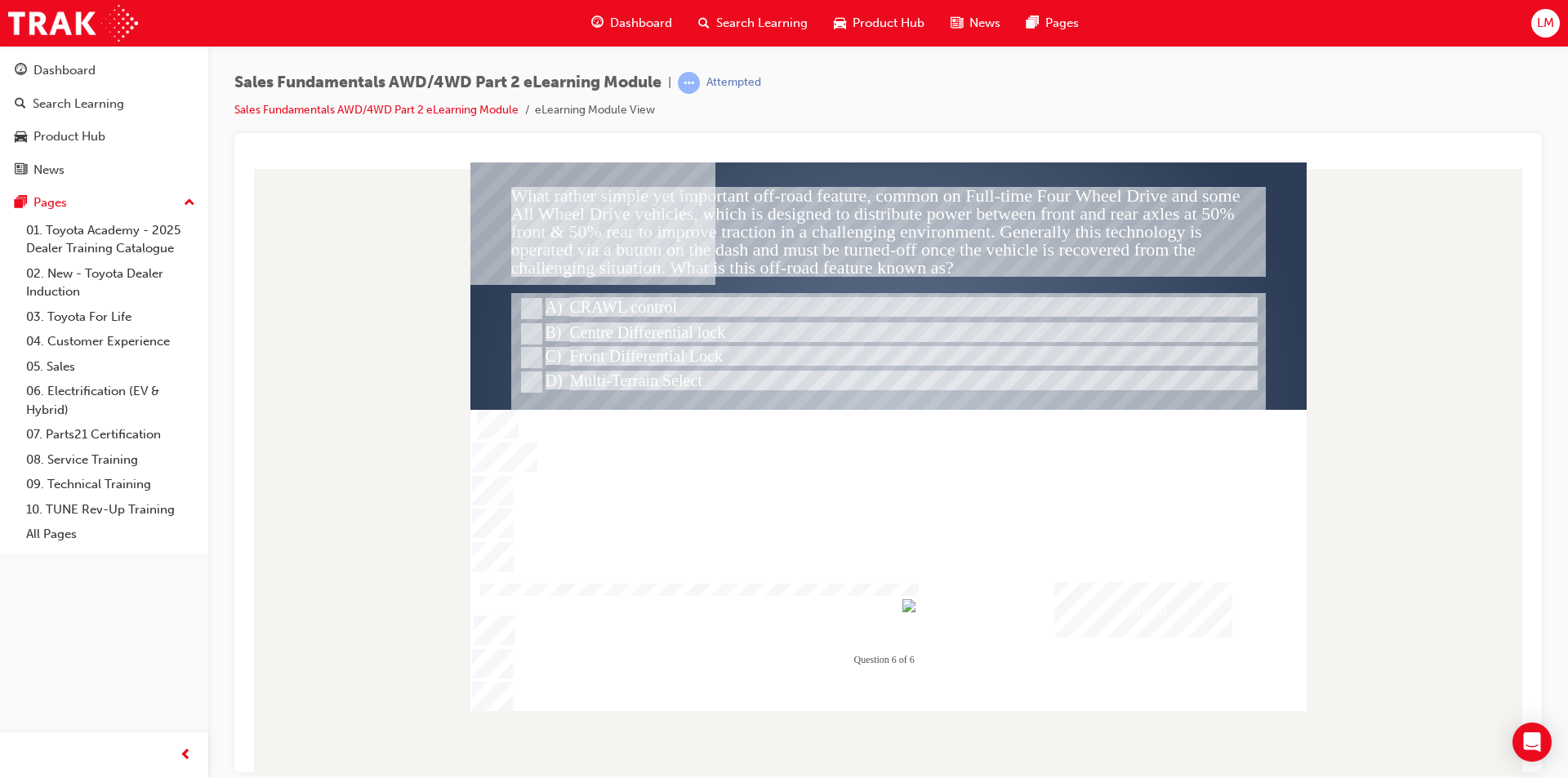
click at [777, 604] on div "Submit" at bounding box center [1143, 609] width 178 height 55
click at [530, 332] on div at bounding box center [889, 436] width 836 height 548
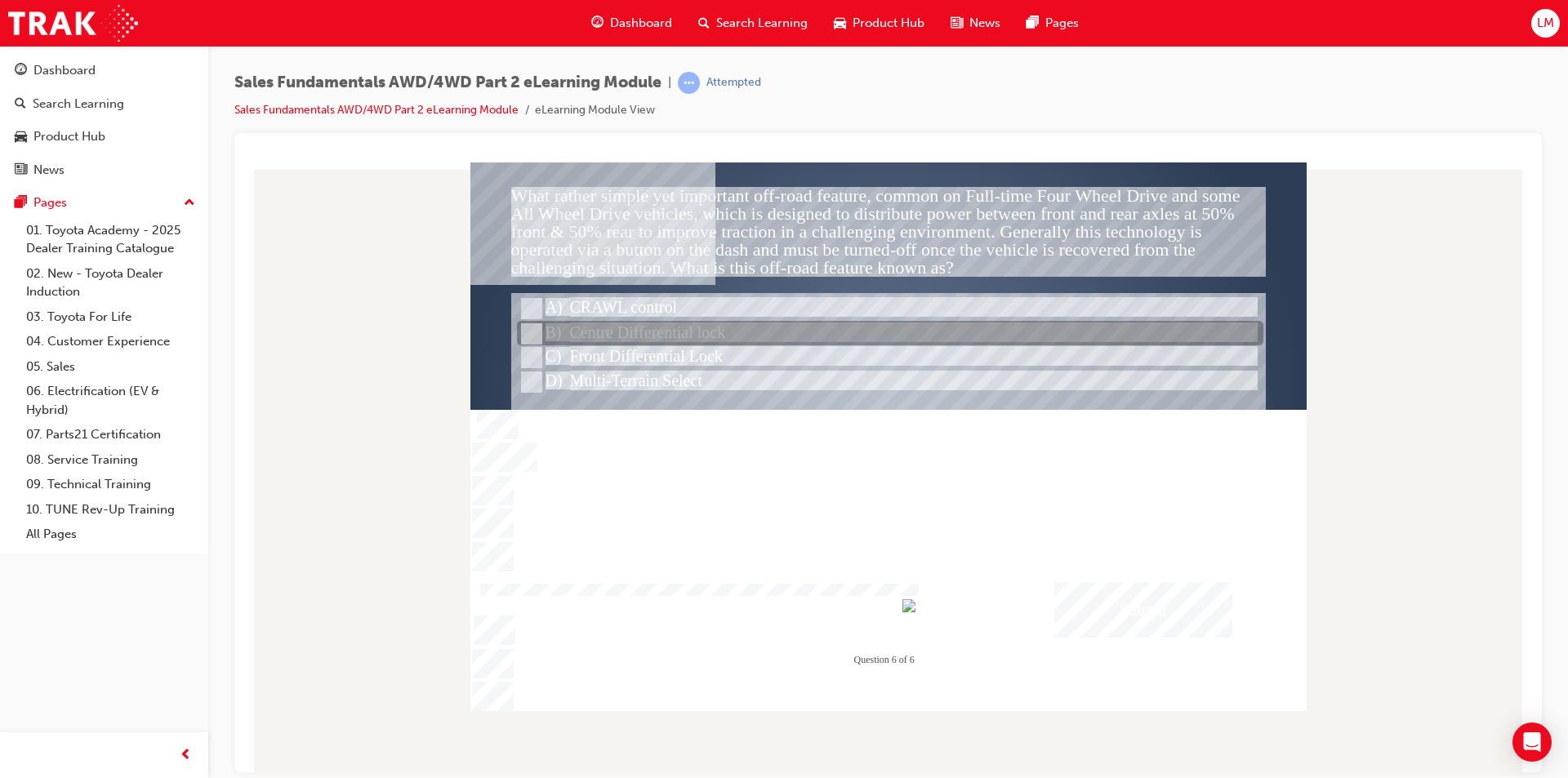
click at [530, 332] on input "Centre Differential lock" at bounding box center [529, 333] width 18 height 18
radio input "true"
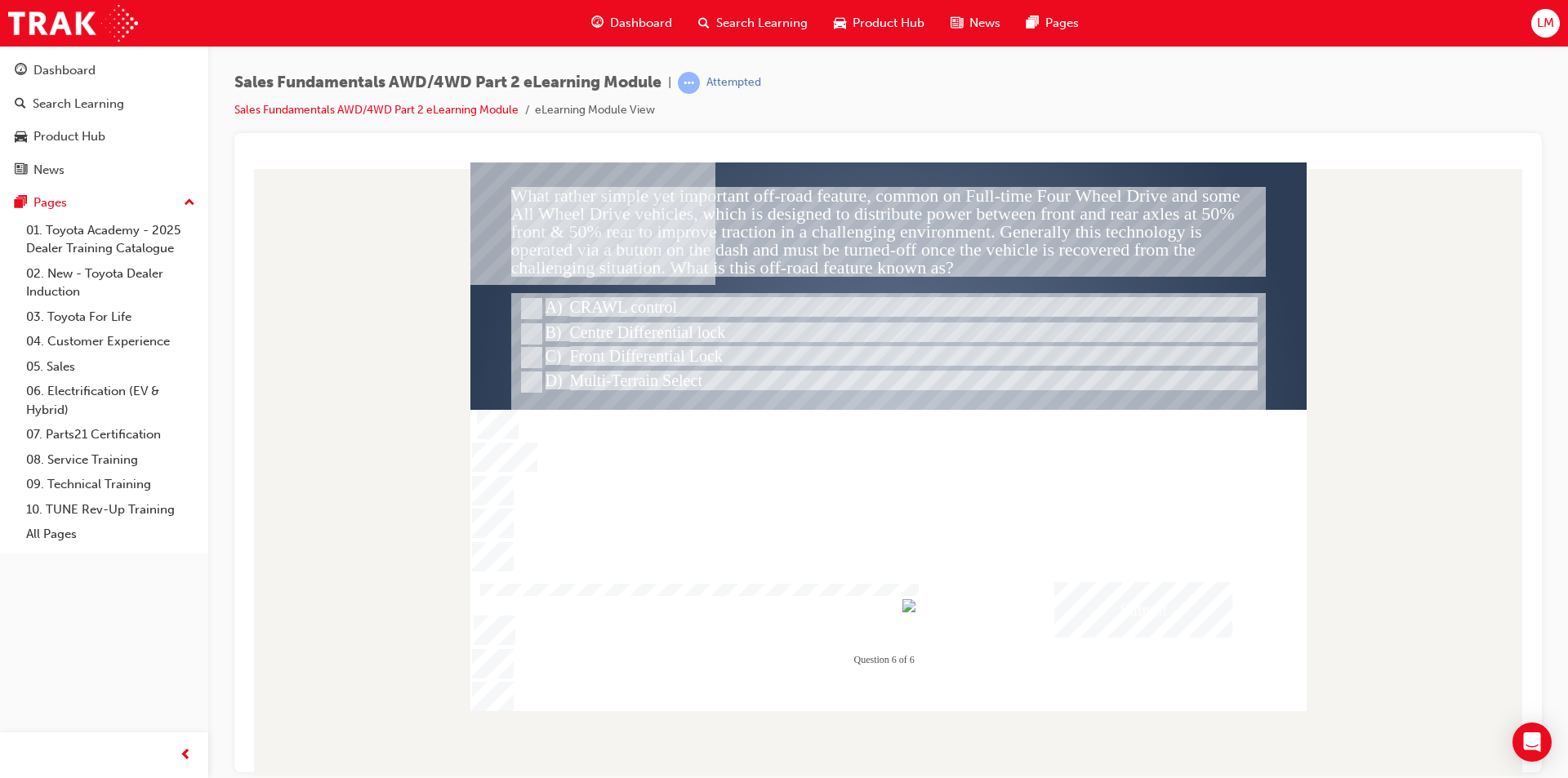
click at [777, 613] on div "Submit" at bounding box center [1143, 609] width 178 height 55
click at [777, 371] on div at bounding box center [889, 436] width 836 height 548
click at [777, 371] on div at bounding box center [890, 381] width 746 height 25
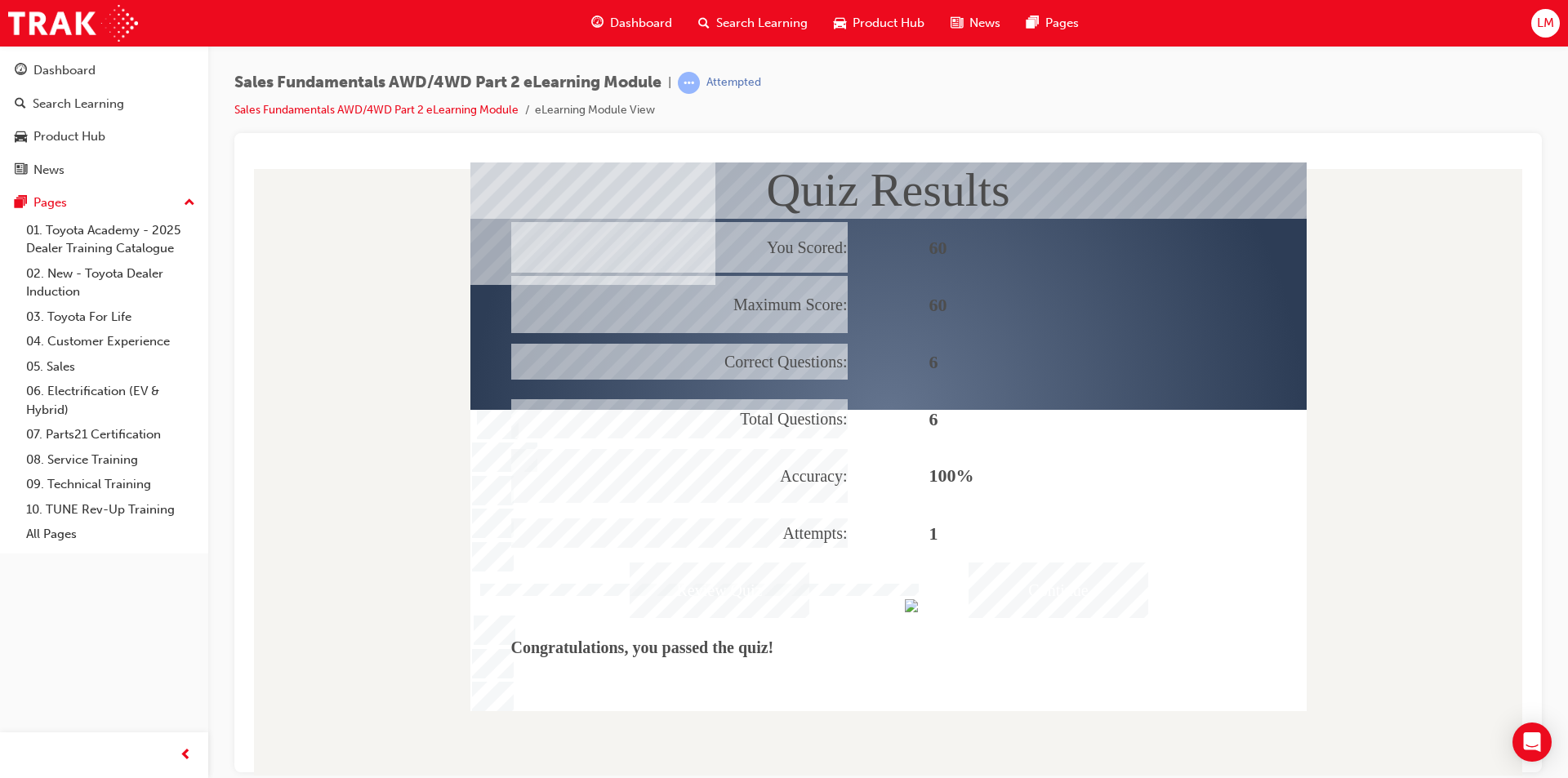
click at [777, 581] on div "Continue" at bounding box center [1058, 589] width 180 height 55
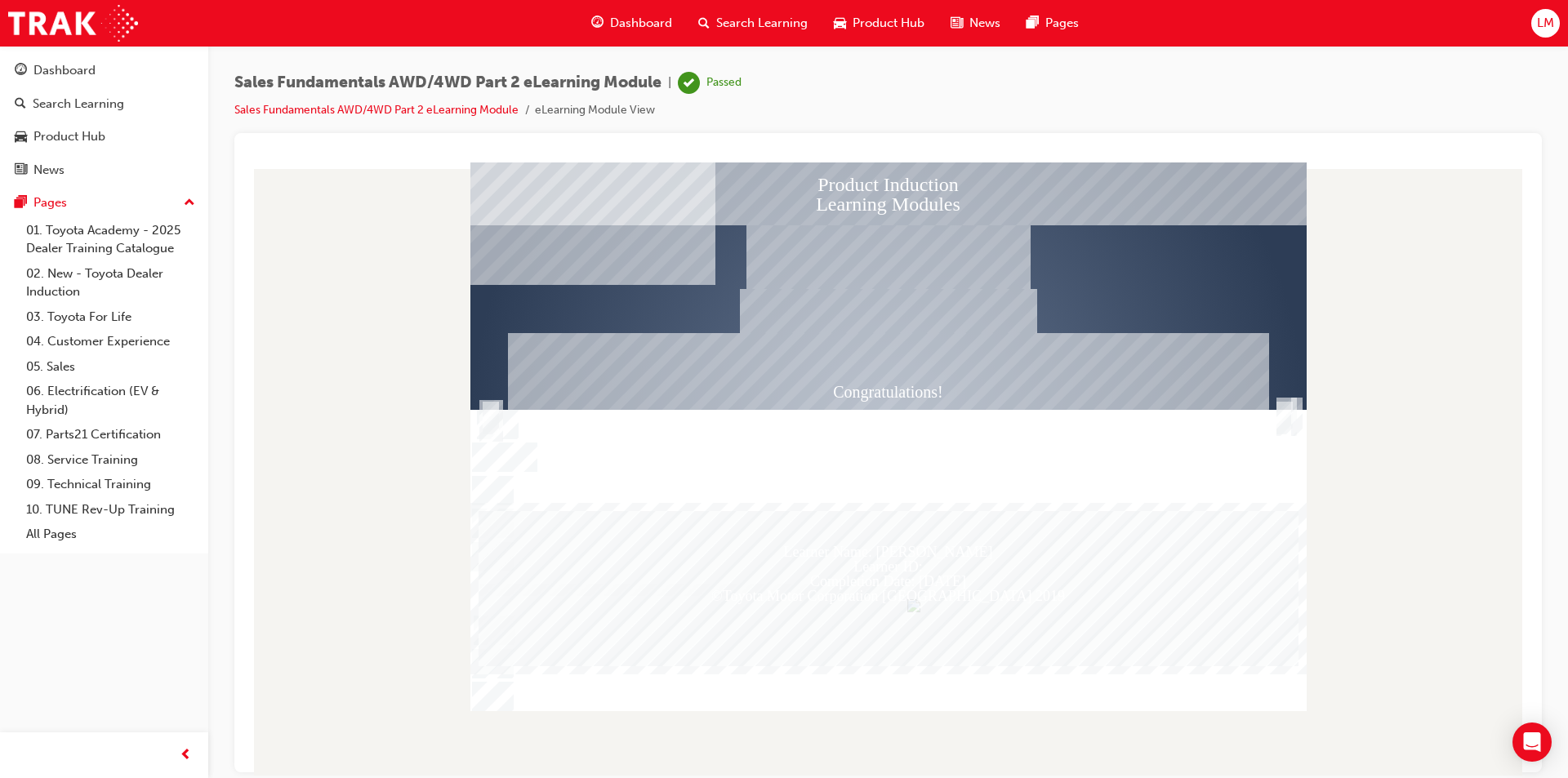
click at [777, 420] on div "Trigger this button to exit" at bounding box center [1284, 435] width 16 height 35
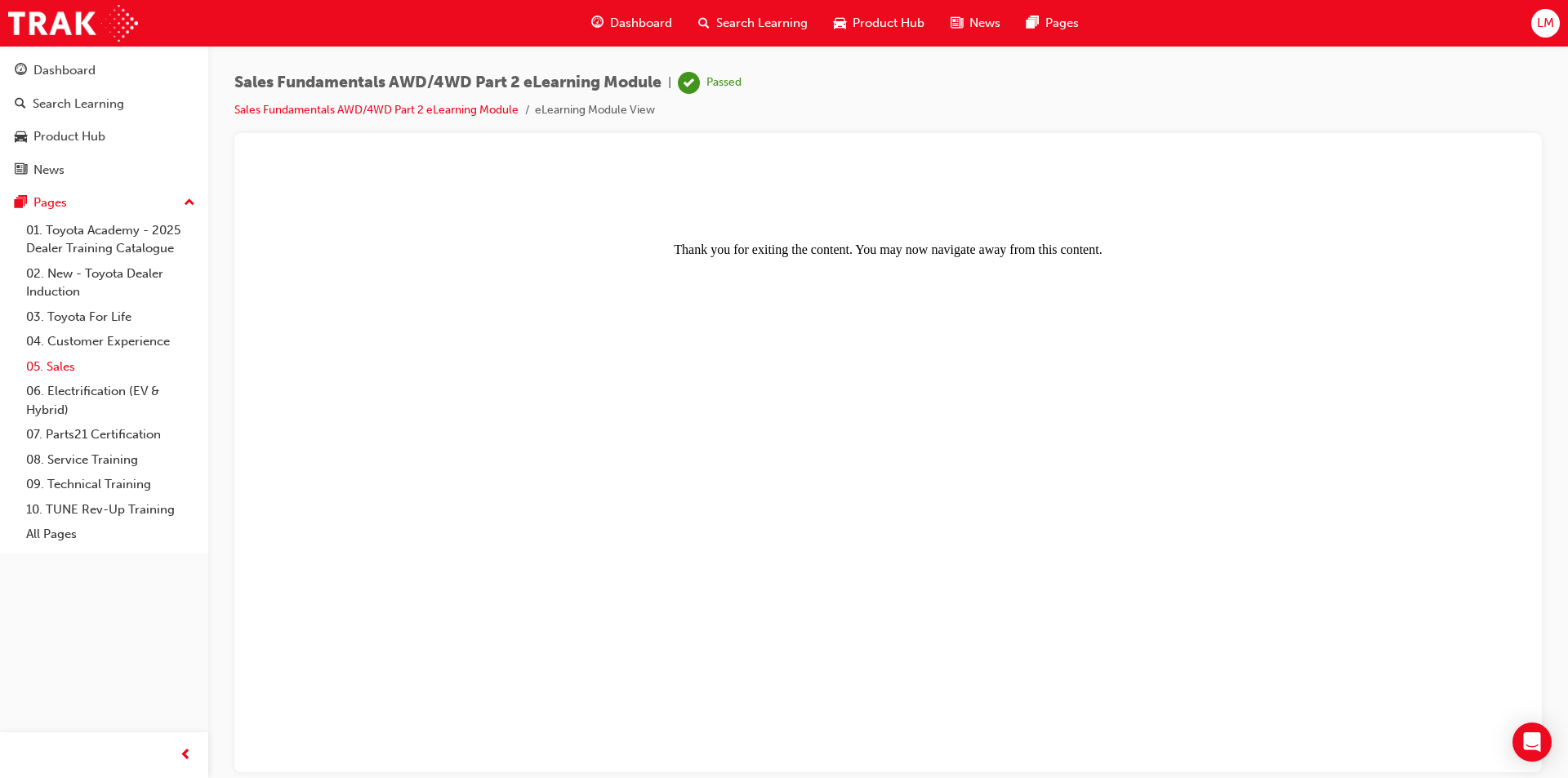
click at [55, 364] on link "05. Sales" at bounding box center [110, 367] width 182 height 25
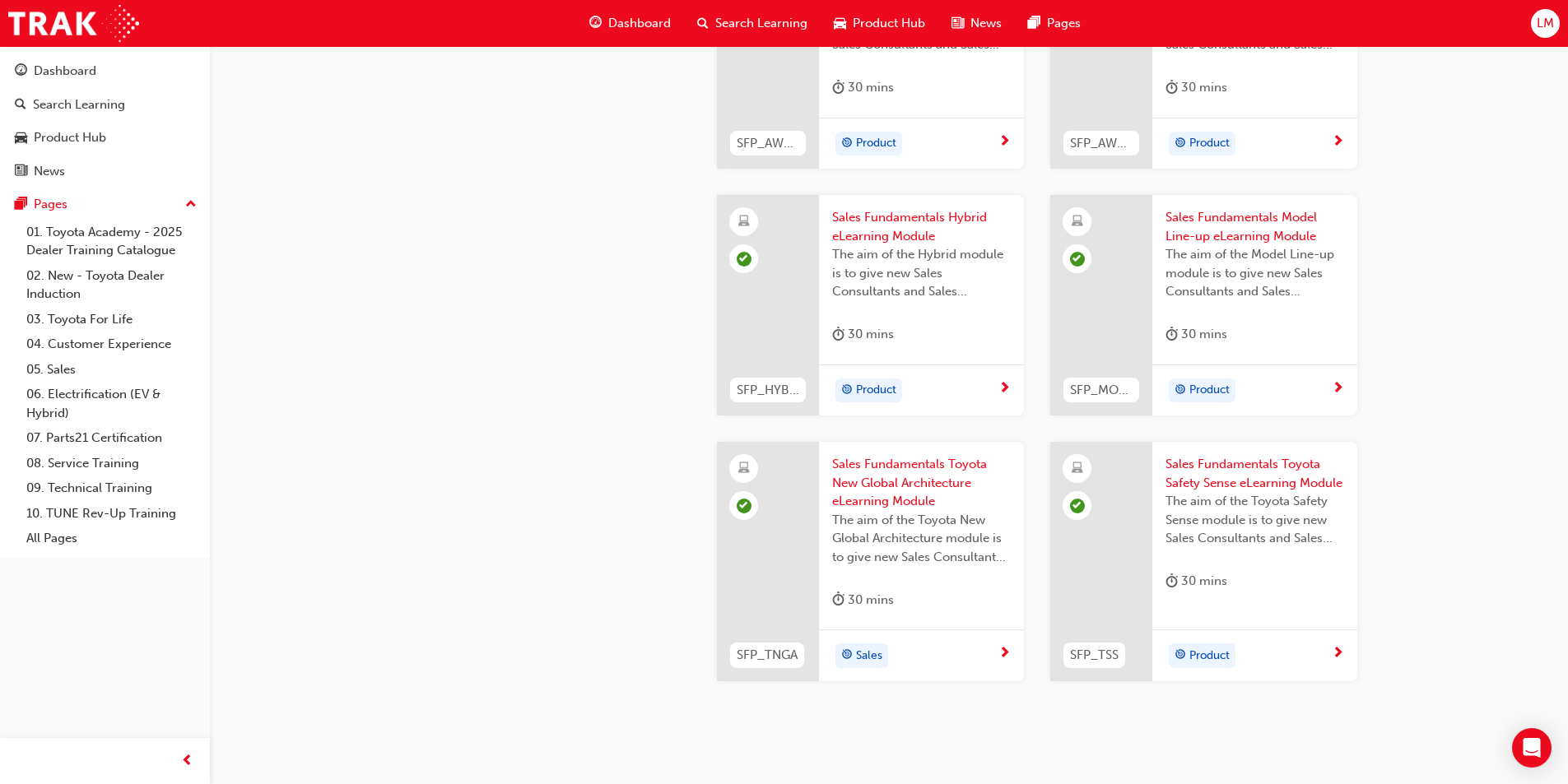
scroll to position [499, 0]
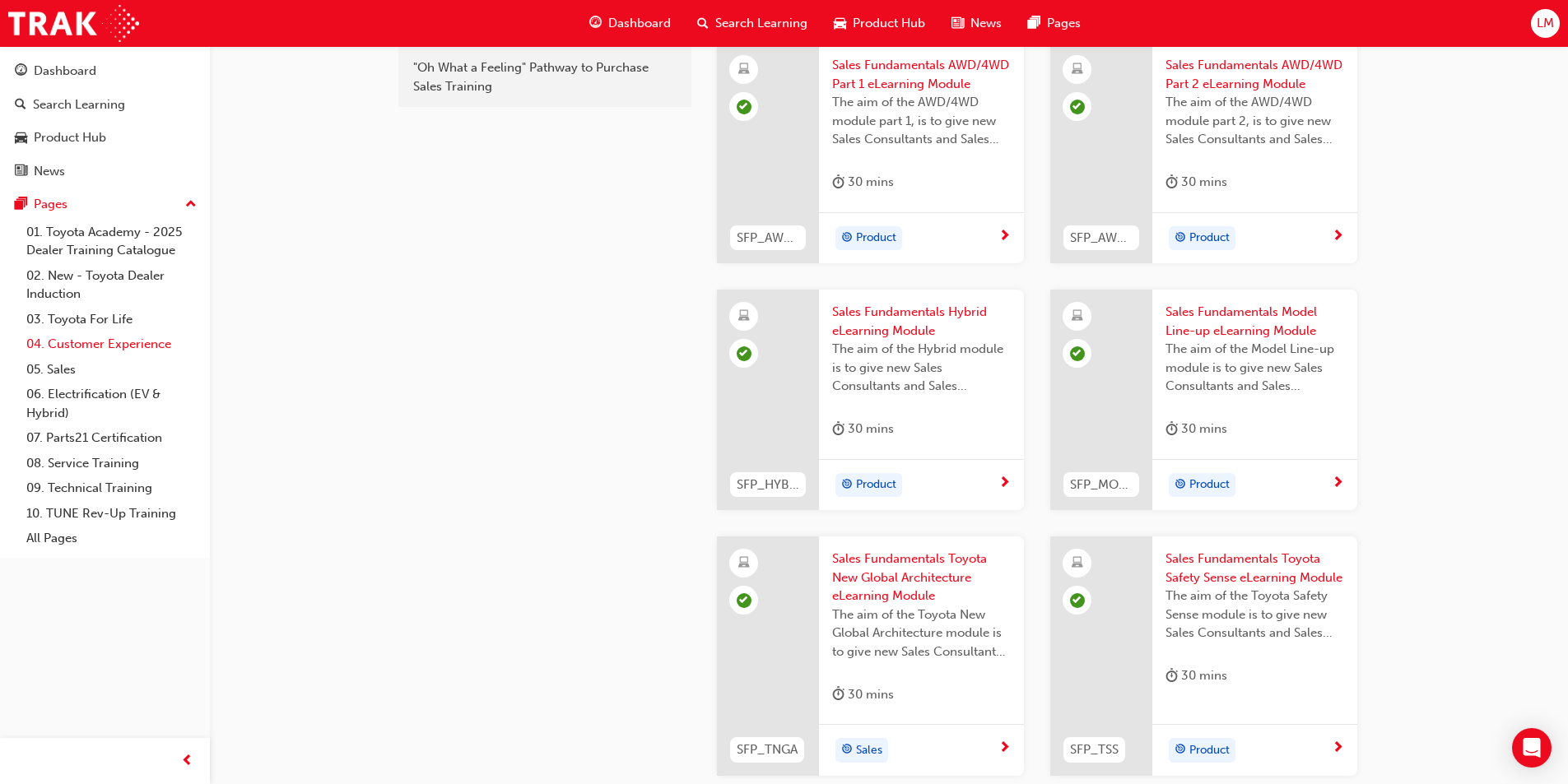
click at [73, 339] on link "04. Customer Experience" at bounding box center [111, 344] width 184 height 26
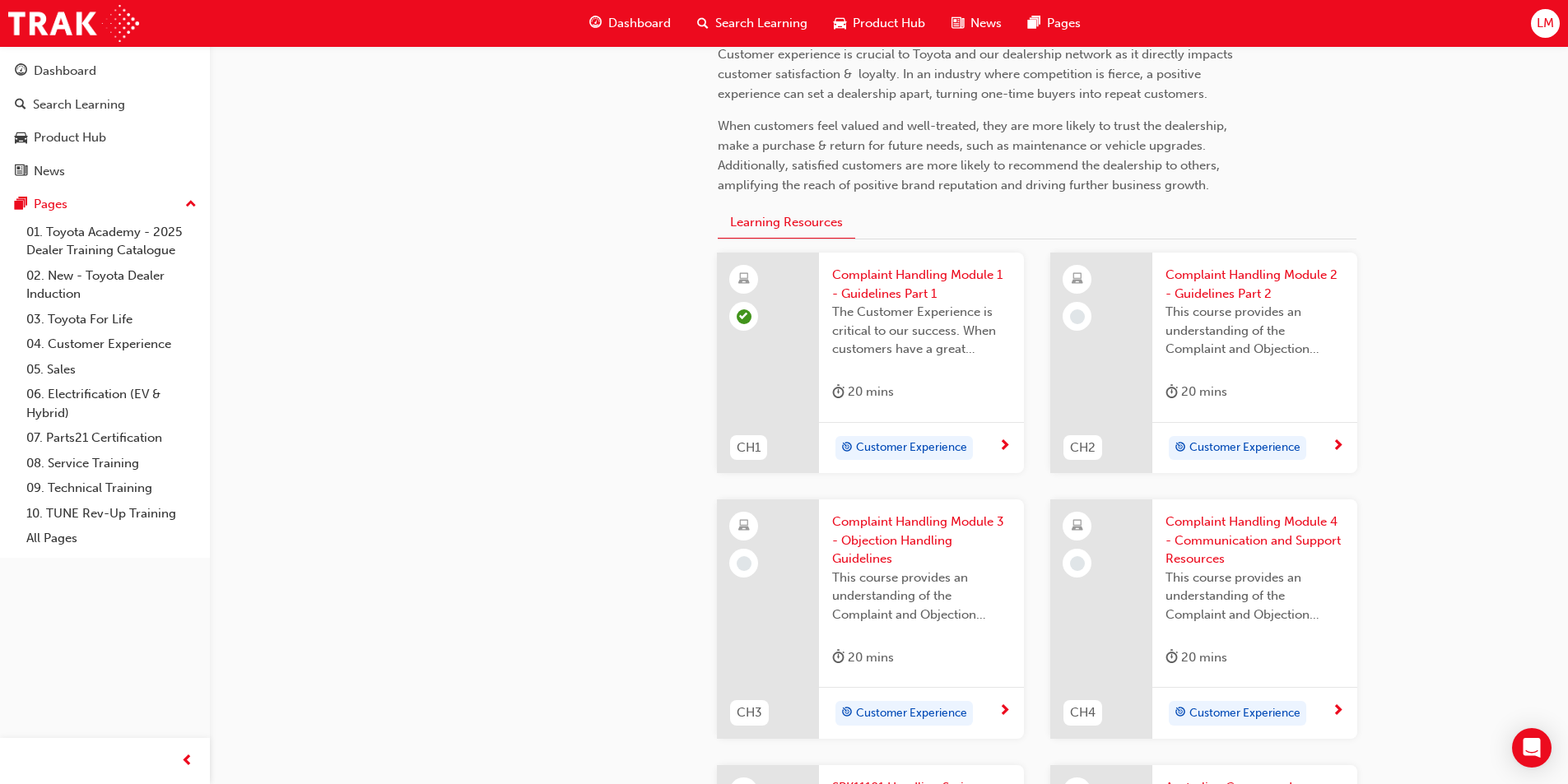
scroll to position [412, 0]
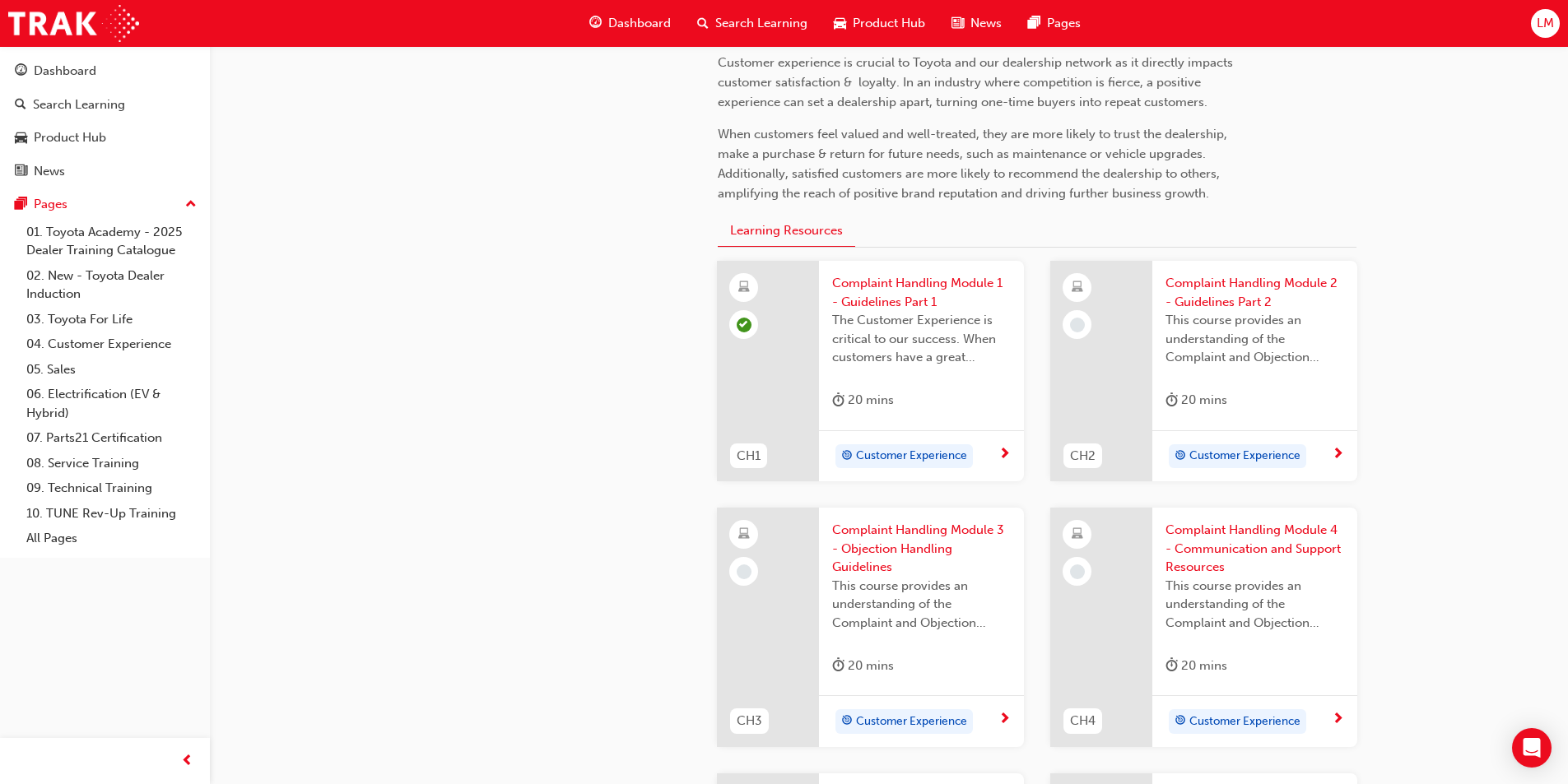
click at [783, 280] on span "Complaint Handling Module 2 - Guidelines Part 2" at bounding box center [1254, 292] width 179 height 37
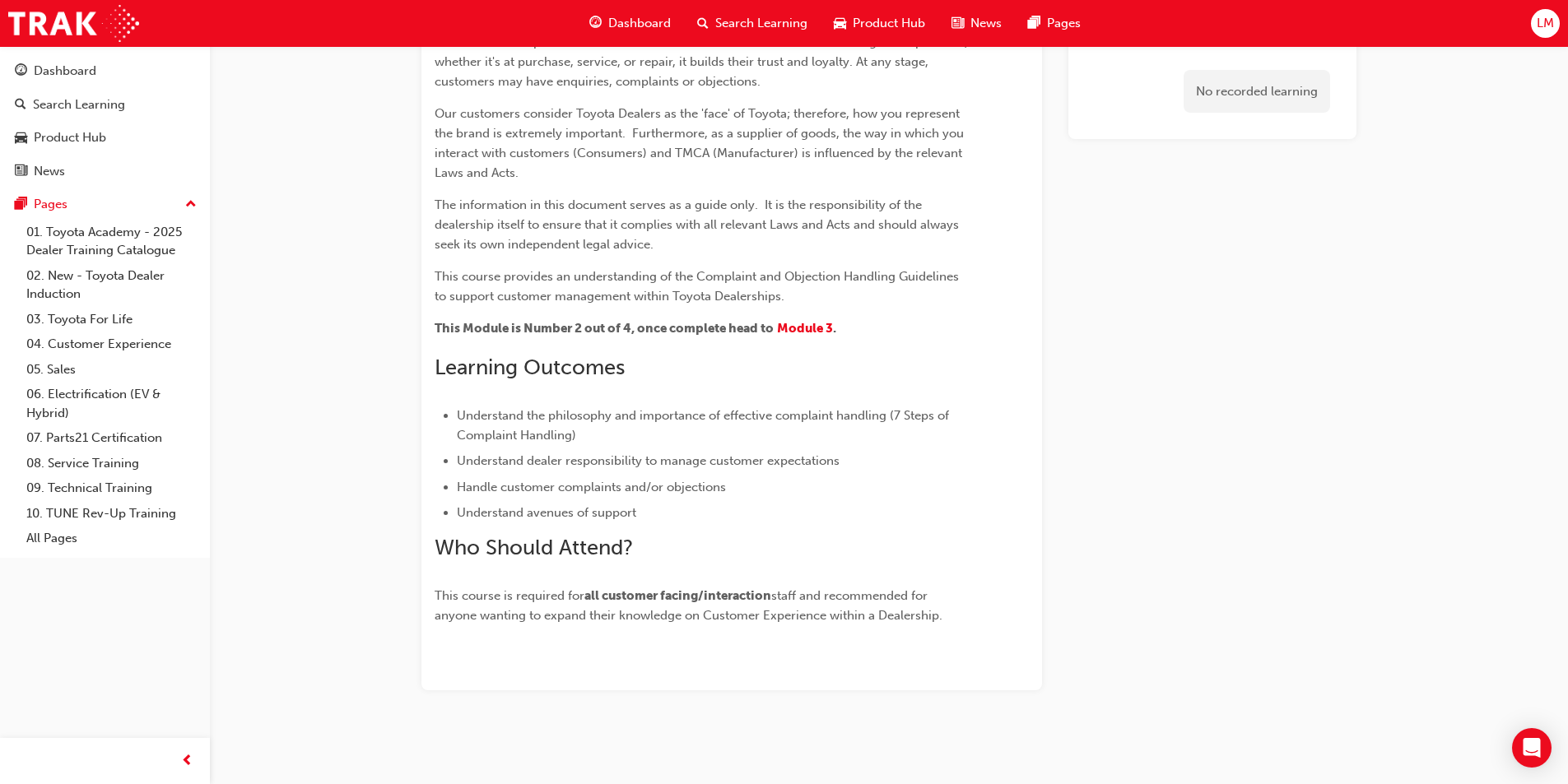
scroll to position [255, 0]
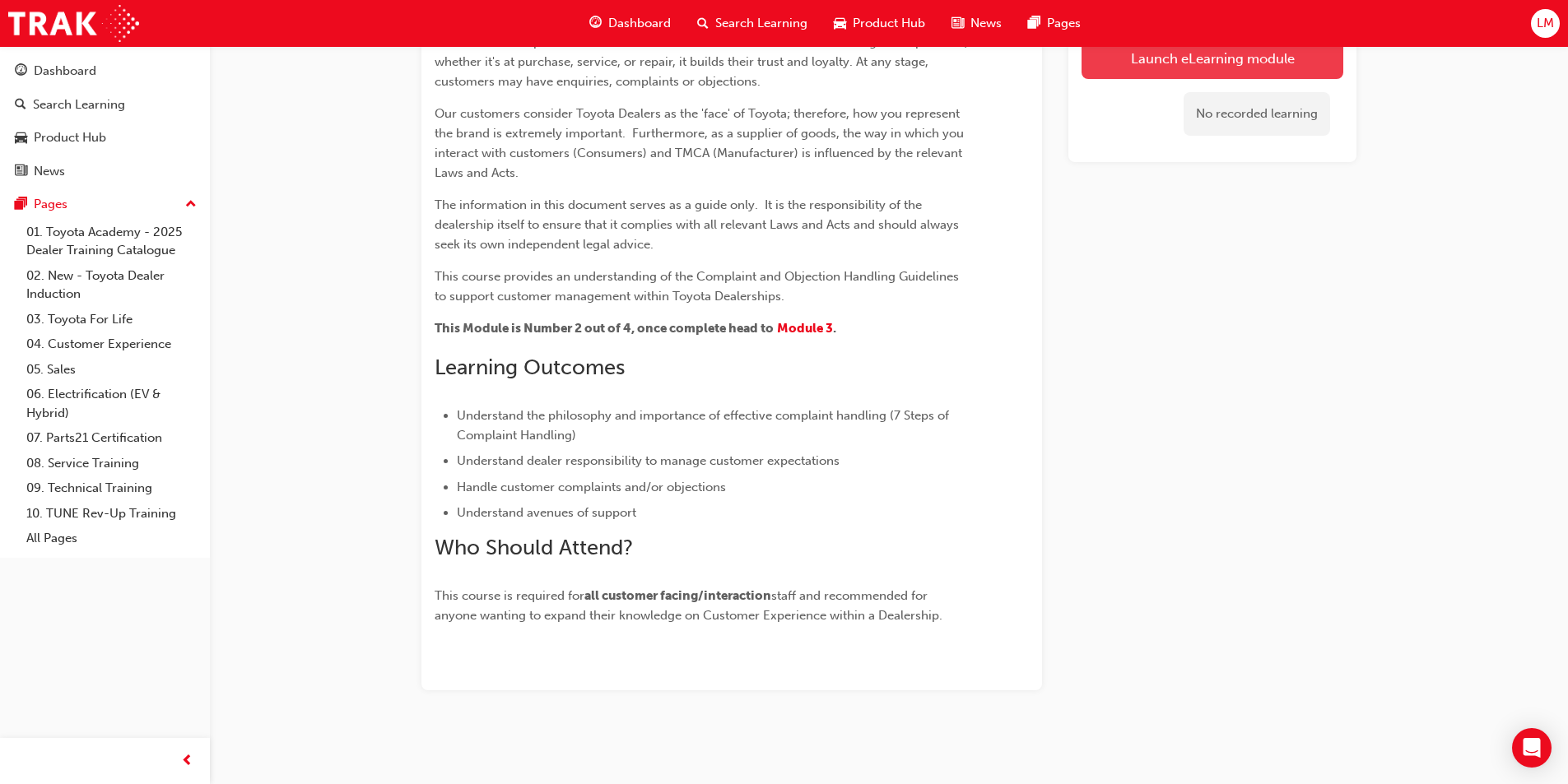
click at [783, 61] on link "Launch eLearning module" at bounding box center [1212, 58] width 261 height 41
